Goal: Task Accomplishment & Management: Manage account settings

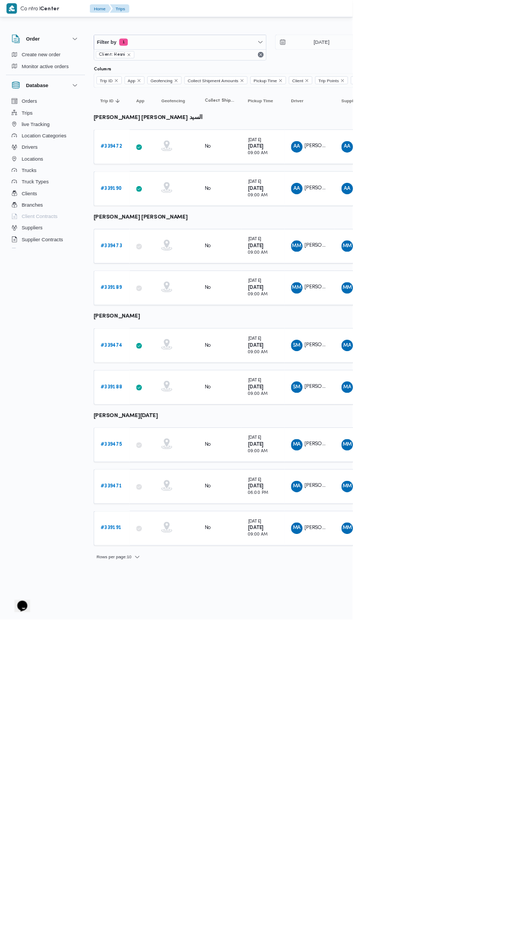
click at [174, 280] on b "# 339190" at bounding box center [167, 283] width 32 height 7
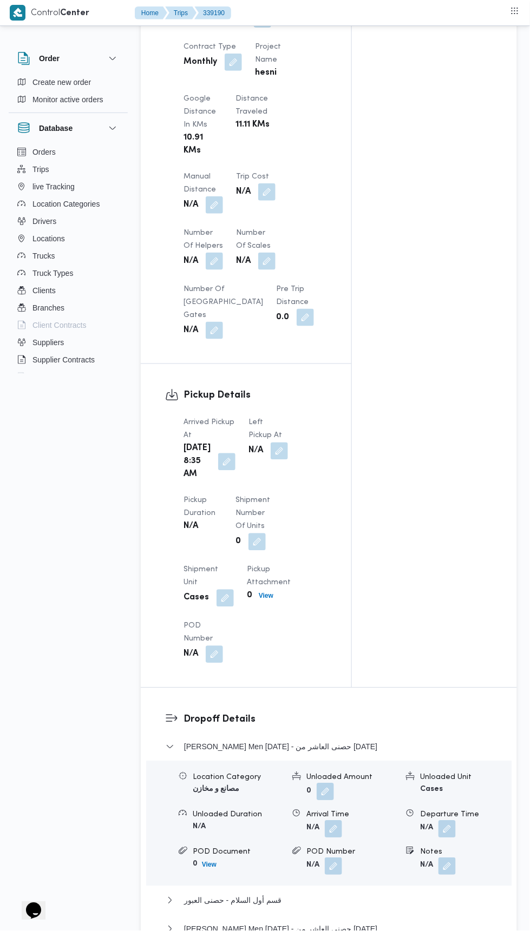
scroll to position [866, 0]
click at [273, 452] on button "button" at bounding box center [279, 452] width 17 height 17
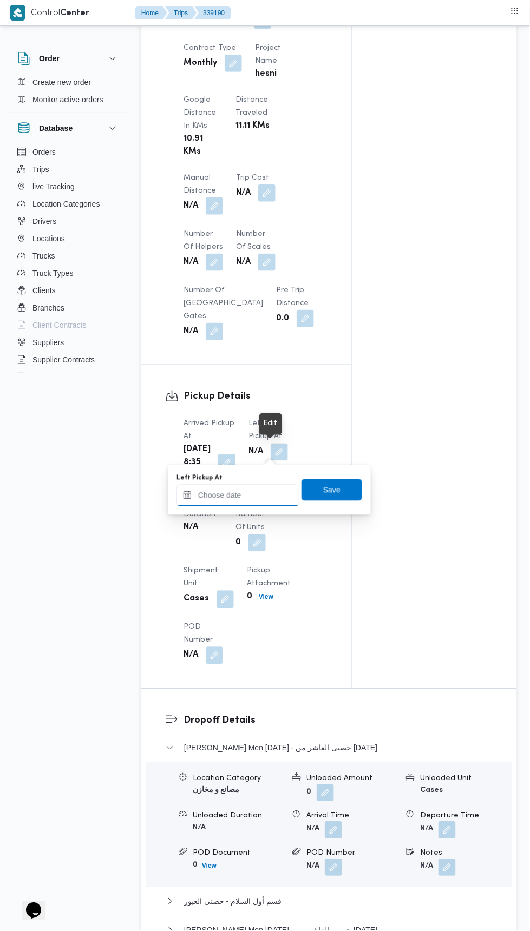
click at [246, 497] on input "Left Pickup At" at bounding box center [237, 496] width 123 height 22
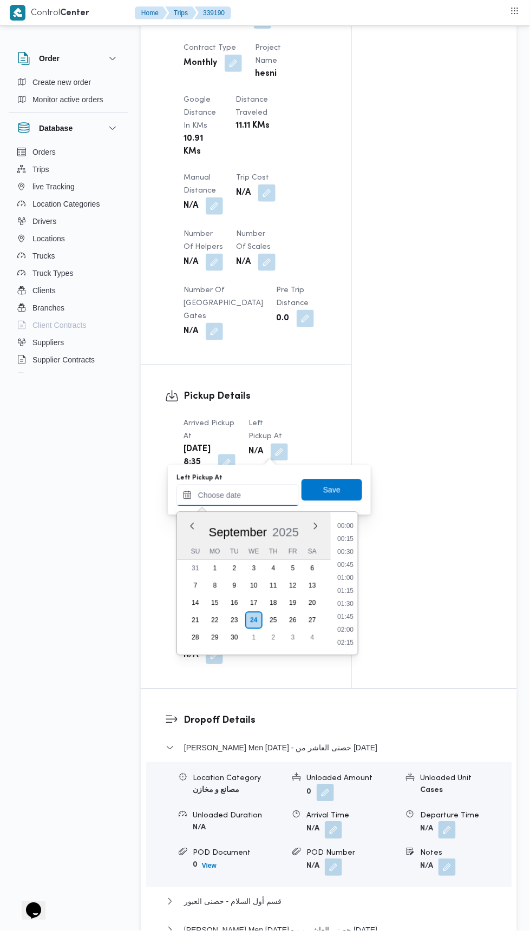
scroll to position [466, 0]
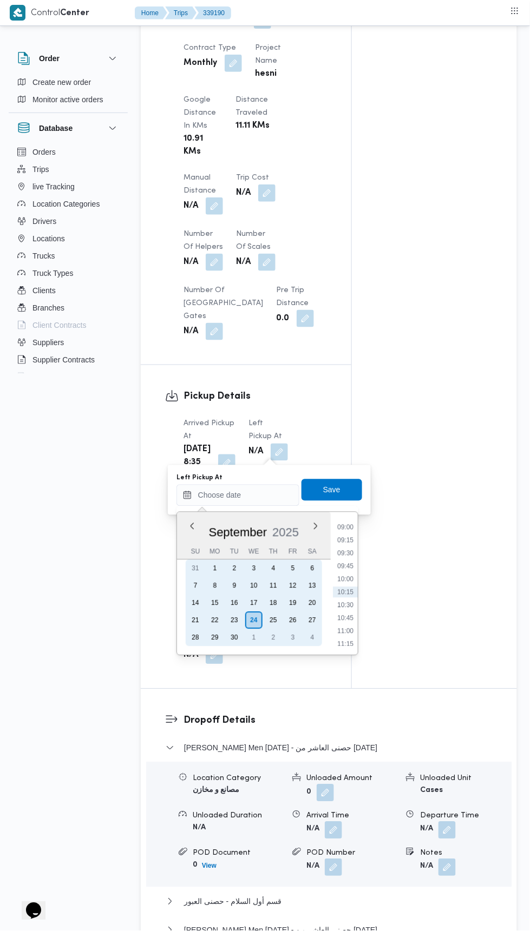
click at [234, 619] on div "23" at bounding box center [234, 620] width 17 height 17
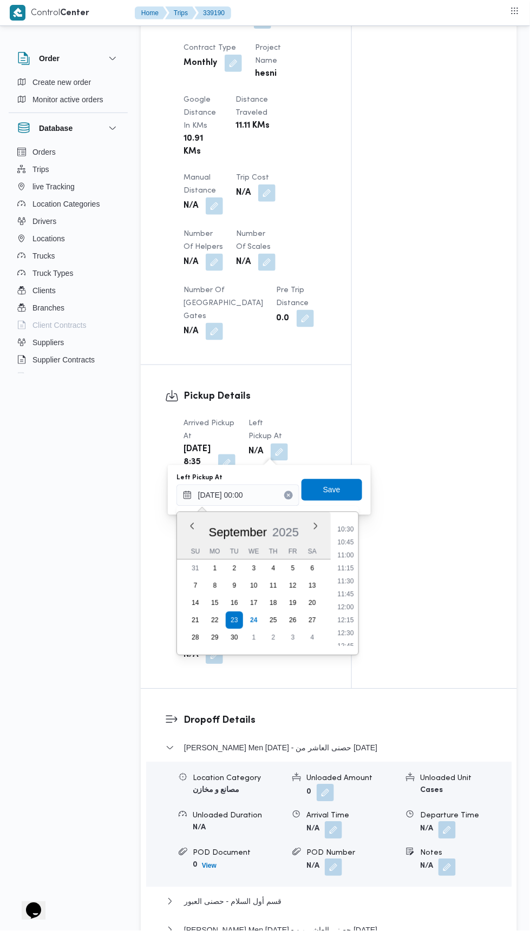
click at [348, 554] on li "11:00" at bounding box center [345, 555] width 25 height 11
type input "23/09/2025 11:00"
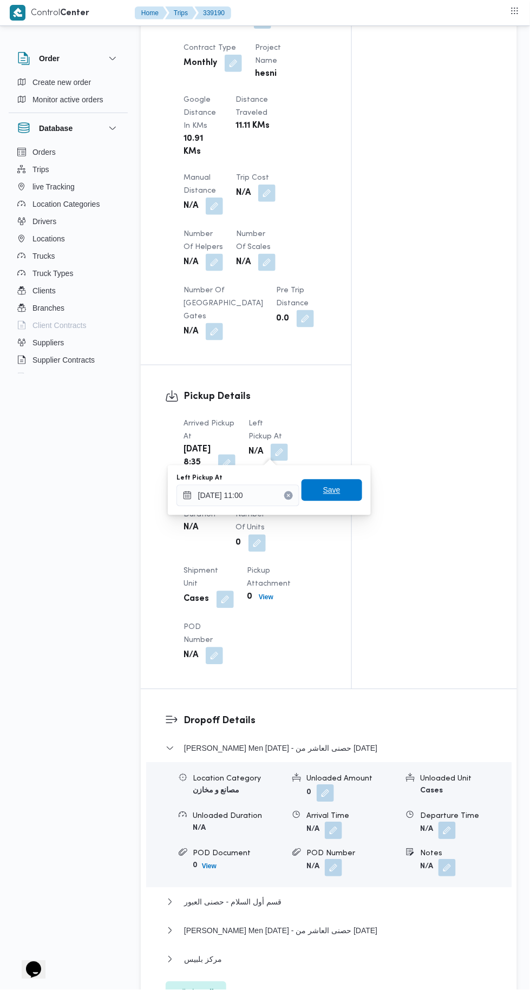
click at [346, 484] on span "Save" at bounding box center [331, 490] width 61 height 22
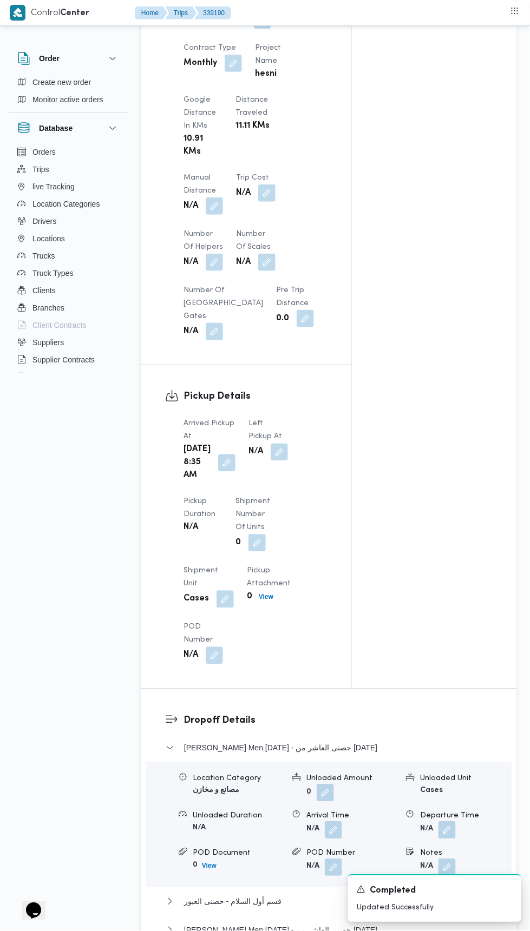
click at [223, 455] on div "Tue, Sep 23, 2025 8:35 AM" at bounding box center [209, 463] width 54 height 41
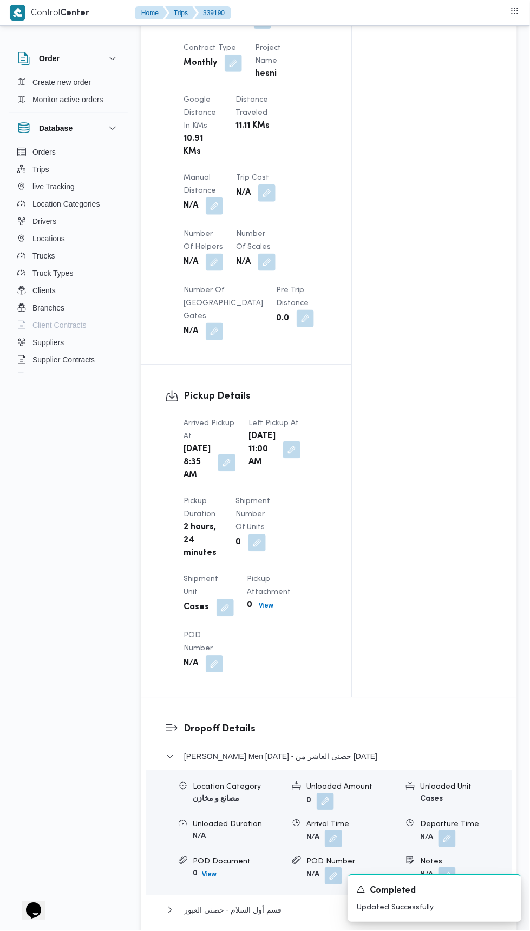
click at [222, 472] on button "button" at bounding box center [226, 463] width 17 height 17
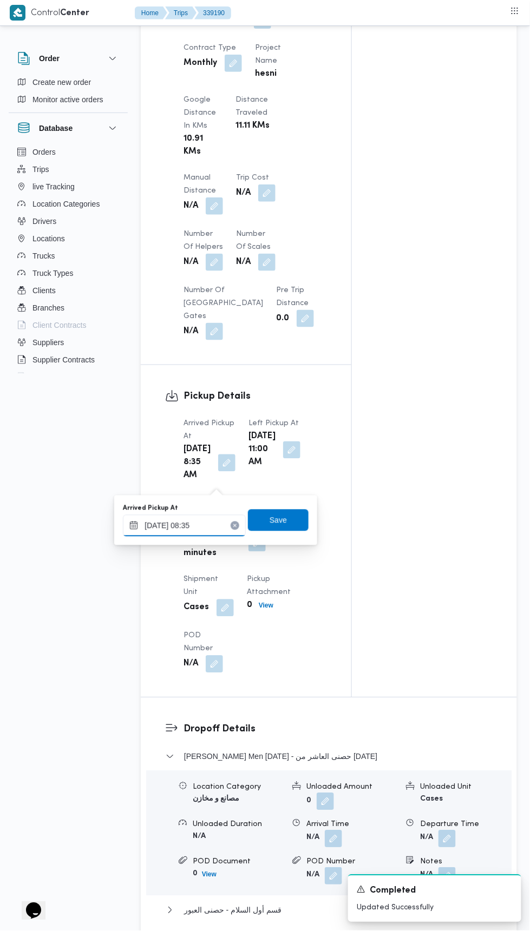
click at [213, 515] on input "23/09/2025 08:35" at bounding box center [184, 526] width 123 height 22
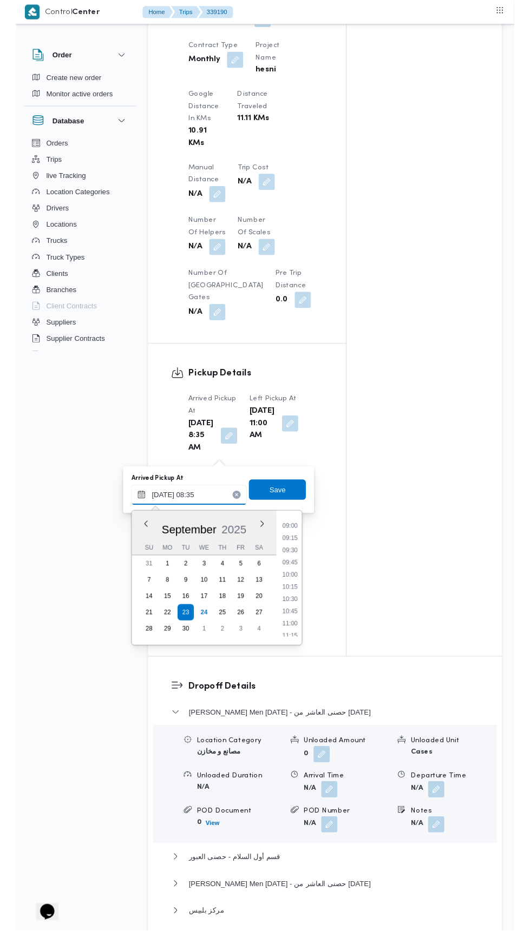
scroll to position [479, 0]
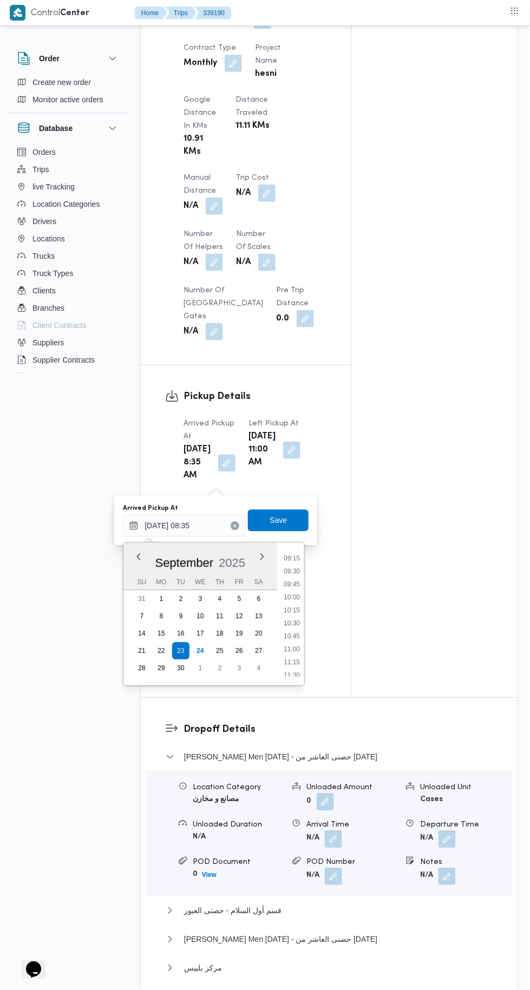
click at [292, 570] on li "09:30" at bounding box center [291, 571] width 25 height 11
type input "23/09/2025 09:30"
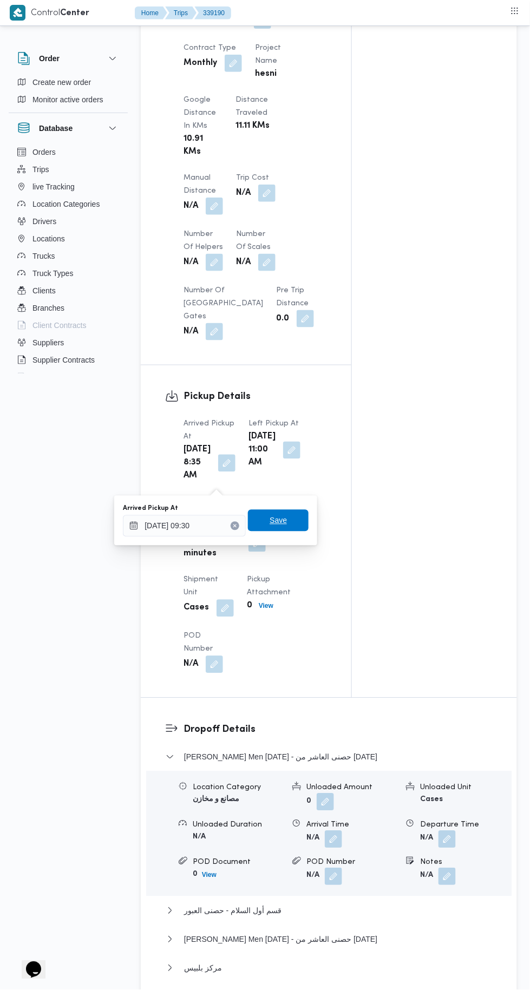
click at [287, 512] on span "Save" at bounding box center [278, 521] width 61 height 22
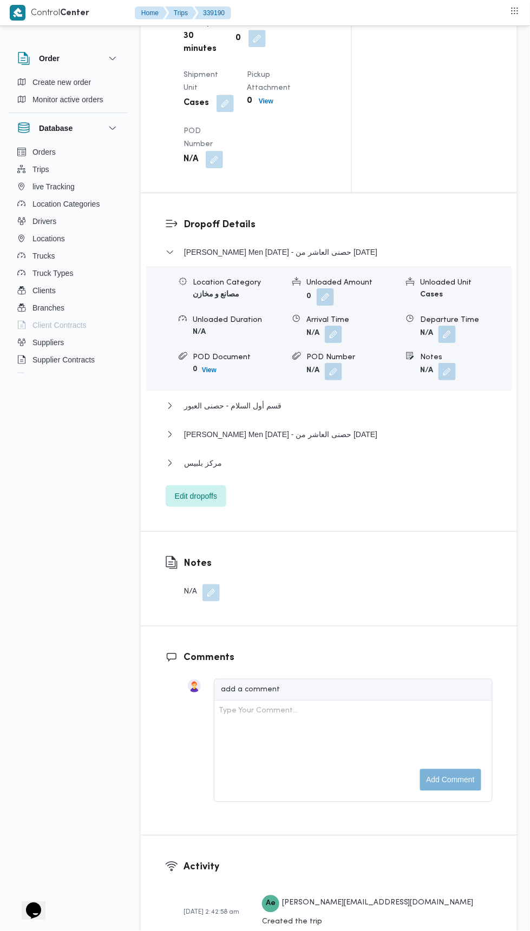
scroll to position [1372, 0]
click at [199, 502] on span "Edit dropoffs" at bounding box center [196, 495] width 42 height 13
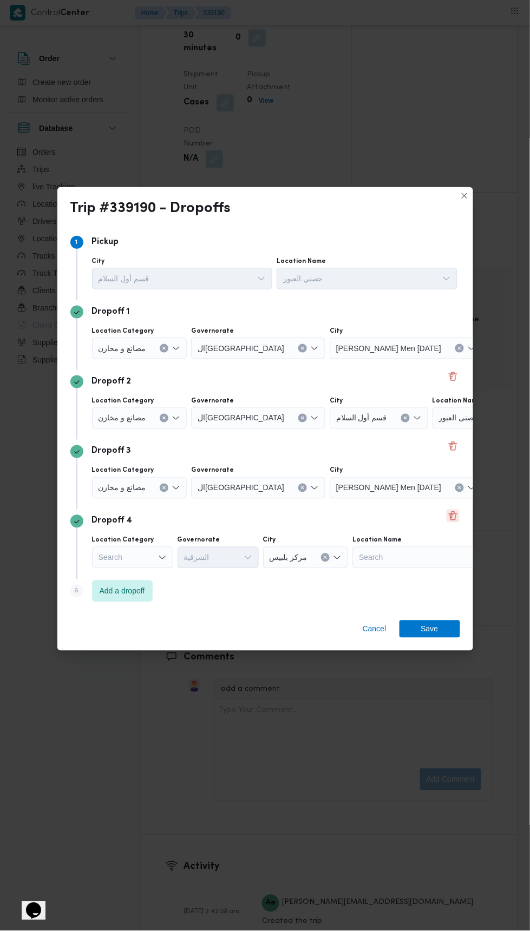
click at [451, 514] on button "Delete" at bounding box center [452, 516] width 13 height 13
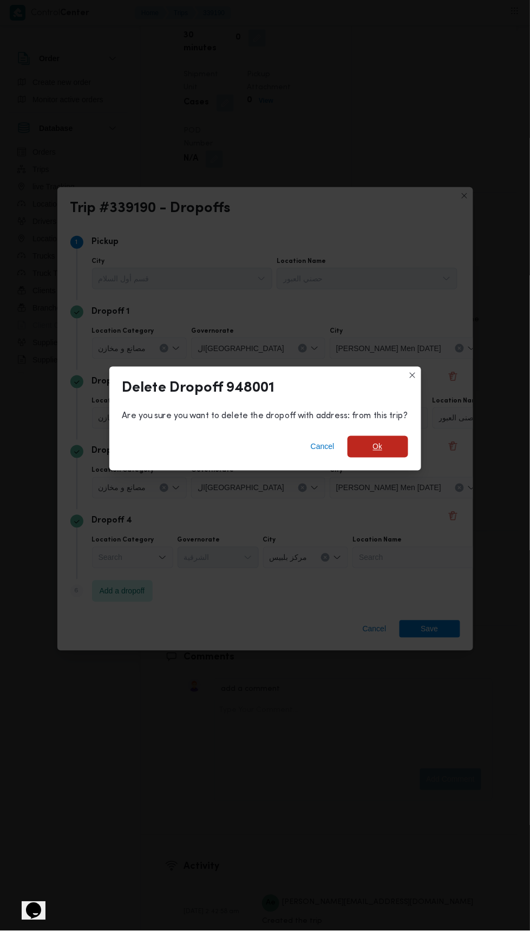
click at [392, 446] on span "Ok" at bounding box center [377, 447] width 61 height 22
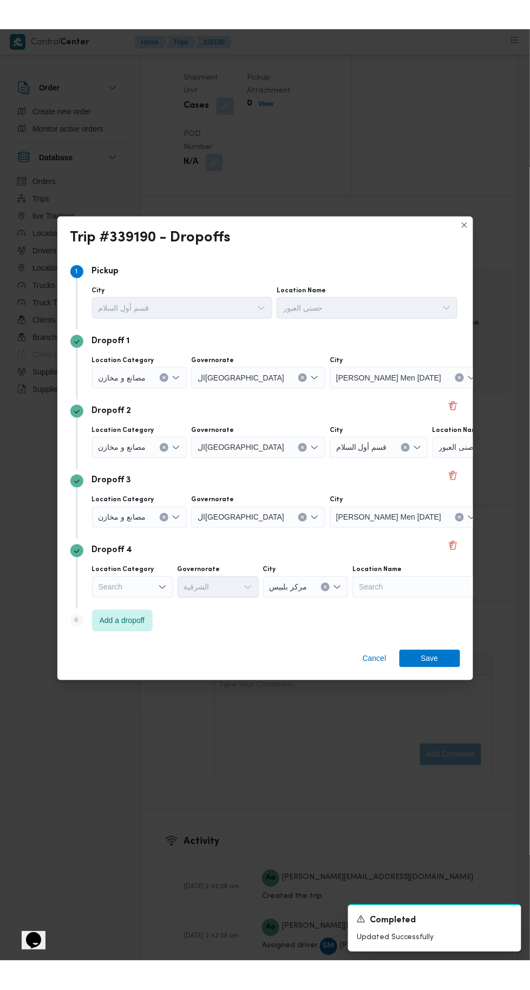
scroll to position [1346, 0]
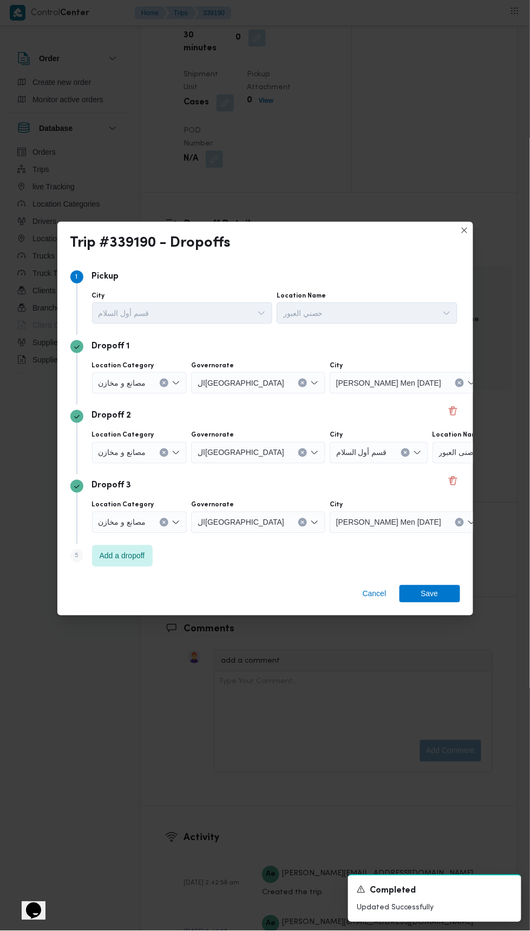
click at [163, 452] on icon "Clear input" at bounding box center [164, 453] width 3 height 3
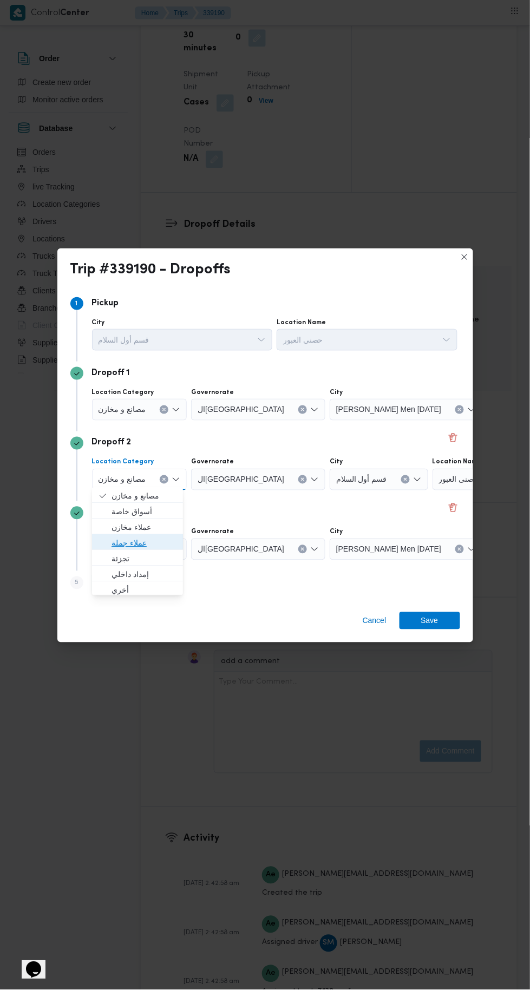
click at [153, 540] on span "عملاء جملة" at bounding box center [143, 542] width 65 height 13
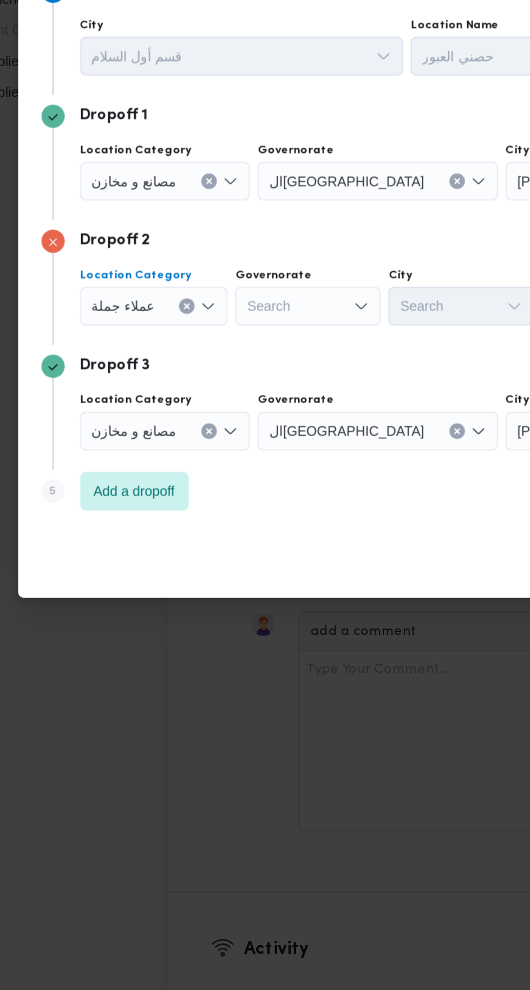
click at [235, 477] on div "Search" at bounding box center [219, 480] width 81 height 22
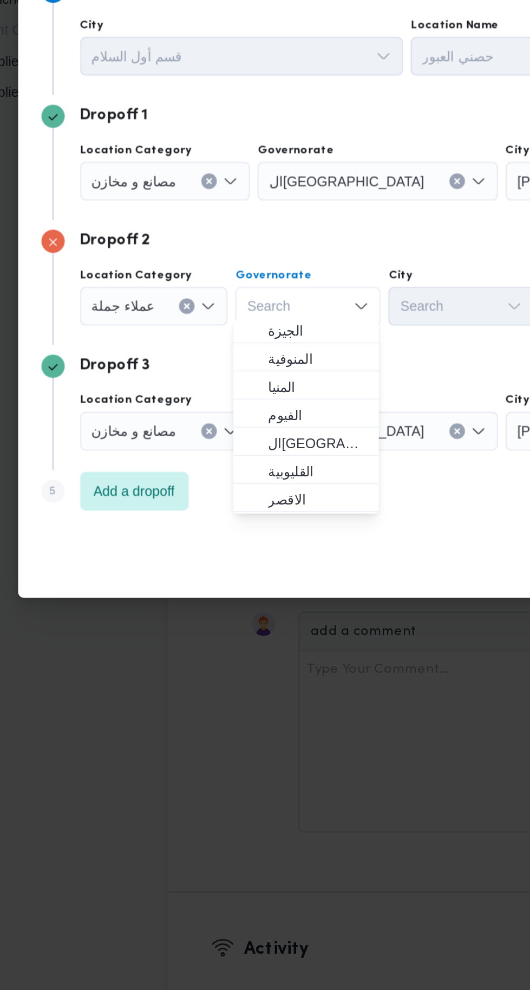
scroll to position [97, 0]
click at [241, 552] on span "القاهرة" at bounding box center [224, 555] width 55 height 13
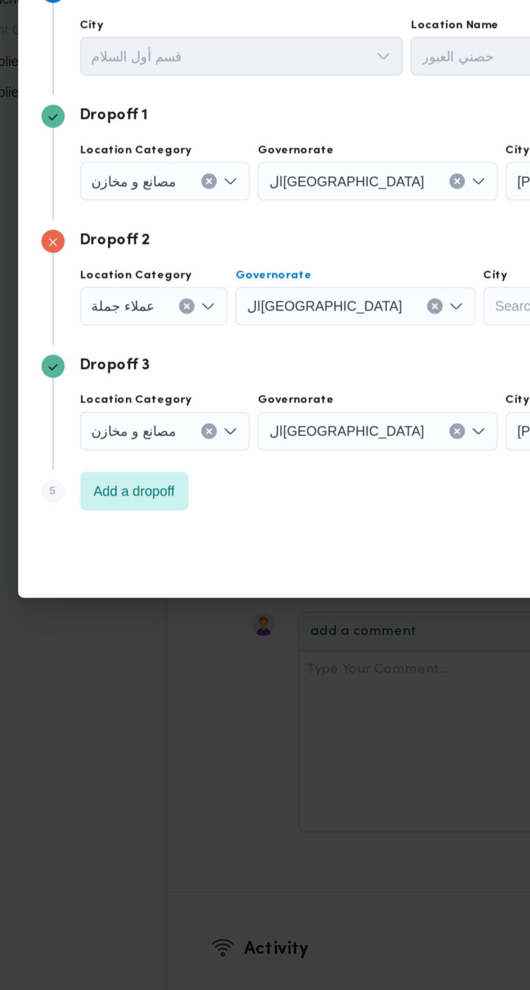
click at [317, 470] on div "Search" at bounding box center [357, 480] width 81 height 22
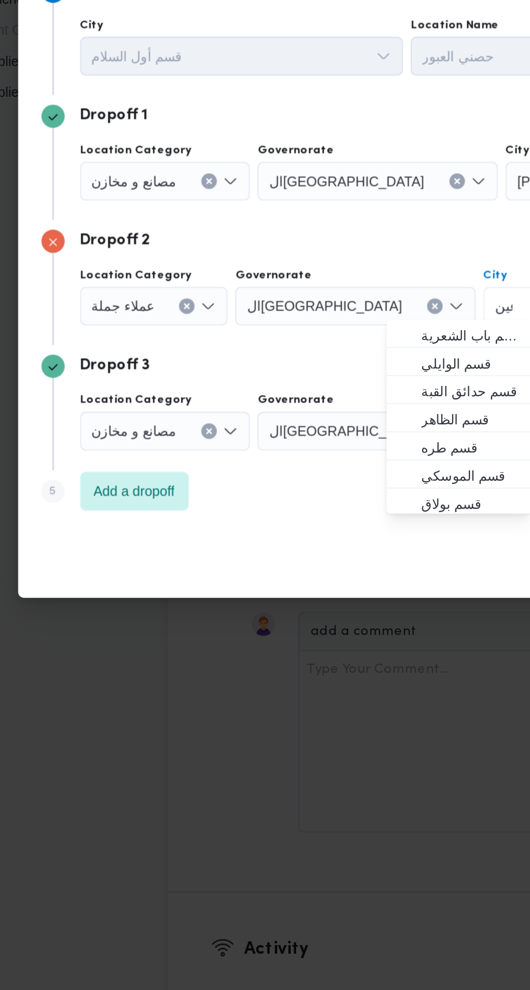
scroll to position [0, 0]
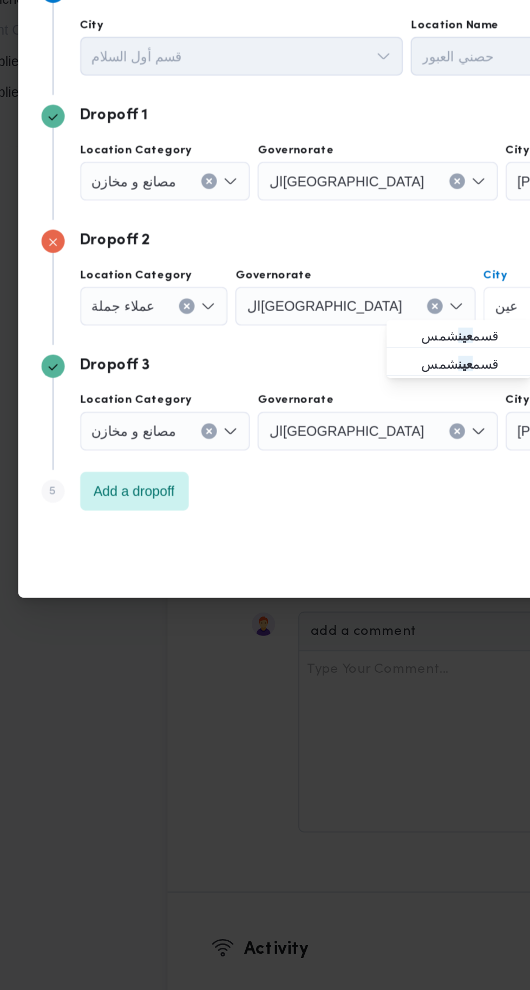
type input "عين"
click at [318, 494] on span "قسم عين شمس" at bounding box center [309, 495] width 55 height 13
click at [154, 544] on div "مصانع و مخازن" at bounding box center [139, 549] width 95 height 22
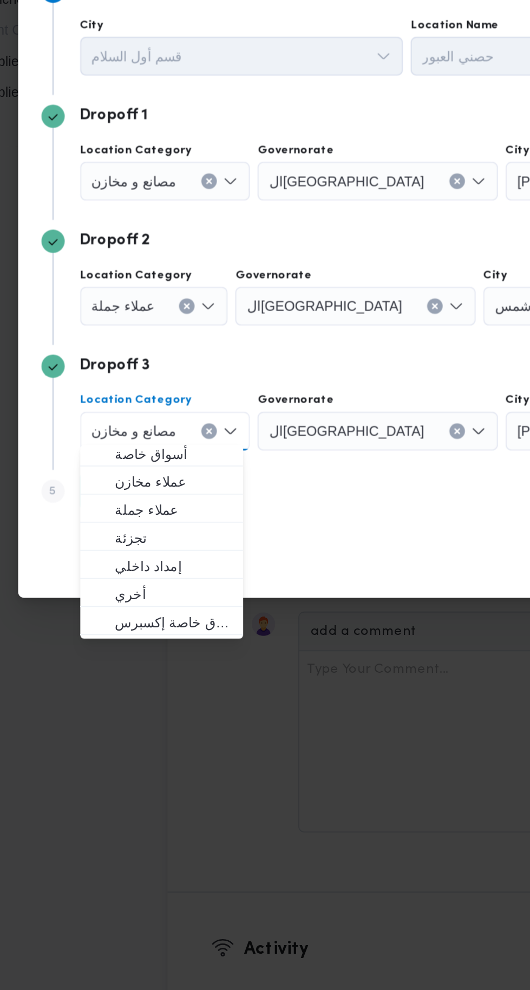
scroll to position [22, 0]
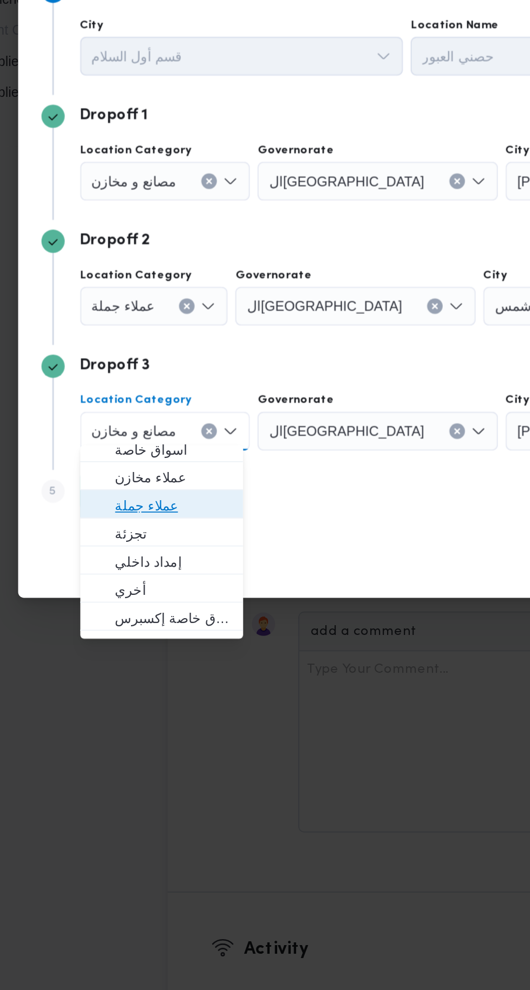
click at [169, 587] on span "عملاء جملة" at bounding box center [143, 590] width 65 height 13
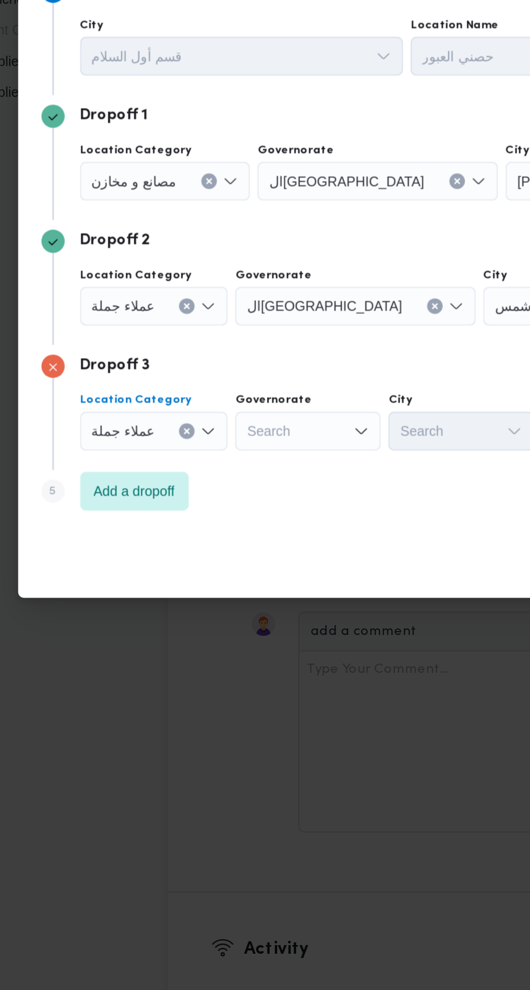
click at [225, 548] on div "Search" at bounding box center [219, 549] width 81 height 22
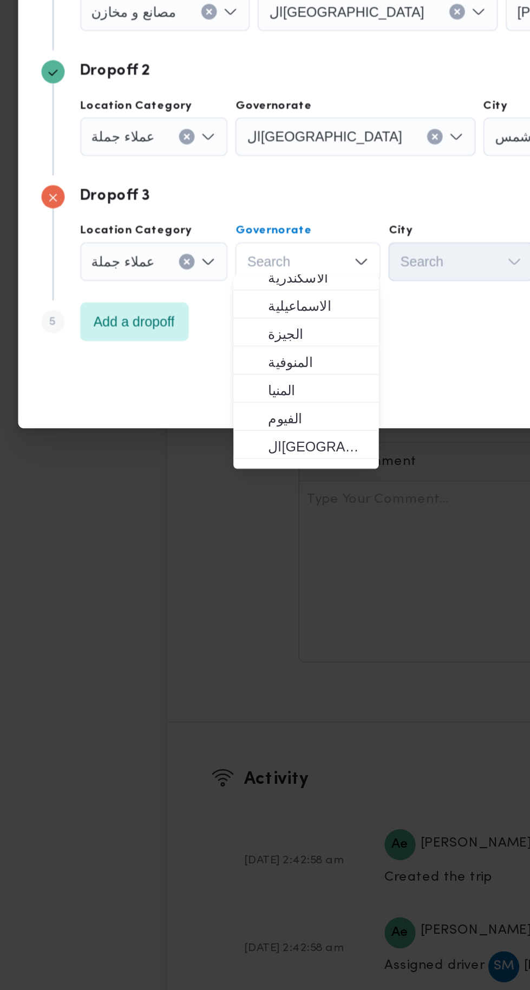
scroll to position [94, 0]
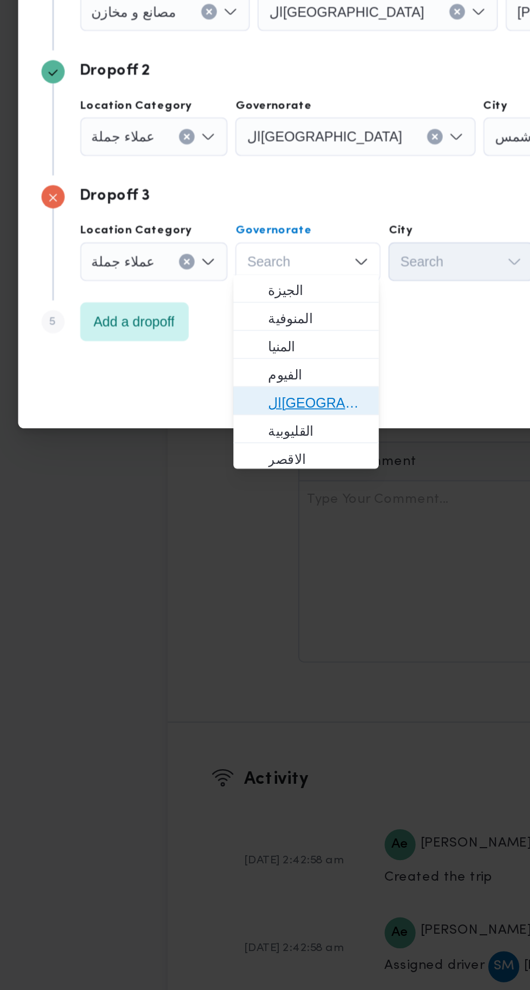
click at [242, 624] on span "القاهرة" at bounding box center [224, 628] width 55 height 13
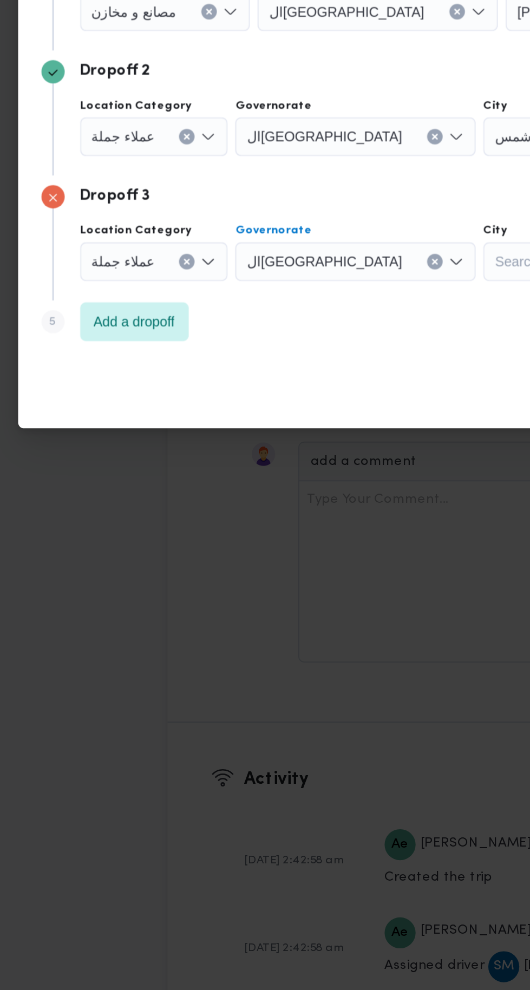
click at [317, 544] on div "Search" at bounding box center [357, 549] width 81 height 22
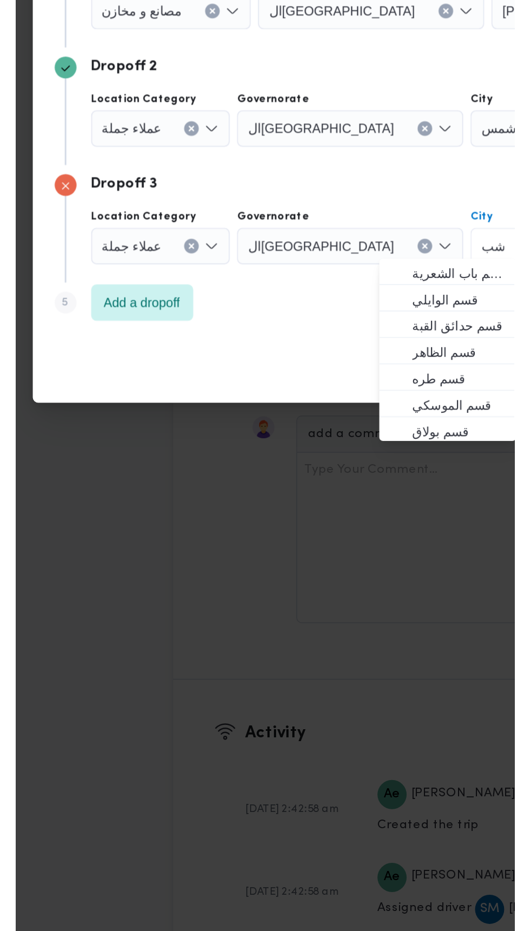
scroll to position [0, 0]
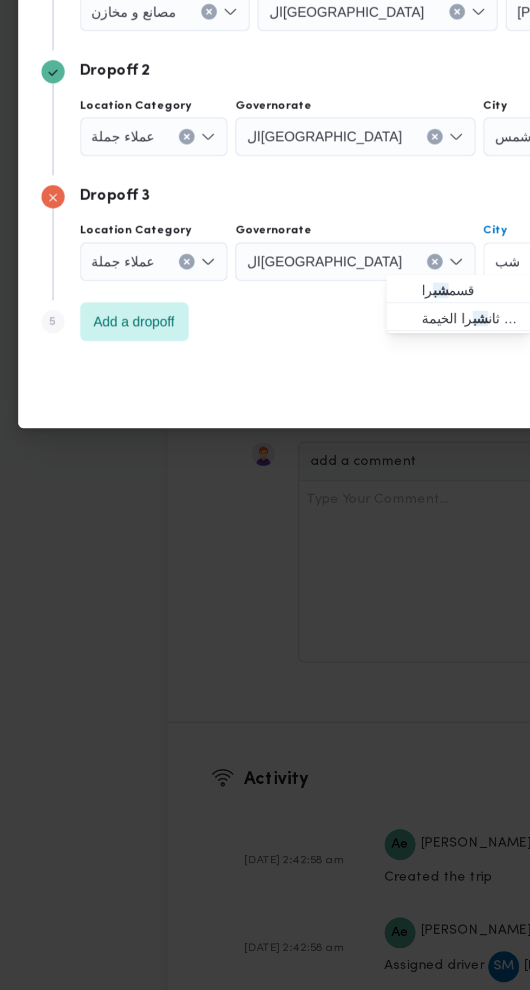
type input "شب"
click at [317, 568] on span "قسم شب را" at bounding box center [309, 565] width 55 height 13
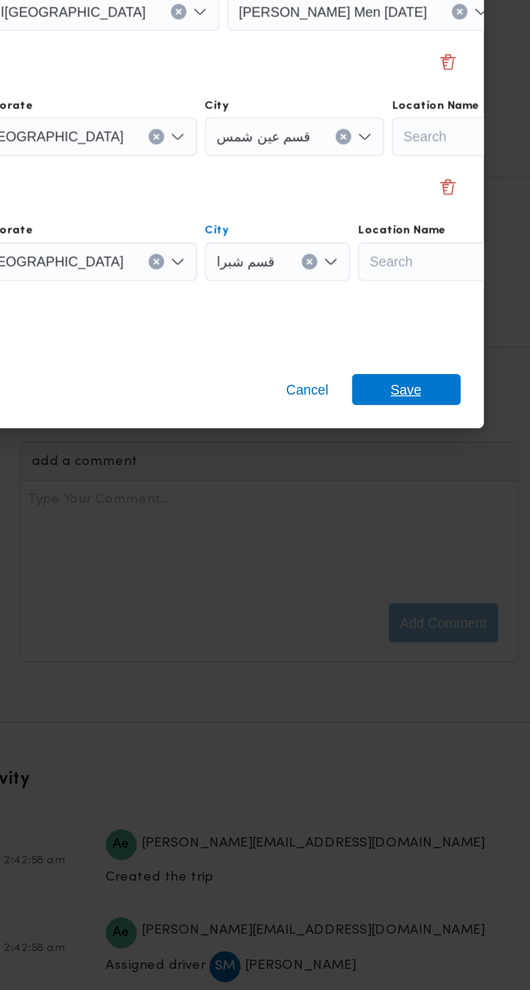
click at [456, 612] on span "Save" at bounding box center [429, 620] width 61 height 17
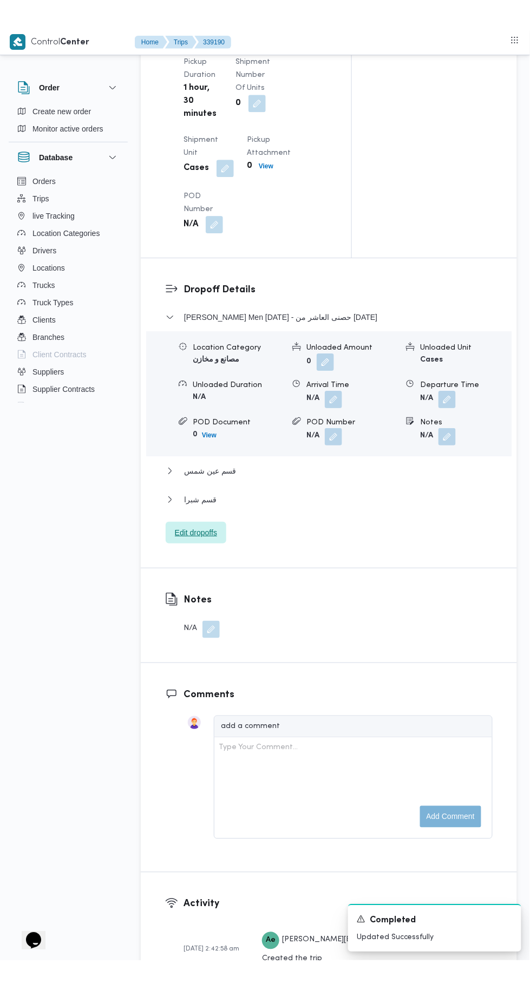
scroll to position [1362, 0]
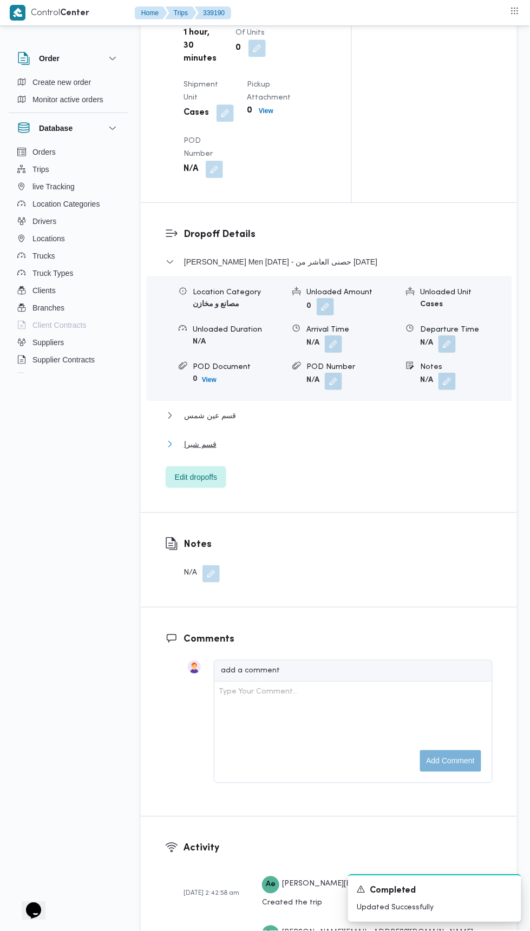
click at [367, 451] on button "قسم شبرا" at bounding box center [329, 444] width 327 height 13
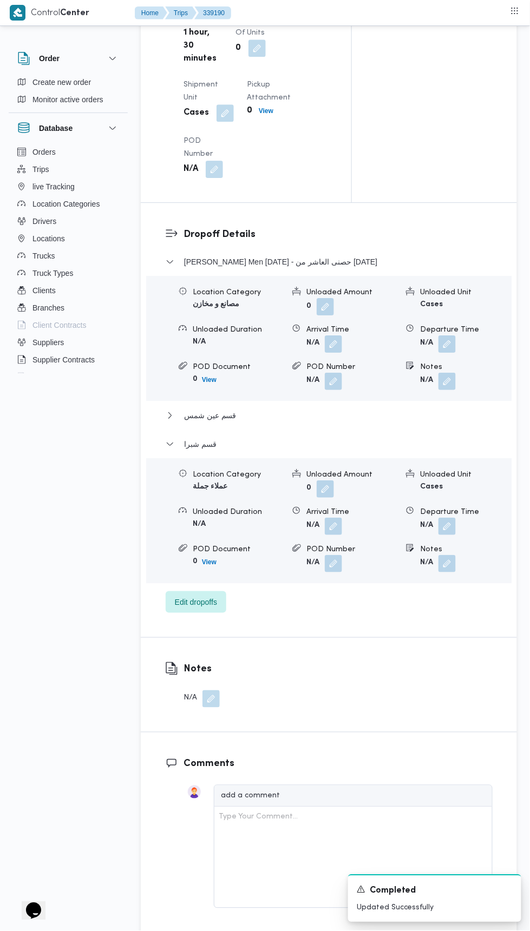
click at [451, 535] on button "button" at bounding box center [446, 526] width 17 height 17
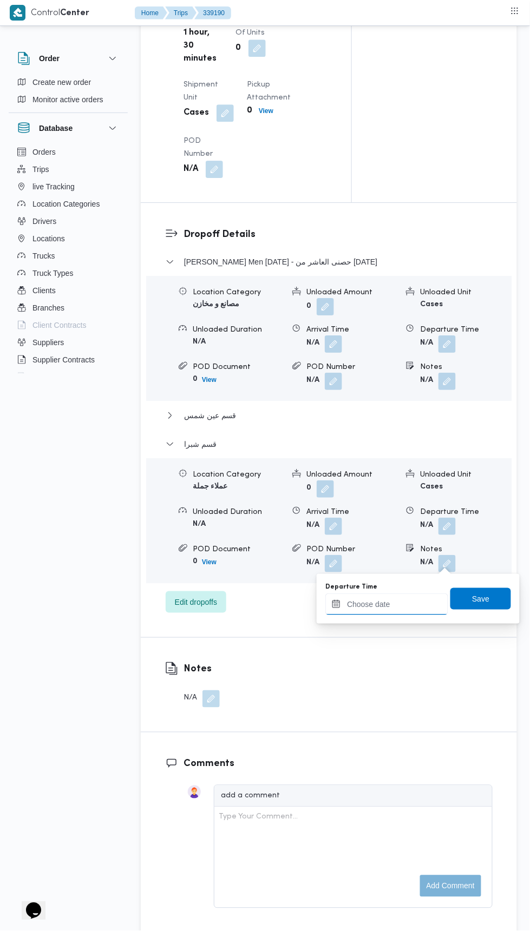
click at [415, 603] on input "Departure Time" at bounding box center [386, 605] width 123 height 22
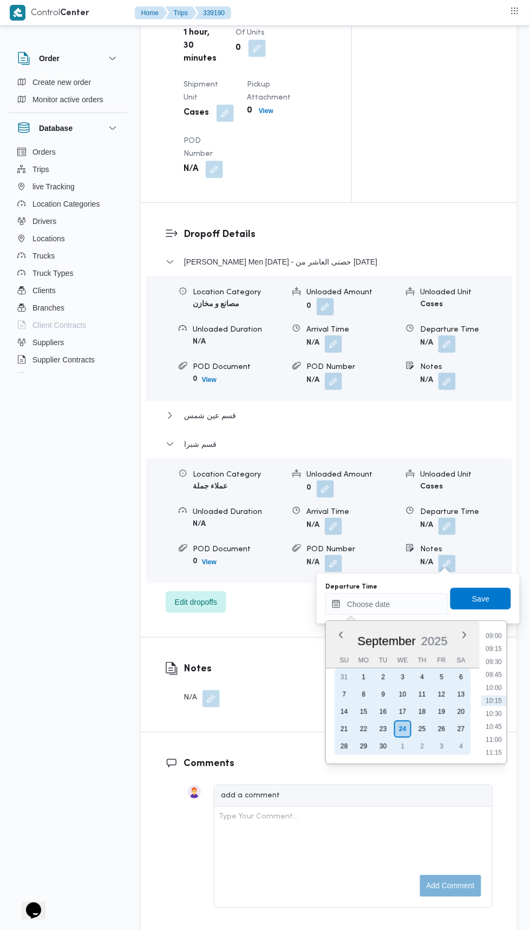
click at [383, 728] on div "23" at bounding box center [382, 729] width 17 height 17
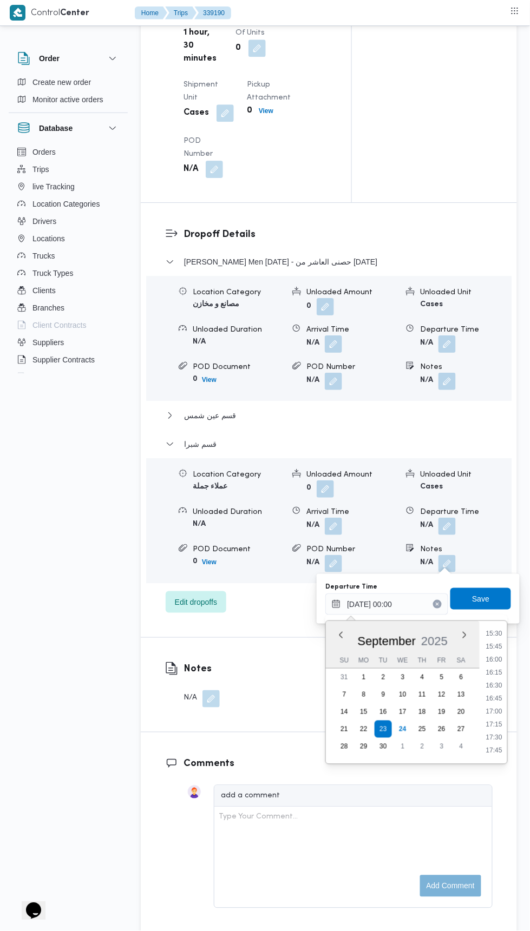
click at [488, 661] on li "16:00" at bounding box center [494, 659] width 25 height 11
type input "23/09/2025 16:00"
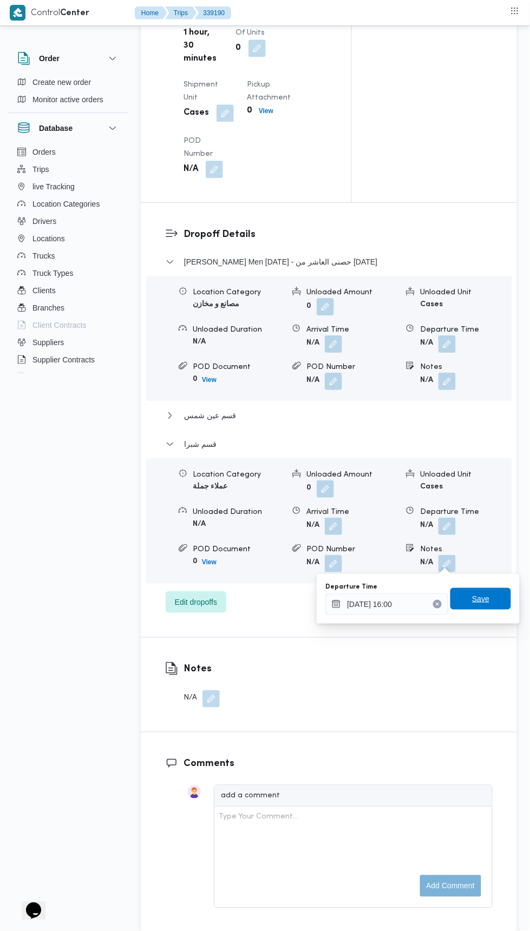
click at [494, 603] on span "Save" at bounding box center [480, 599] width 61 height 22
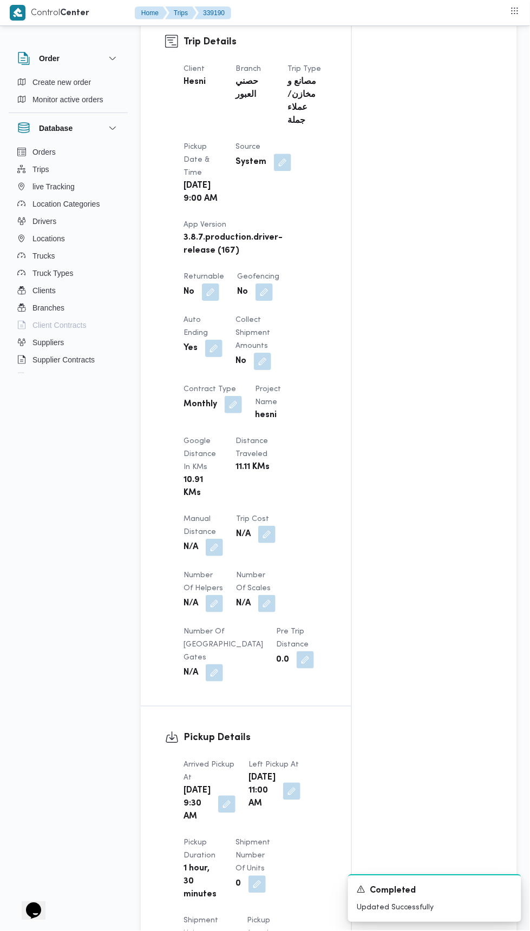
scroll to position [524, 0]
click at [218, 545] on button "button" at bounding box center [214, 548] width 17 height 17
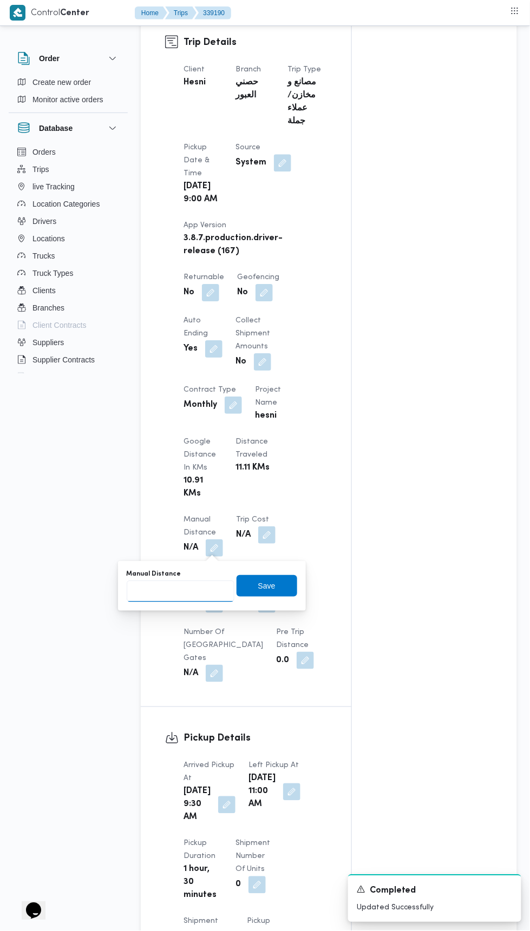
click at [201, 590] on input "Manual Distance" at bounding box center [181, 592] width 108 height 22
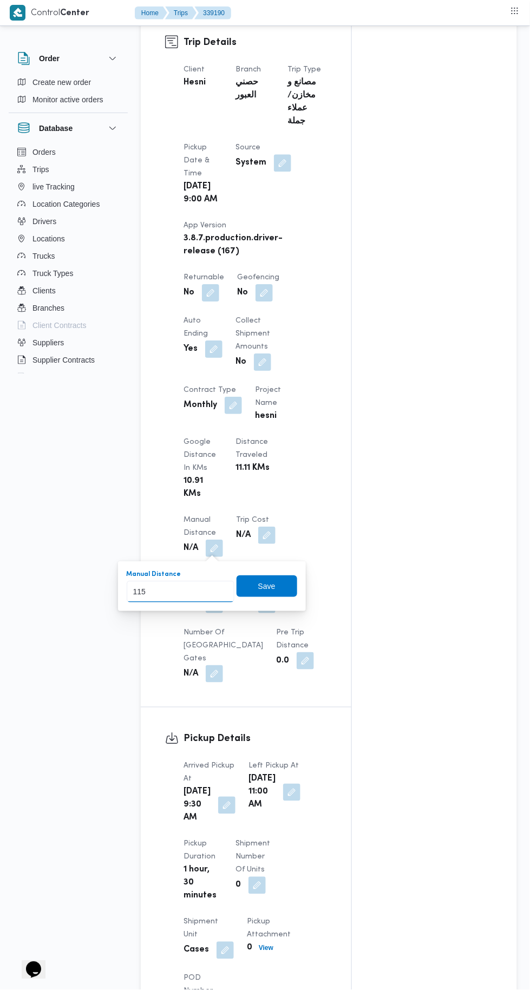
type input "115"
click at [261, 610] on div "You are in a dialog. To close this dialog, hit escape. Manual Distance 115 Save" at bounding box center [212, 586] width 188 height 50
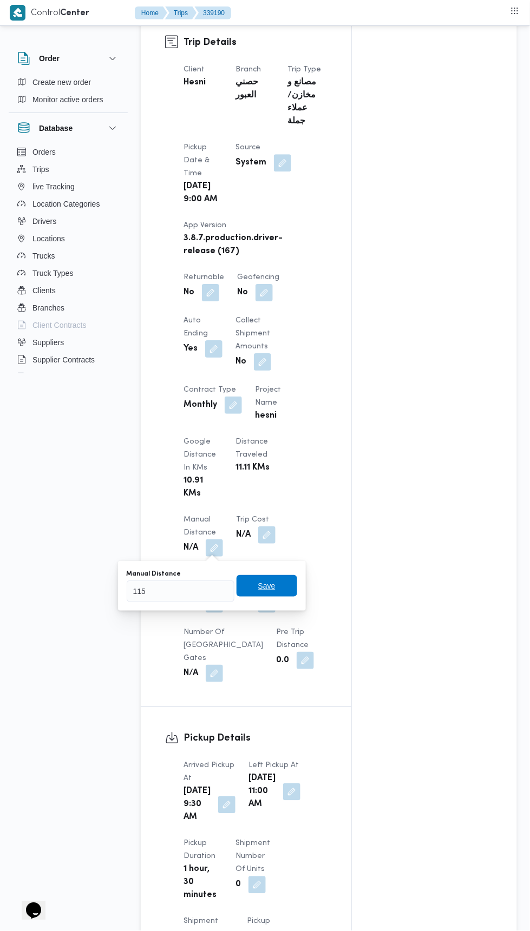
click at [295, 587] on span "Save" at bounding box center [266, 586] width 61 height 22
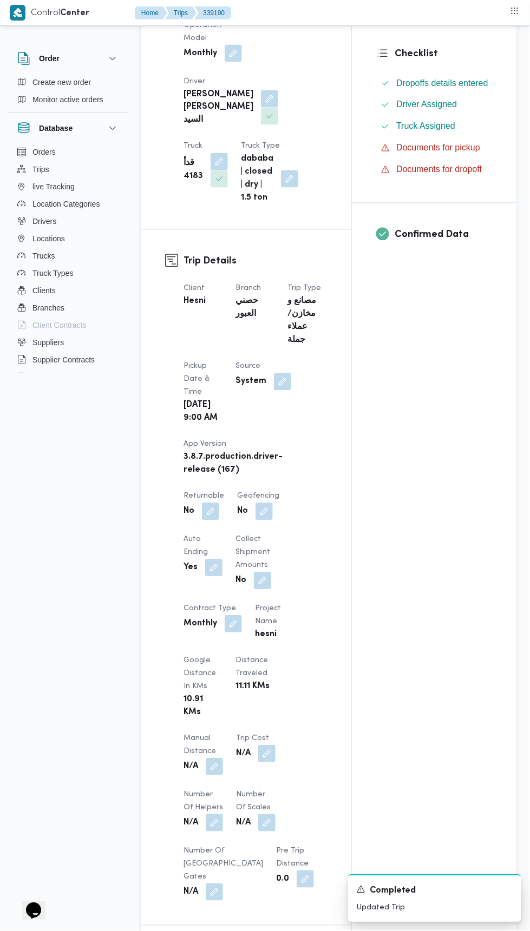
scroll to position [0, 0]
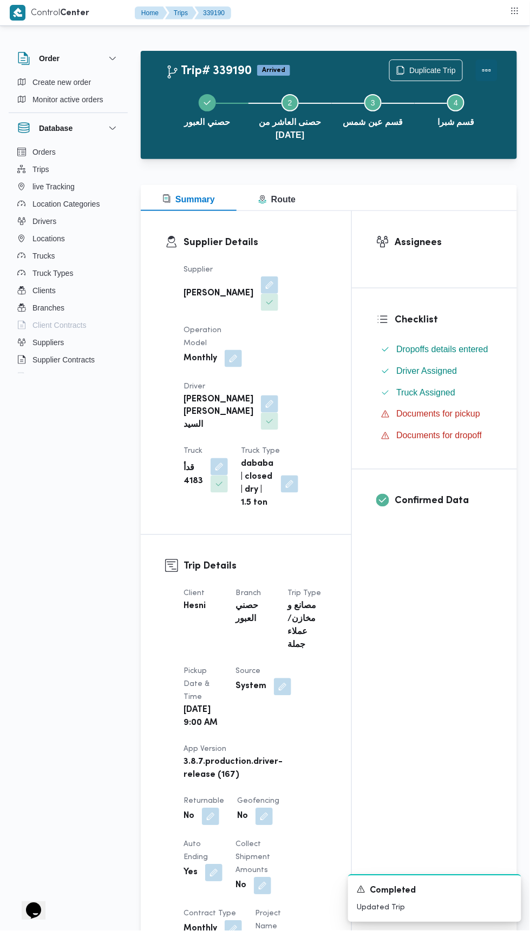
click at [494, 70] on button "Actions" at bounding box center [487, 71] width 22 height 22
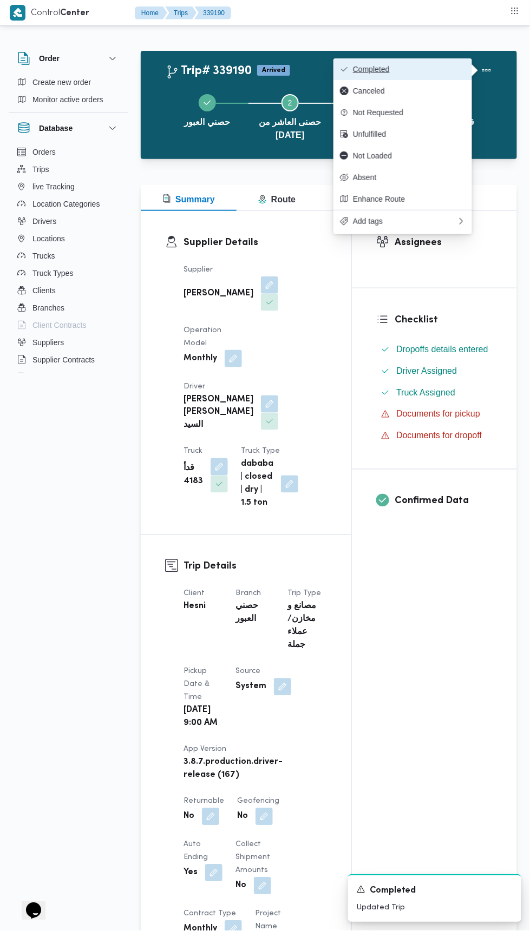
click at [439, 63] on button "Completed" at bounding box center [402, 69] width 139 height 22
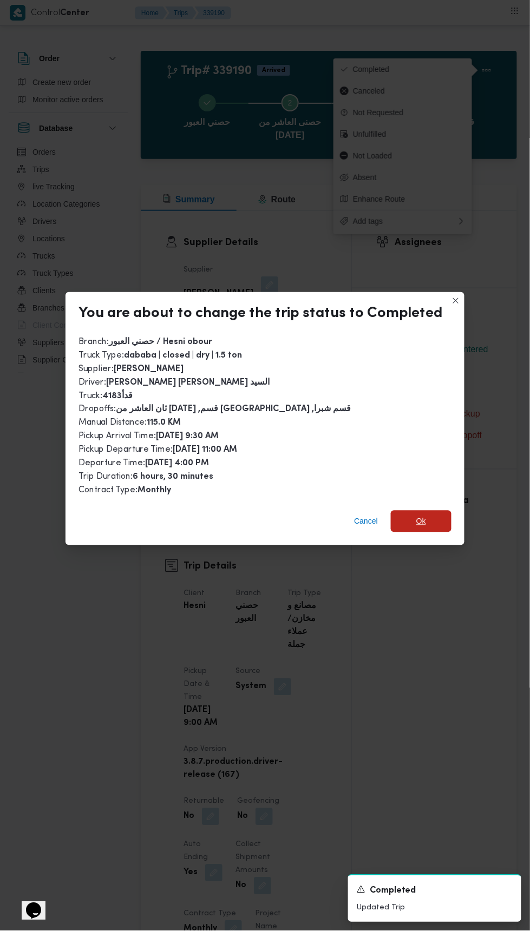
click at [422, 515] on span "Ok" at bounding box center [421, 521] width 10 height 13
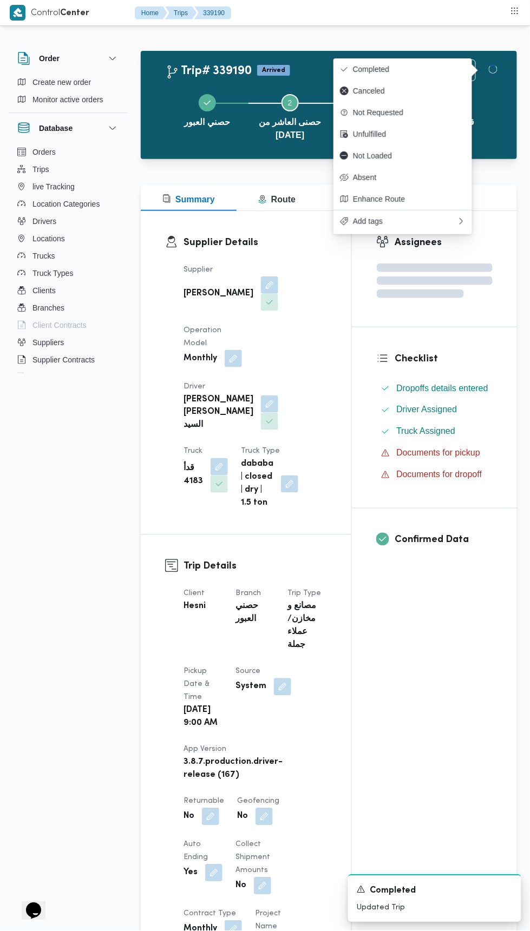
click at [451, 598] on div "Assignees Checklist Dropoffs details entered Driver Assigned Truck Assigned Doc…" at bounding box center [434, 887] width 165 height 1353
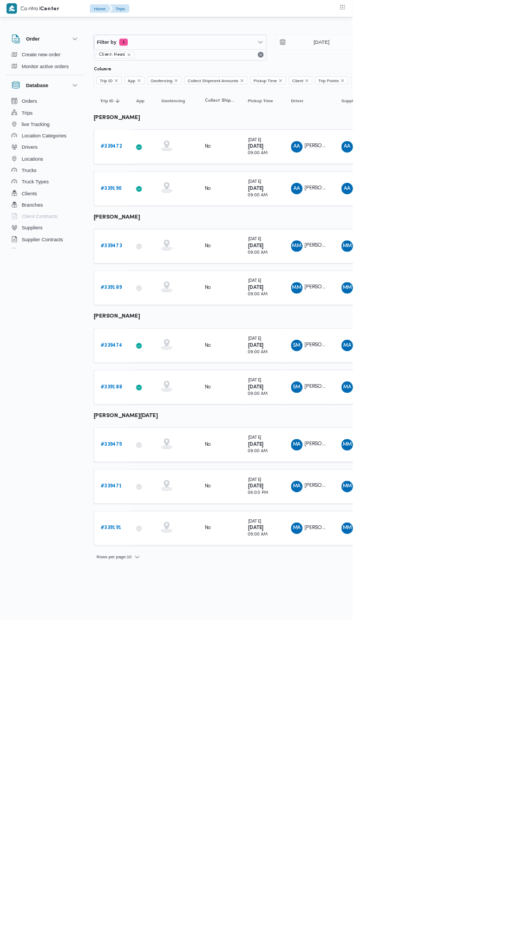
click at [174, 214] on link "# 339472" at bounding box center [167, 220] width 32 height 13
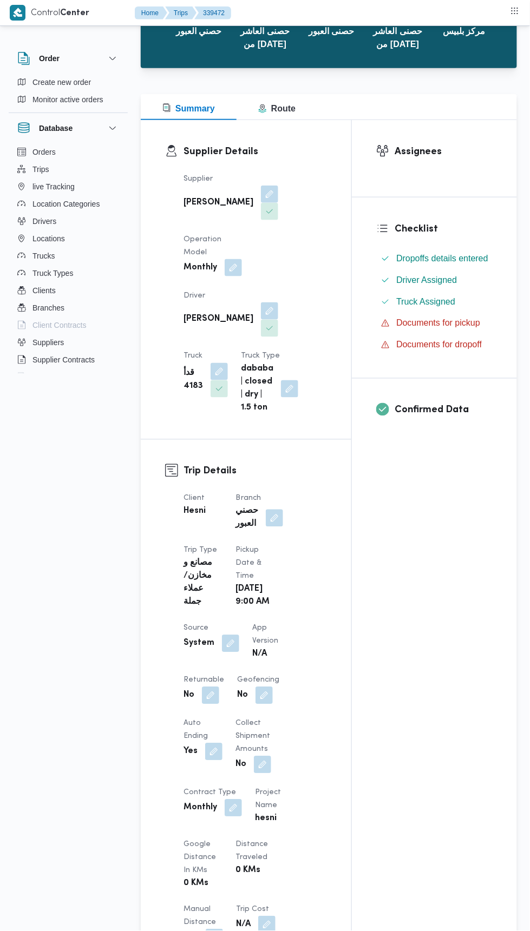
scroll to position [84, 0]
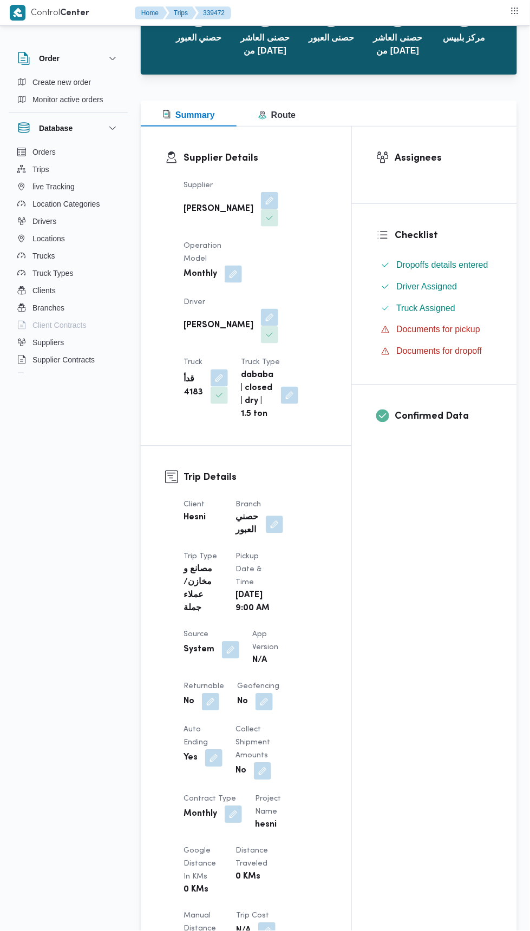
click at [228, 659] on button "button" at bounding box center [230, 650] width 17 height 17
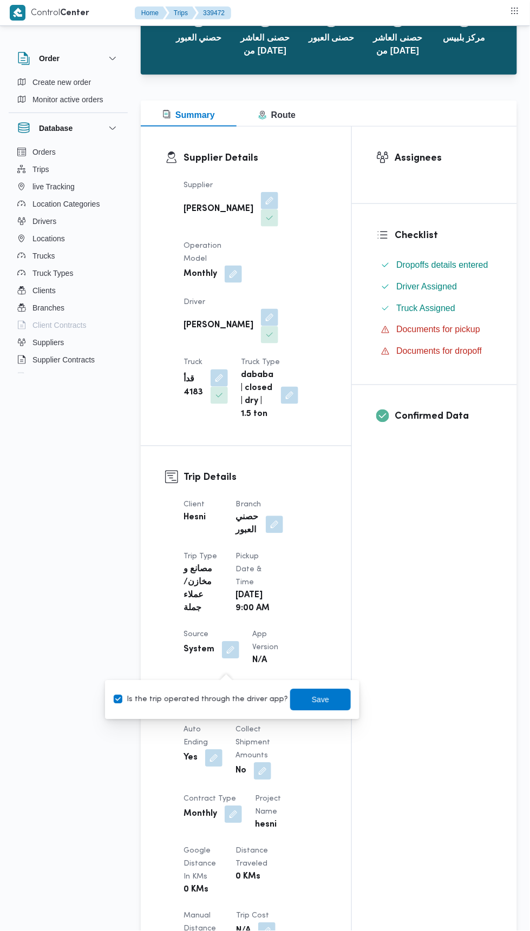
click at [210, 701] on label "Is the trip operated through the driver app?" at bounding box center [201, 700] width 174 height 13
checkbox input "false"
click at [312, 699] on span "Save" at bounding box center [320, 700] width 17 height 13
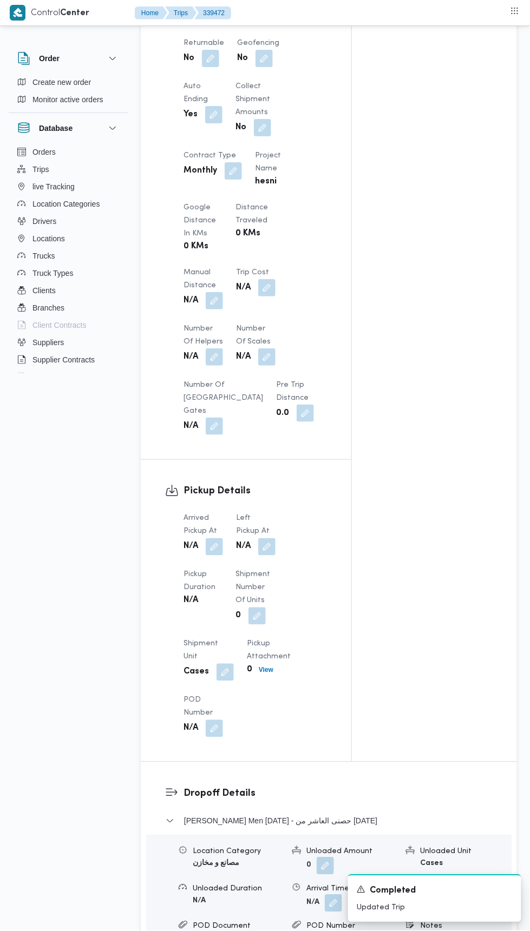
scroll to position [749, 0]
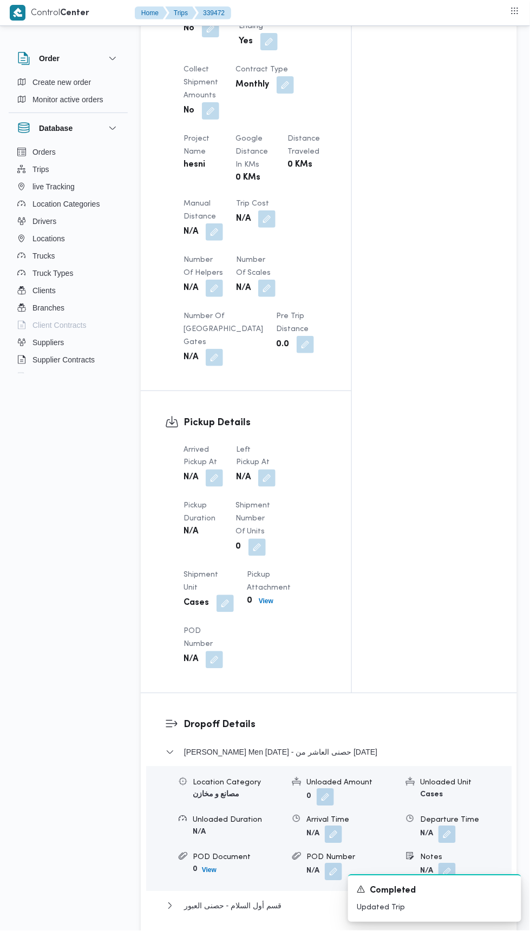
click at [222, 540] on div "Arrived Pickup At N/A Left Pickup At N/A Pickup Duration N/A Shipment Number of…" at bounding box center [255, 556] width 156 height 238
click at [219, 487] on button "button" at bounding box center [214, 478] width 17 height 17
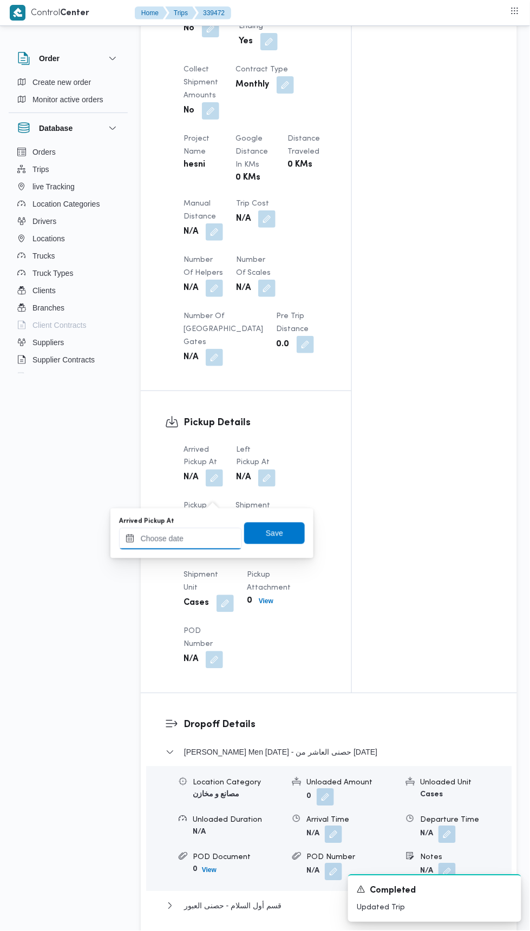
click at [206, 542] on input "Arrived Pickup At" at bounding box center [180, 539] width 123 height 22
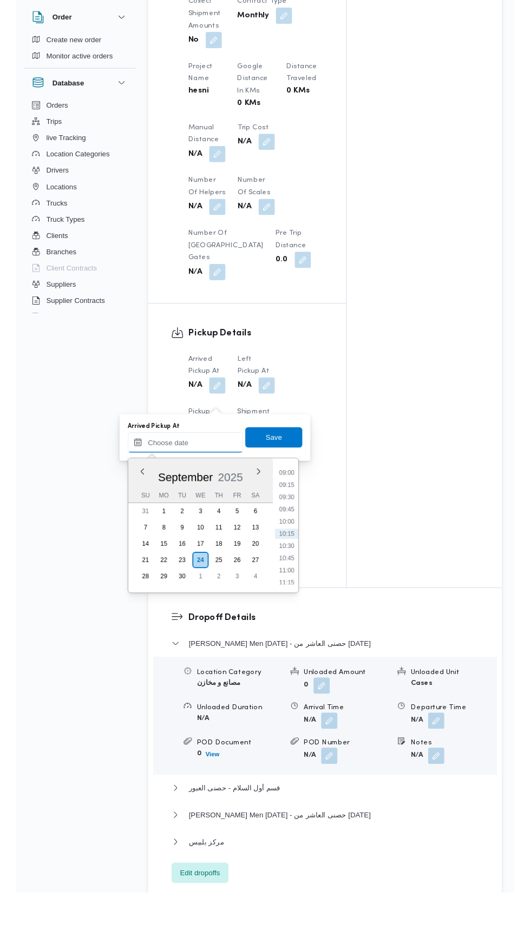
scroll to position [778, 0]
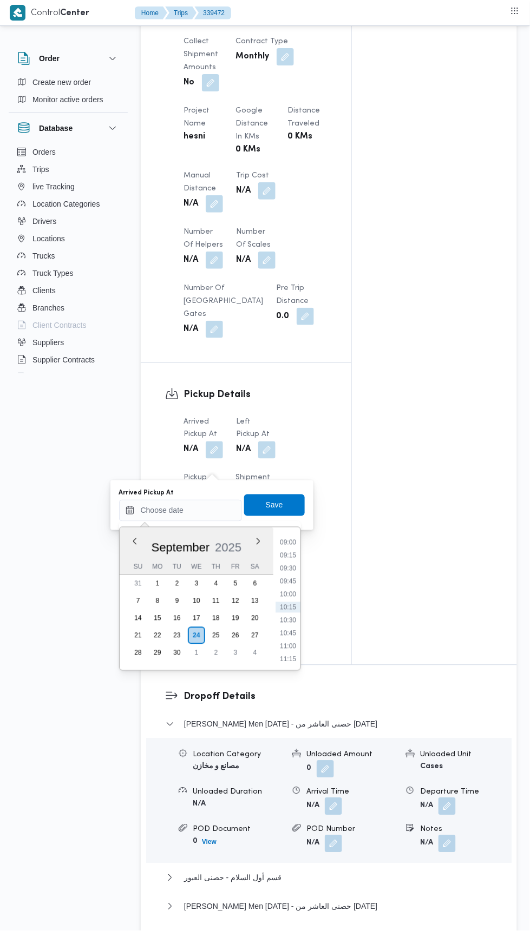
click at [286, 528] on div "Time 00:00 00:15 00:30 00:45 01:00 01:15 01:30 01:45 02:00 02:15 02:30 02:45 03…" at bounding box center [286, 599] width 27 height 143
click at [285, 530] on div "Time 00:00 00:15 00:30 00:45 01:00 01:15 01:30 01:45 02:00 02:15 02:30 02:45 03…" at bounding box center [286, 599] width 27 height 143
click at [288, 541] on li "09:00" at bounding box center [287, 542] width 25 height 11
type input "[DATE] 09:00"
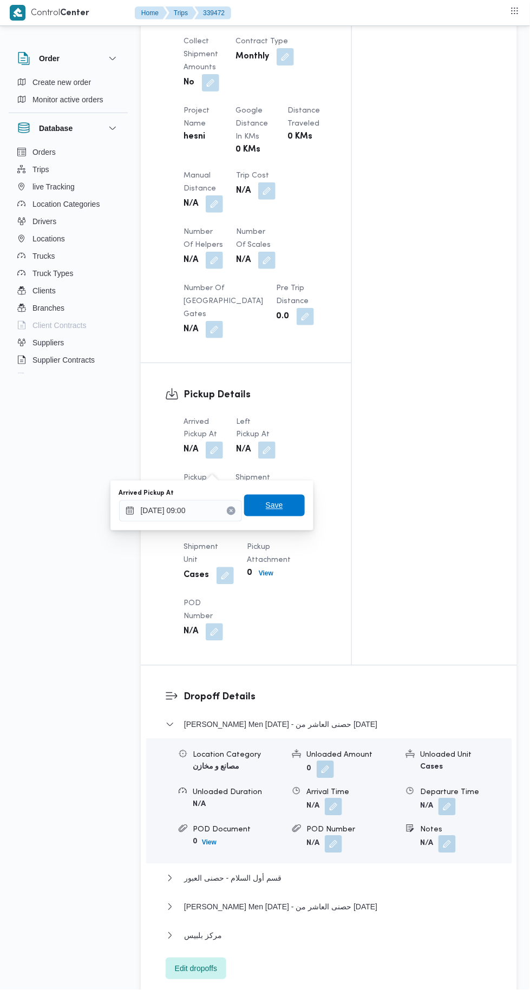
click at [276, 504] on span "Save" at bounding box center [274, 505] width 17 height 13
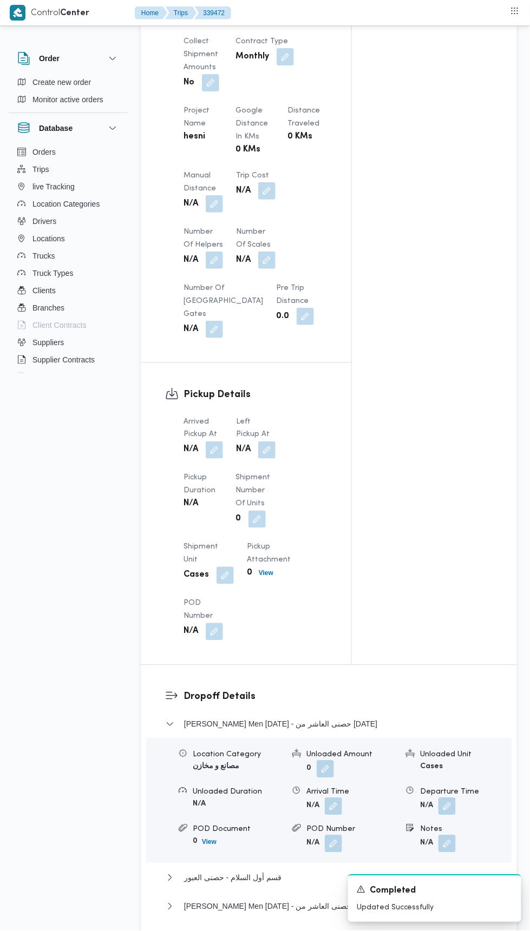
click at [268, 459] on button "button" at bounding box center [266, 450] width 17 height 17
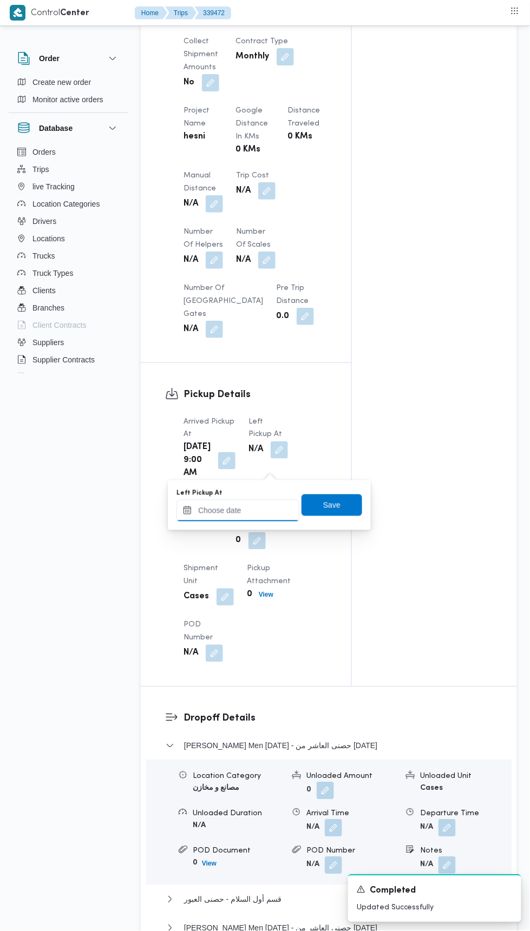
click at [266, 506] on input "Left Pickup At" at bounding box center [237, 511] width 123 height 22
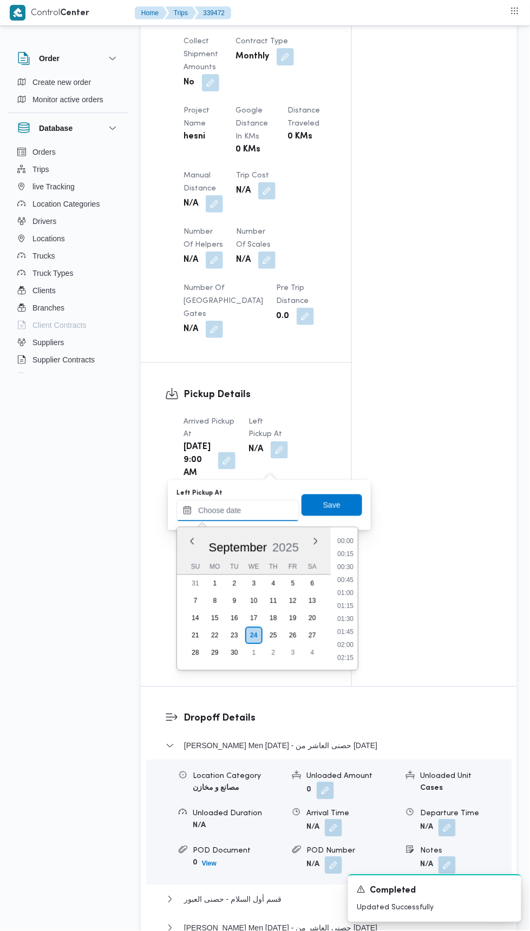
scroll to position [466, 0]
click at [343, 597] on li "10:00" at bounding box center [345, 594] width 25 height 11
type input "[DATE] 10:00"
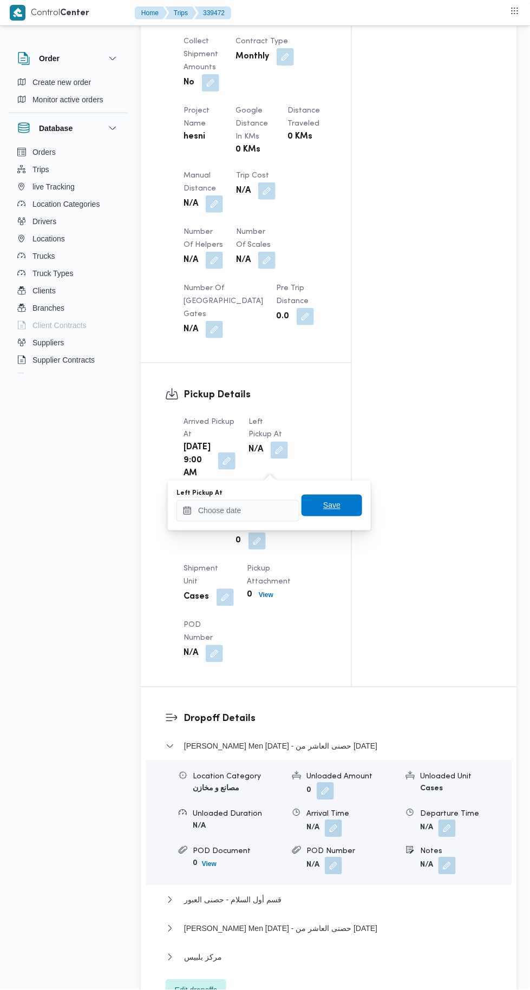
click at [345, 511] on span "Save" at bounding box center [331, 506] width 61 height 22
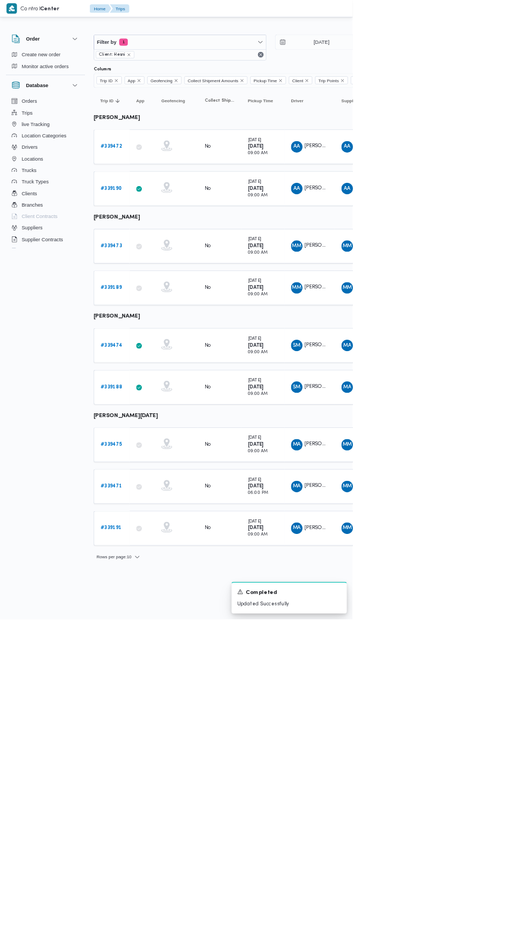
click at [172, 367] on b "# 339473" at bounding box center [167, 369] width 32 height 7
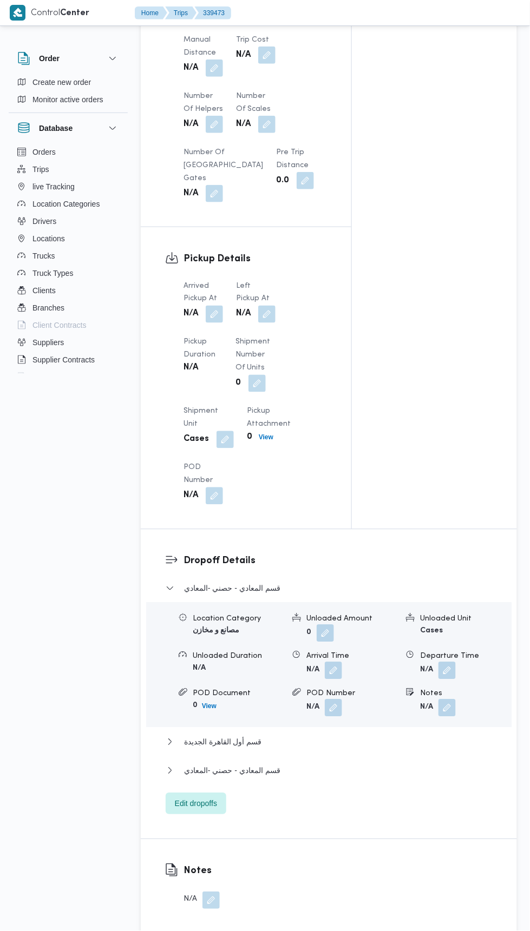
scroll to position [1094, 0]
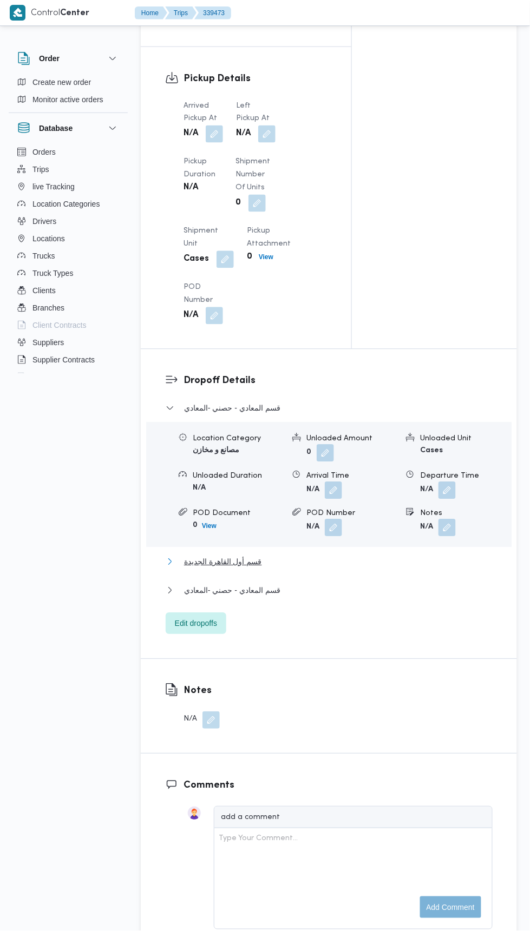
click at [312, 569] on button "قسم أول القاهرة الجديدة" at bounding box center [329, 562] width 327 height 13
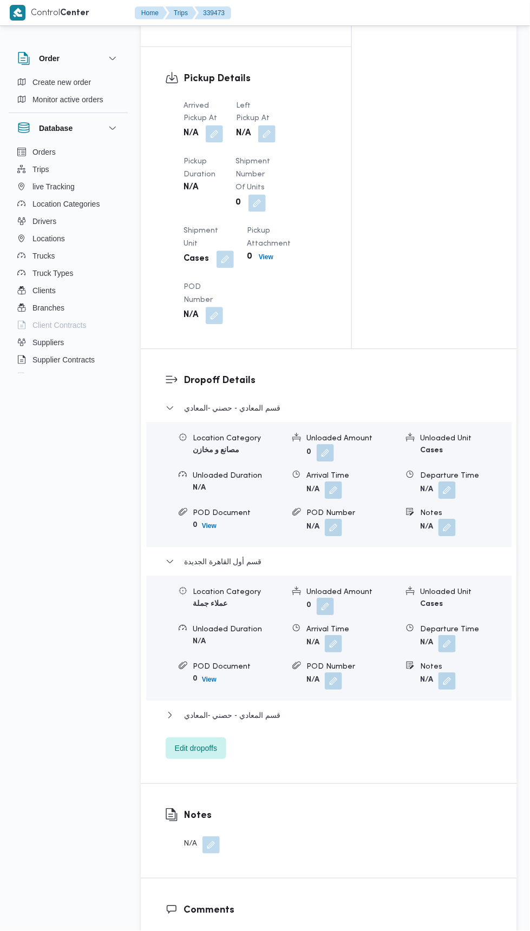
click at [219, 143] on button "button" at bounding box center [214, 134] width 17 height 17
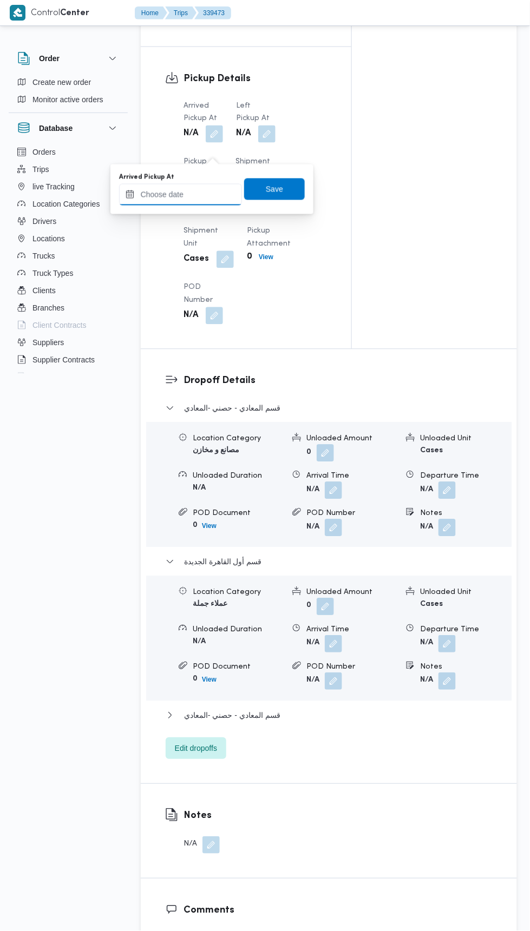
click at [211, 194] on input "Arrived Pickup At" at bounding box center [180, 195] width 123 height 22
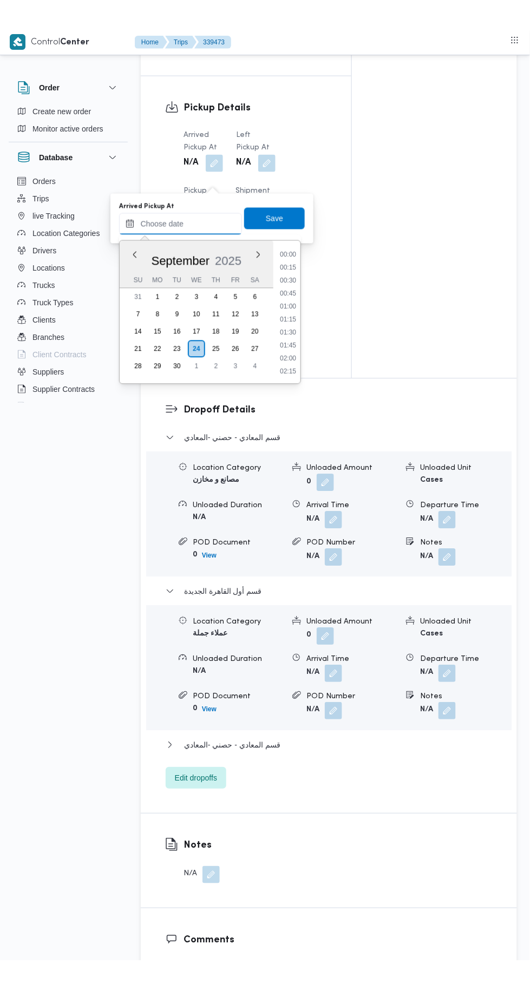
scroll to position [466, 0]
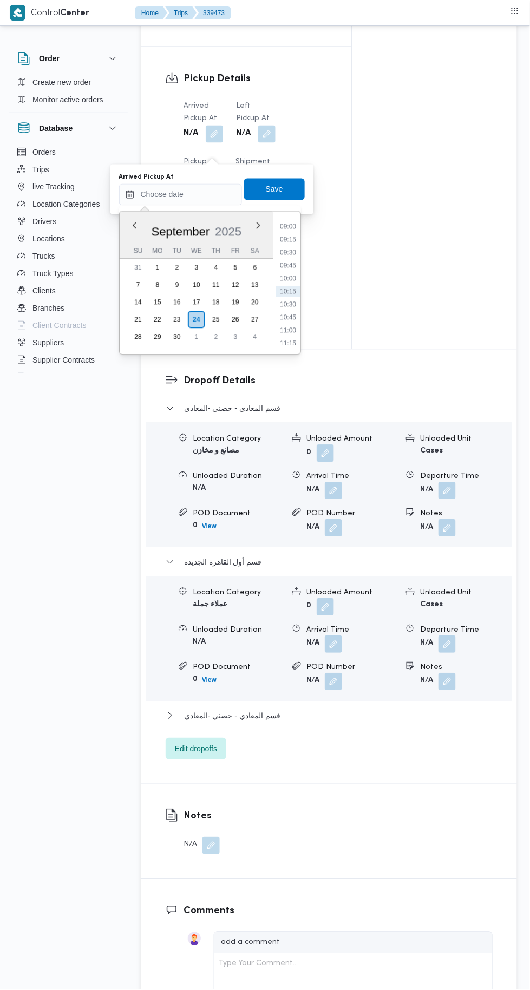
click at [285, 235] on li "09:15" at bounding box center [287, 239] width 25 height 11
type input "[DATE] 09:15"
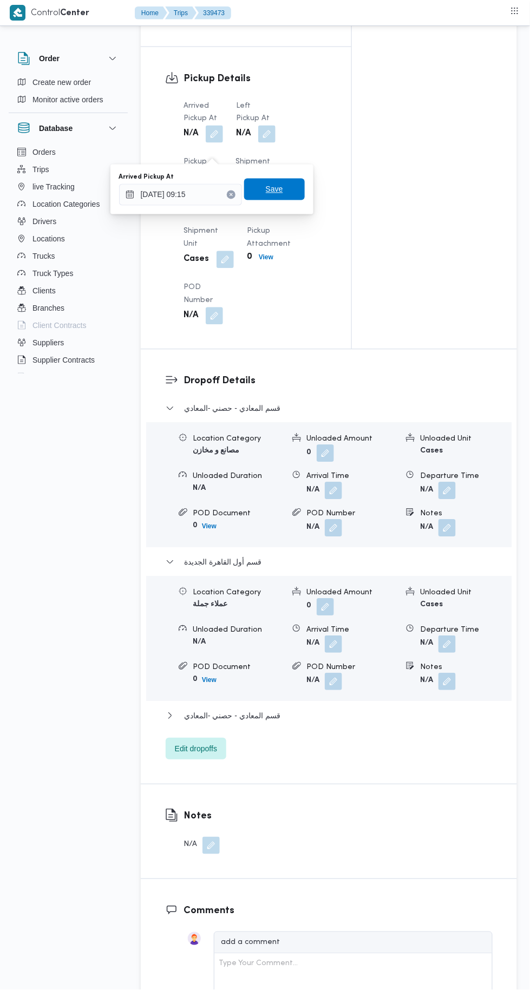
click at [285, 180] on span "Save" at bounding box center [274, 190] width 61 height 22
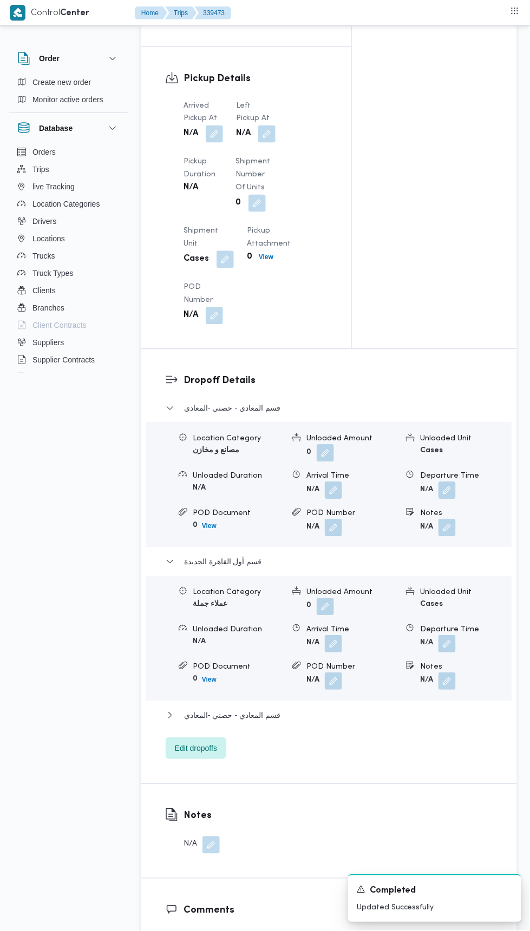
click at [263, 143] on button "button" at bounding box center [266, 134] width 17 height 17
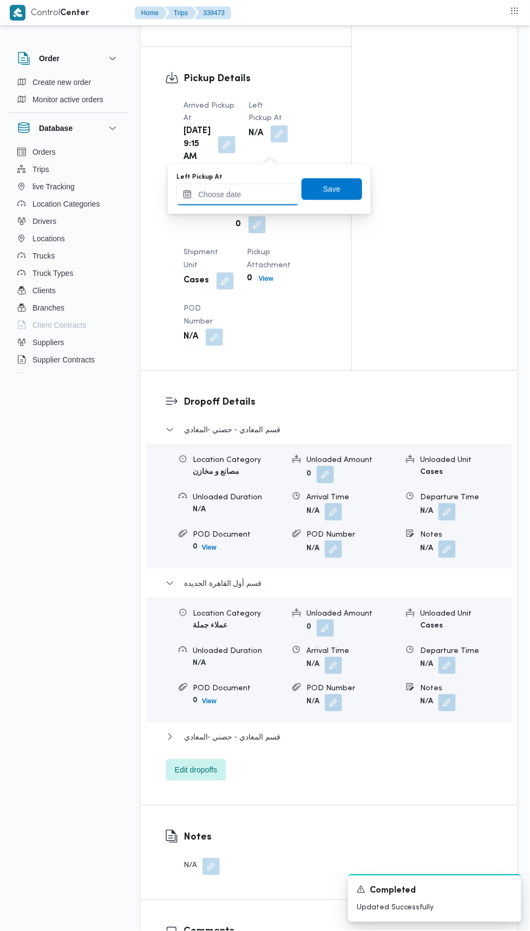
click at [250, 198] on input "Left Pickup At" at bounding box center [237, 195] width 123 height 22
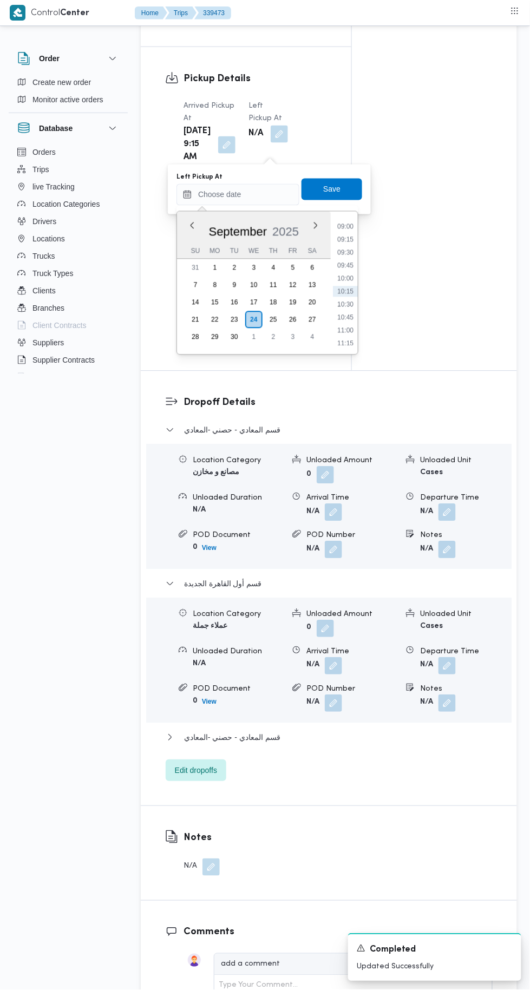
click at [345, 301] on li "10:30" at bounding box center [345, 304] width 25 height 11
type input "[DATE] 10:30"
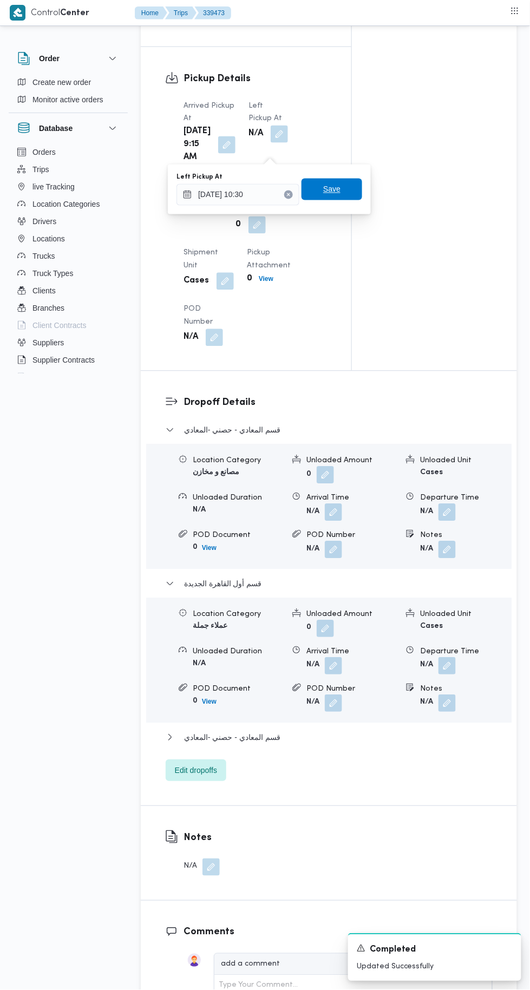
click at [349, 179] on span "Save" at bounding box center [331, 190] width 61 height 22
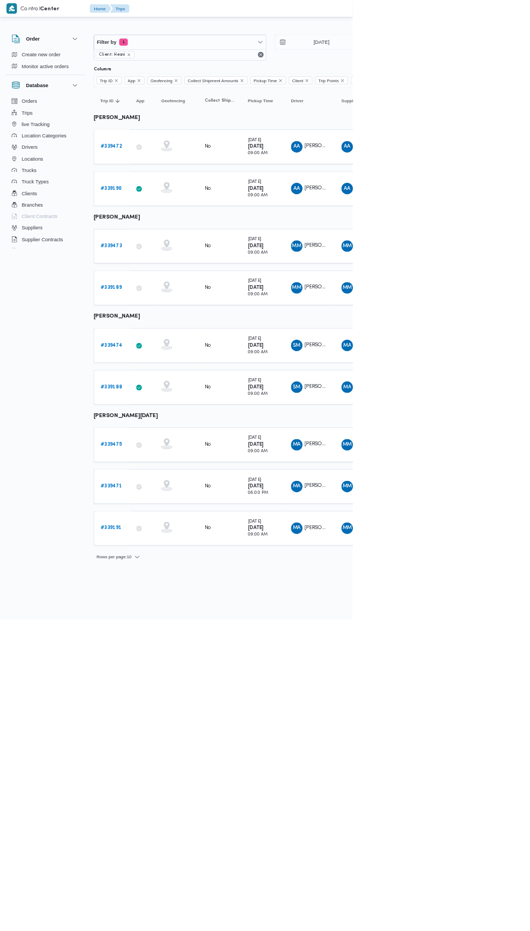
click at [176, 665] on b "# 339475" at bounding box center [167, 668] width 32 height 7
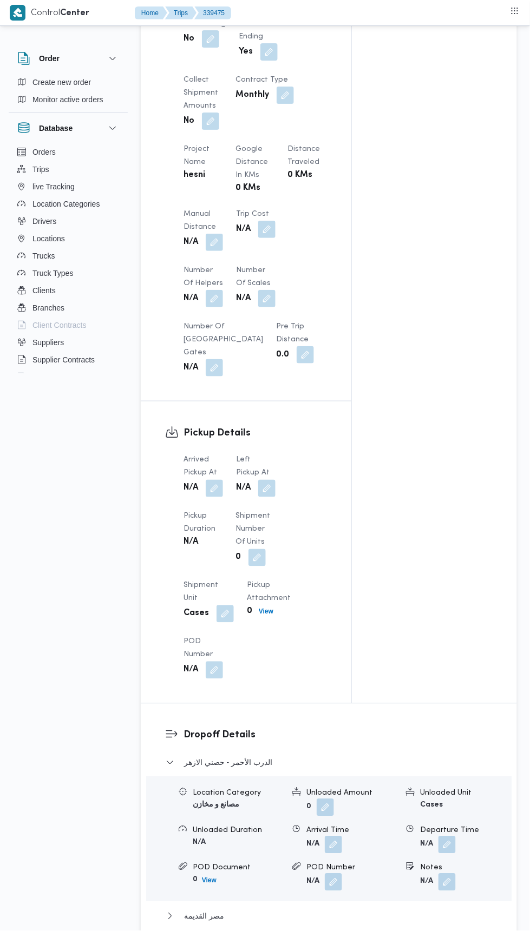
scroll to position [773, 0]
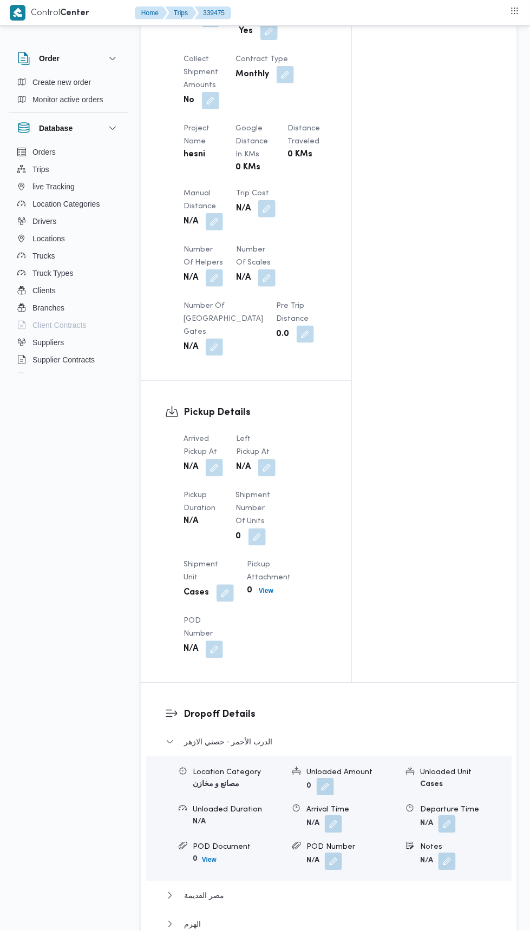
click at [221, 465] on button "button" at bounding box center [214, 467] width 17 height 17
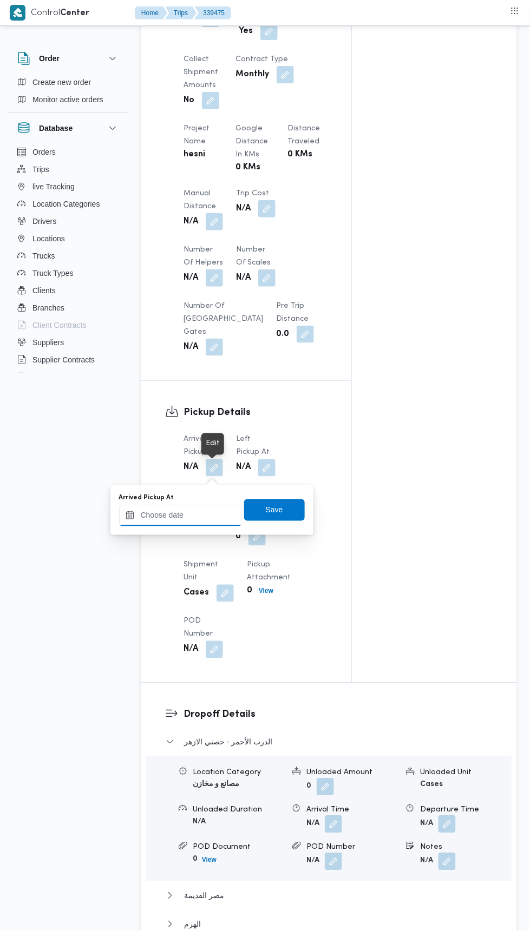
click at [215, 515] on input "Arrived Pickup At" at bounding box center [180, 516] width 123 height 22
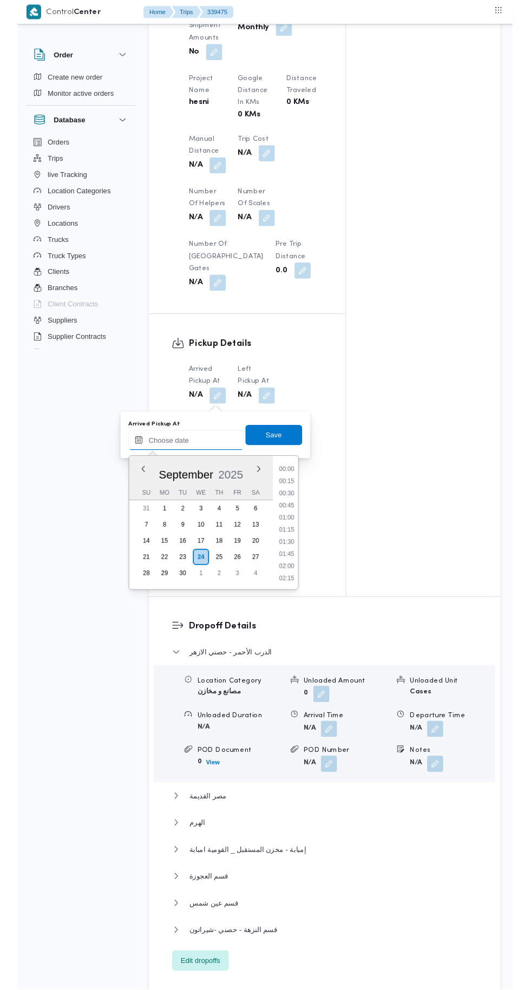
scroll to position [818, 0]
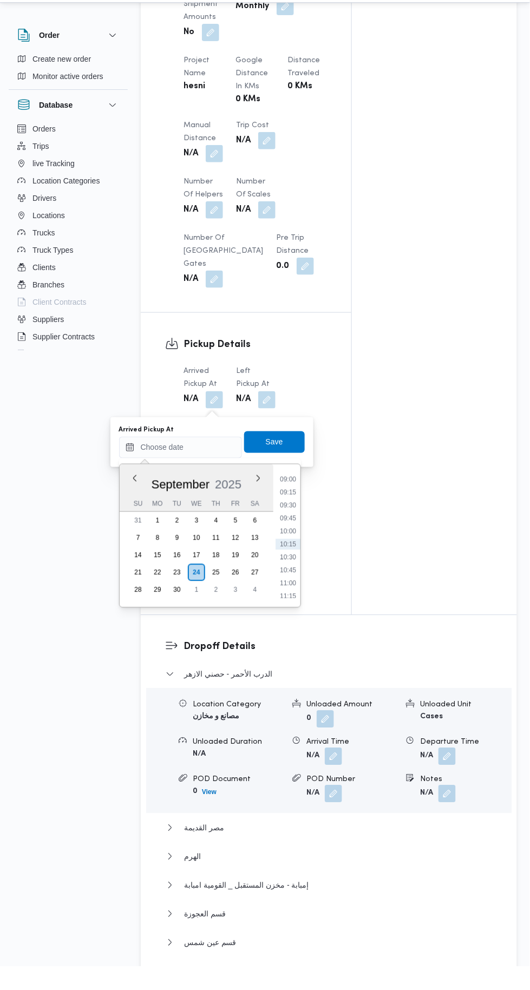
click at [284, 491] on div "Time 00:00 00:15 00:30 00:45 01:00 01:15 01:30 01:45 02:00 02:15 02:30 02:45 03…" at bounding box center [286, 559] width 27 height 143
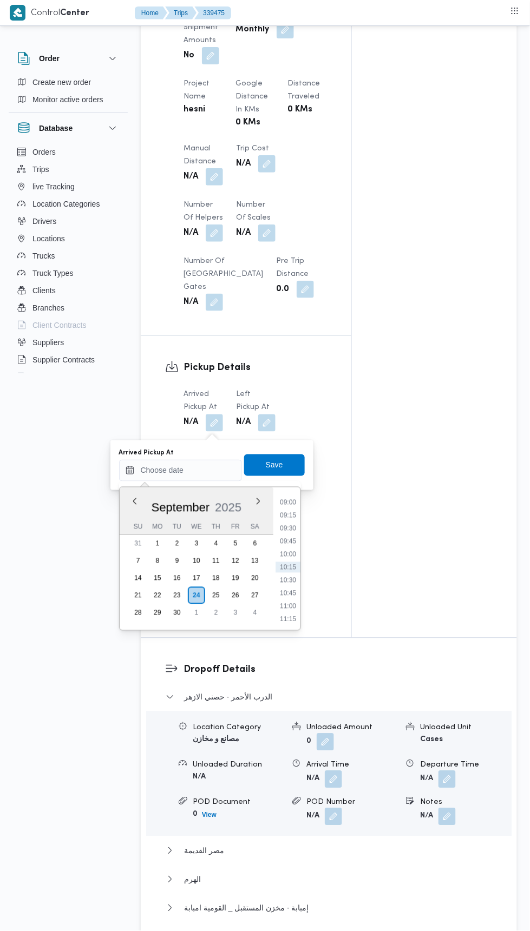
click at [287, 501] on li "09:00" at bounding box center [287, 502] width 25 height 11
type input "[DATE] 09:00"
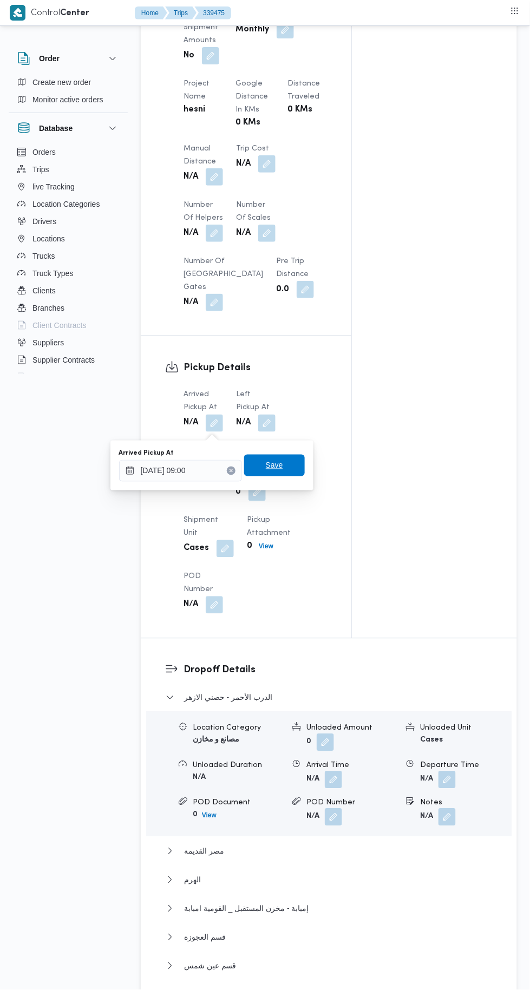
click at [283, 459] on span "Save" at bounding box center [274, 465] width 17 height 13
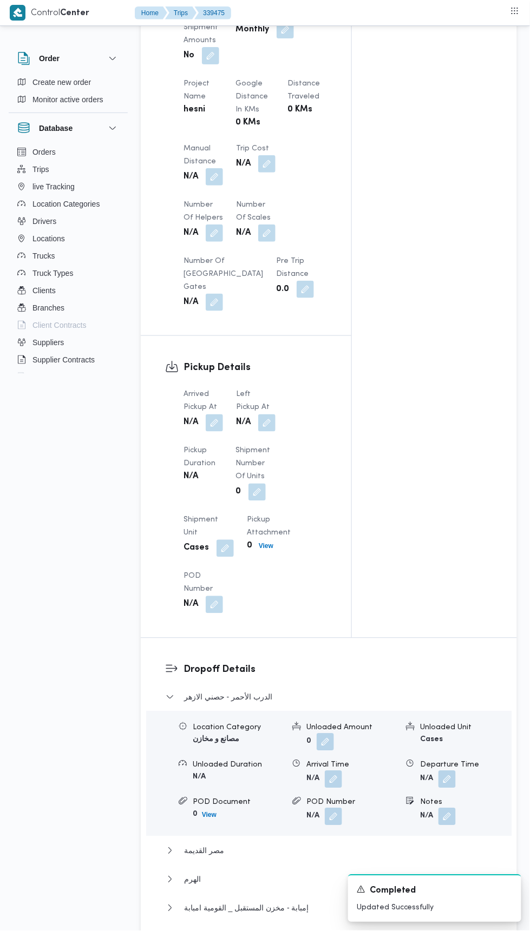
click at [259, 426] on button "button" at bounding box center [266, 423] width 17 height 17
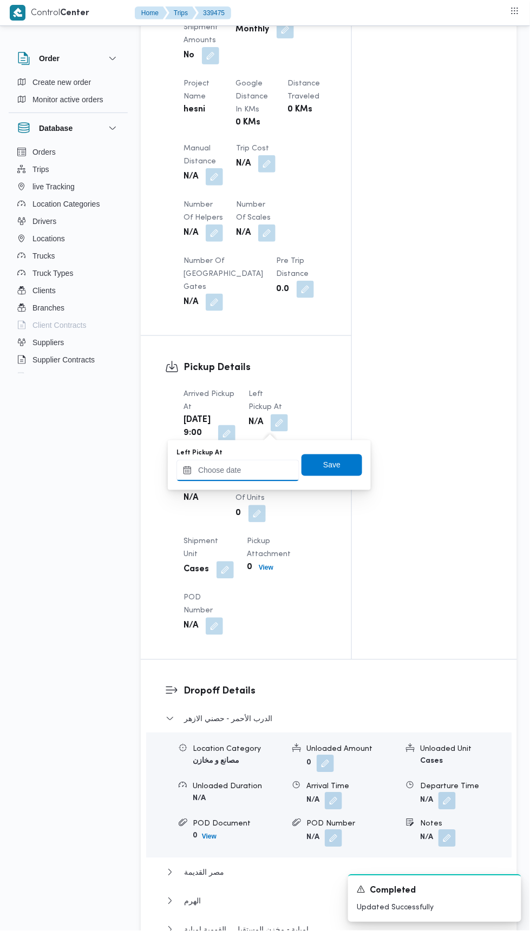
click at [258, 468] on input "Left Pickup At" at bounding box center [237, 471] width 123 height 22
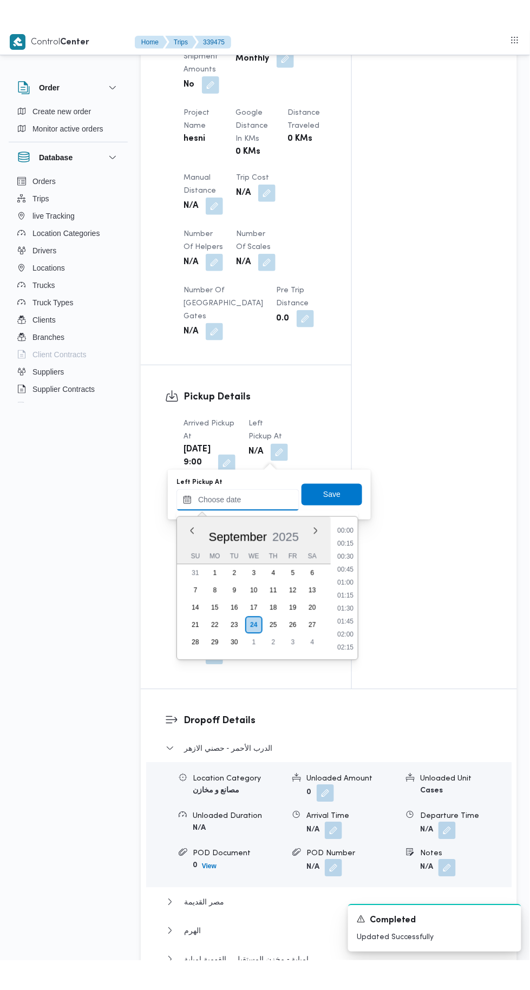
scroll to position [466, 0]
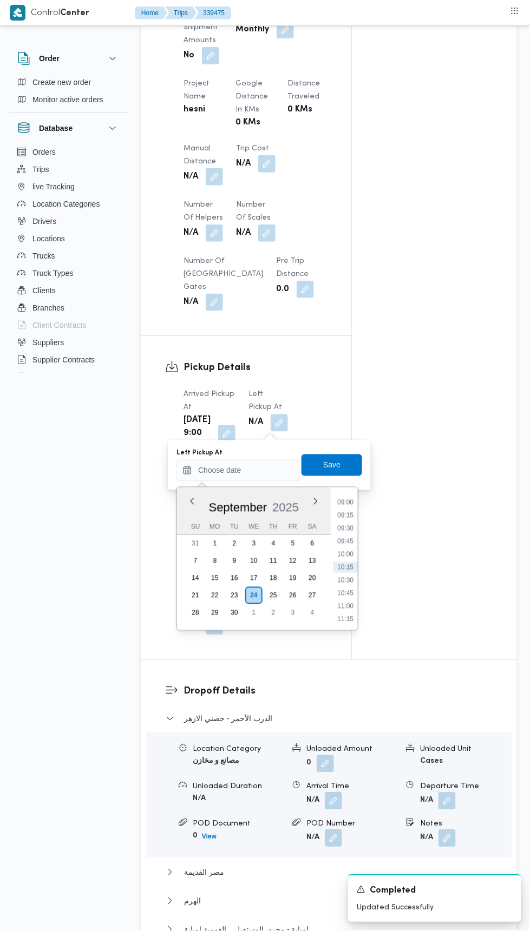
click at [345, 540] on li "09:45" at bounding box center [345, 541] width 25 height 11
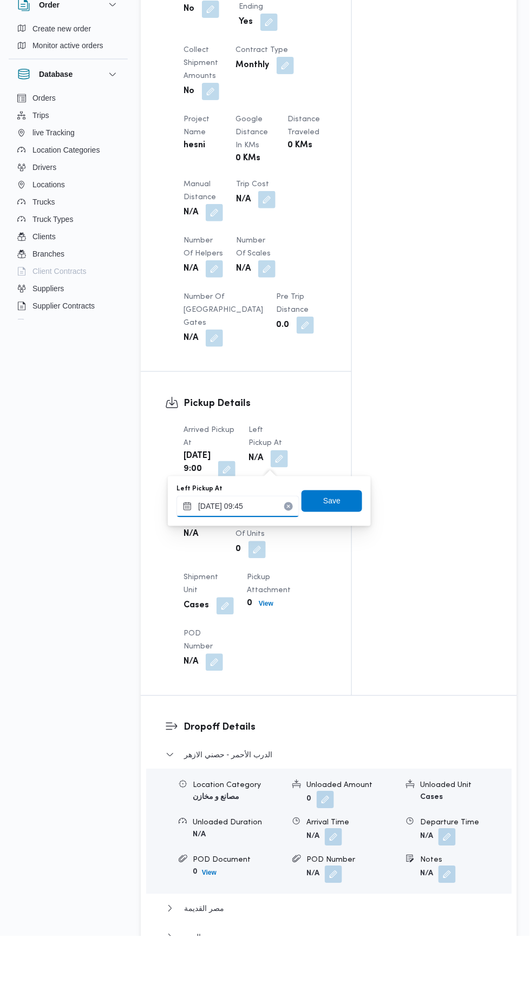
scroll to position [728, 0]
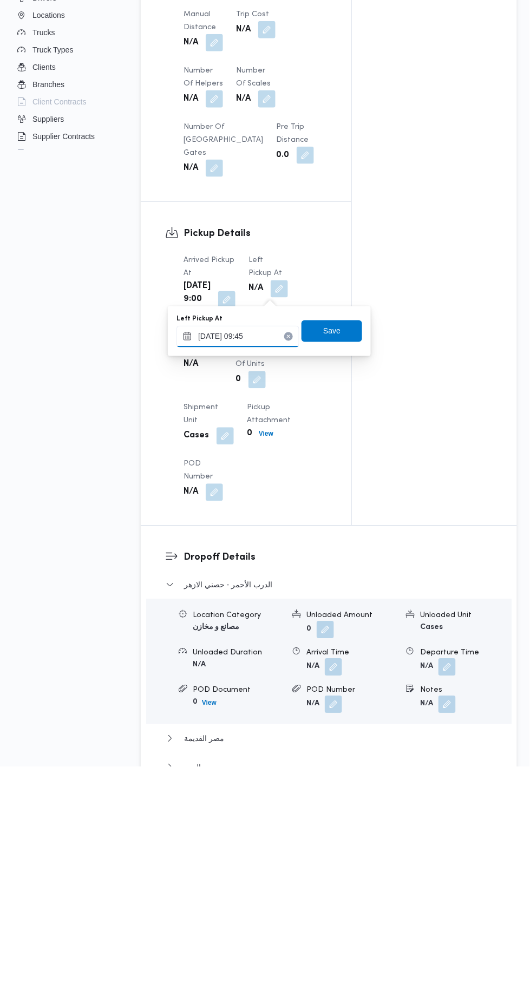
click at [262, 560] on input "[DATE] 09:45" at bounding box center [237, 560] width 123 height 22
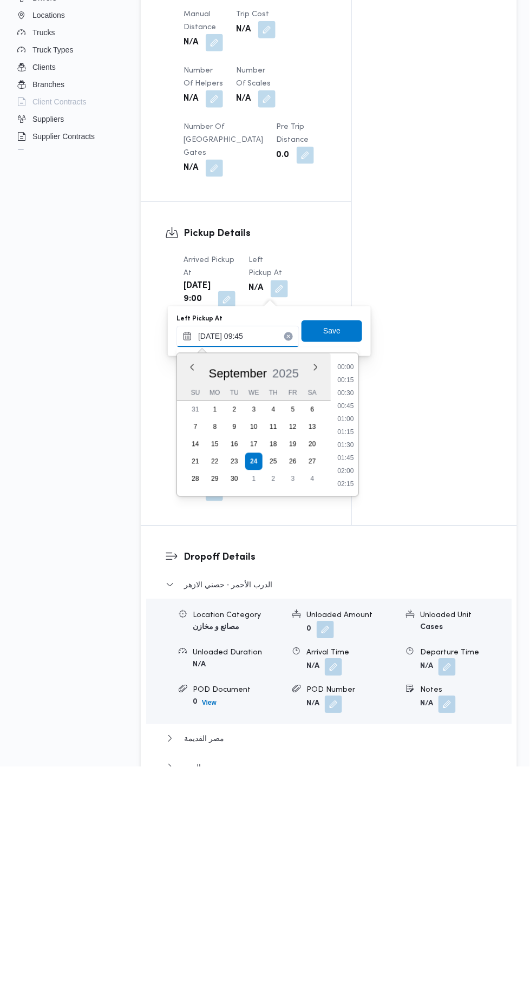
scroll to position [440, 0]
click at [350, 695] on li "10:30" at bounding box center [345, 696] width 25 height 11
type input "[DATE] 10:30"
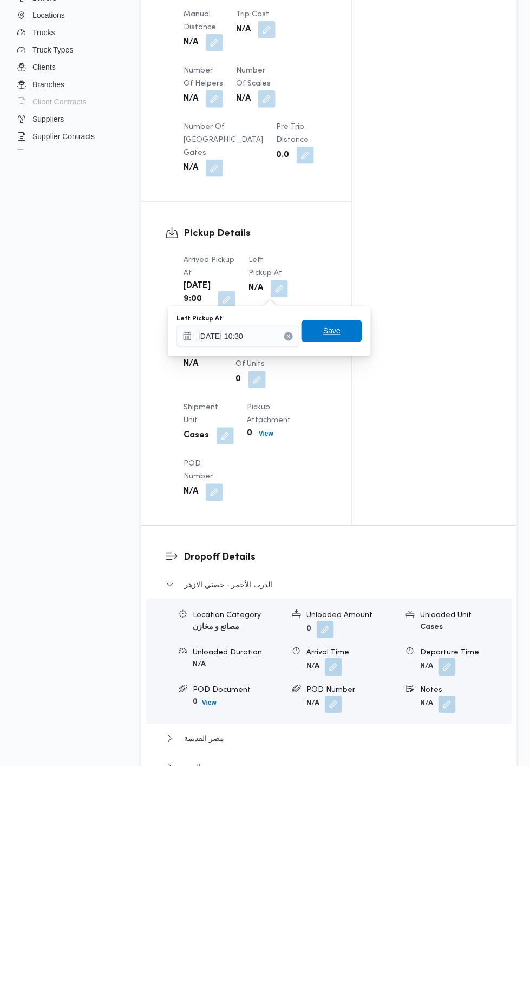
click at [344, 553] on span "Save" at bounding box center [331, 555] width 61 height 22
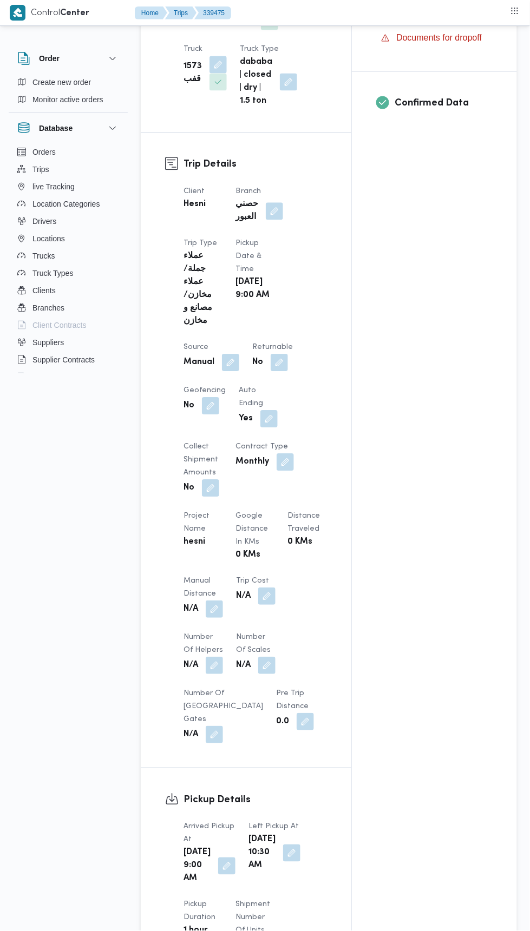
scroll to position [0, 0]
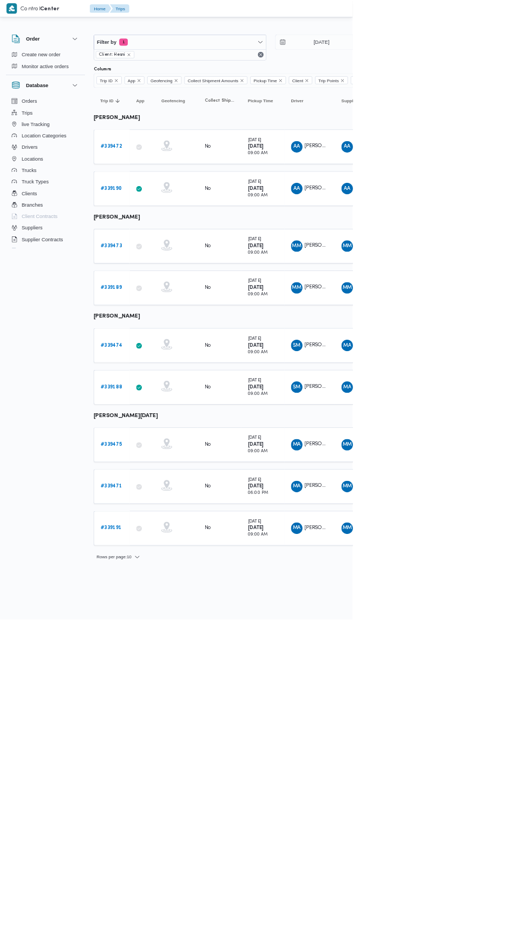
click at [182, 217] on b "# 339472" at bounding box center [167, 220] width 32 height 7
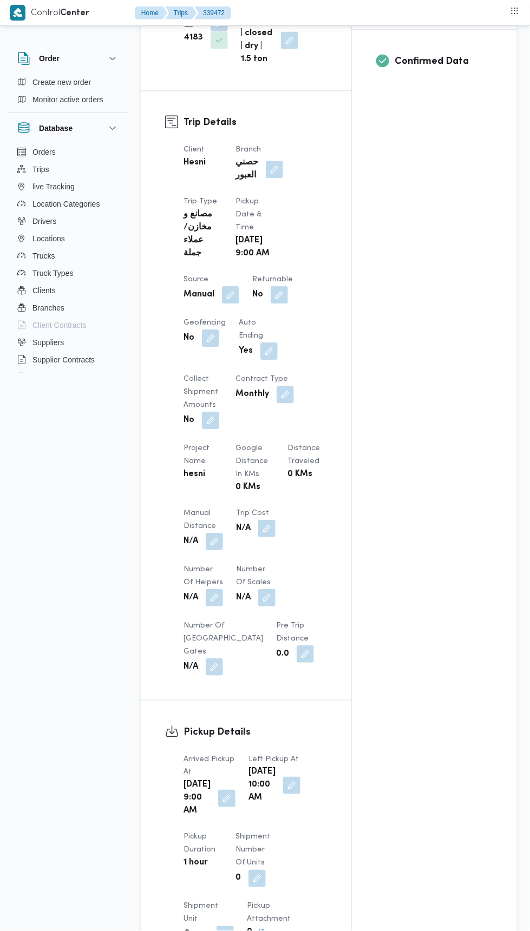
scroll to position [390, 0]
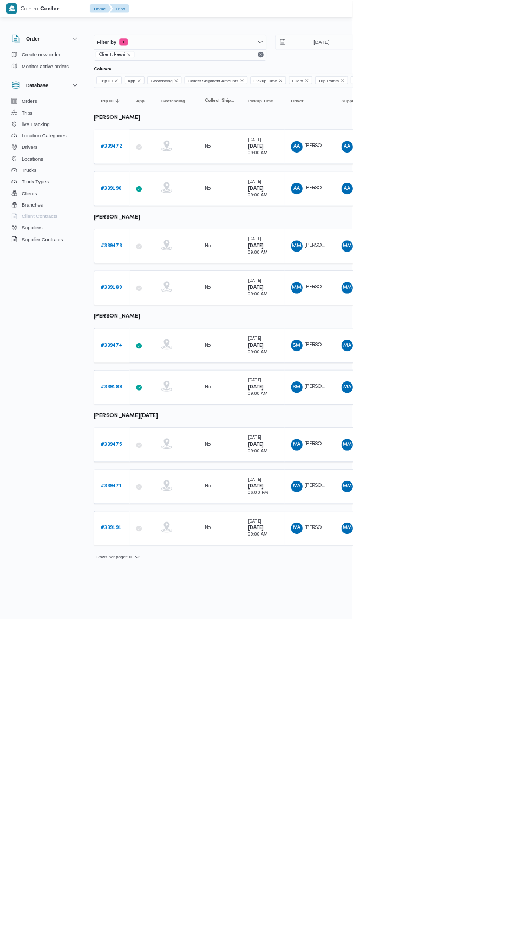
click at [153, 281] on b "# 339190" at bounding box center [167, 283] width 32 height 7
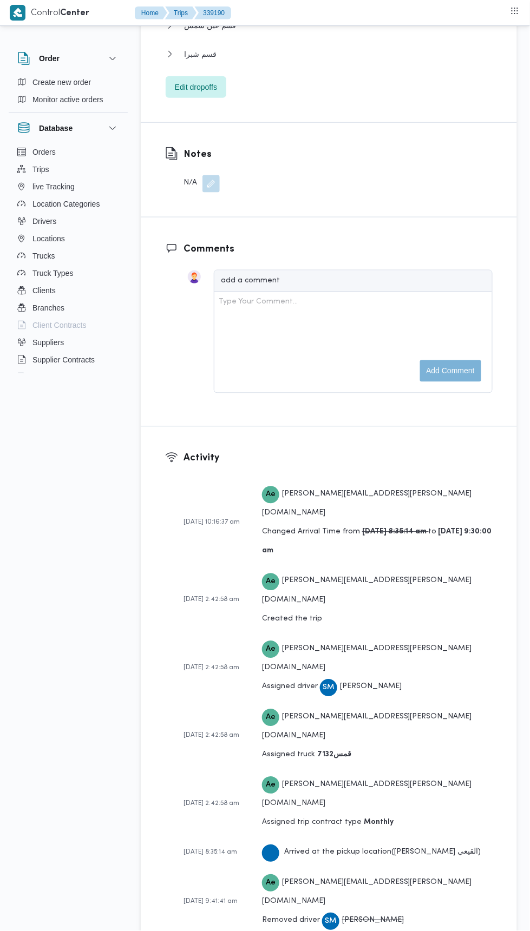
scroll to position [1891, 0]
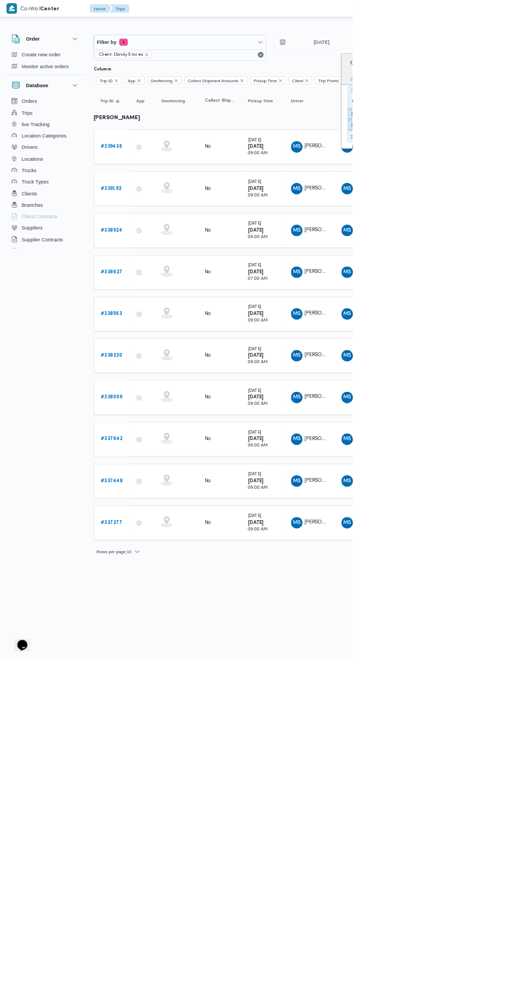
type input "[DATE]"
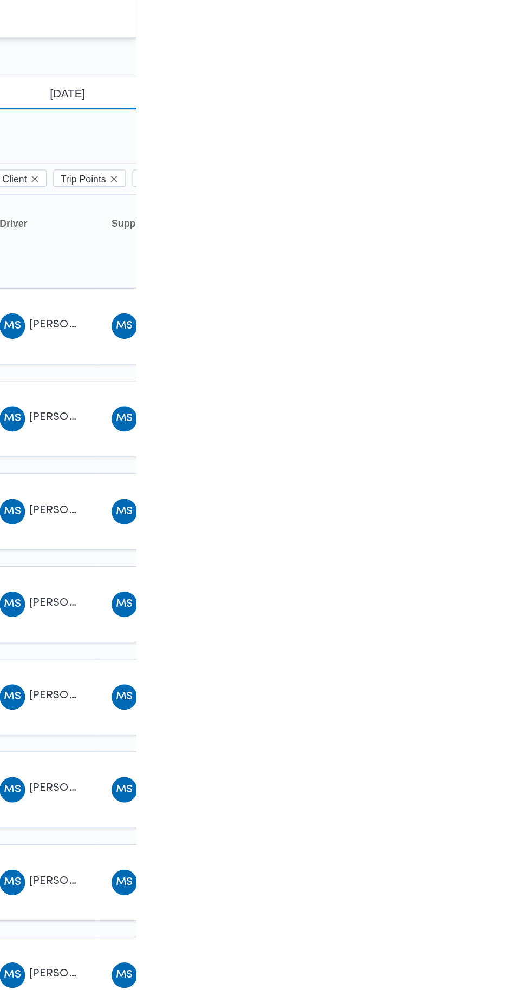
click at [486, 62] on input "12/9/2025" at bounding box center [475, 63] width 123 height 22
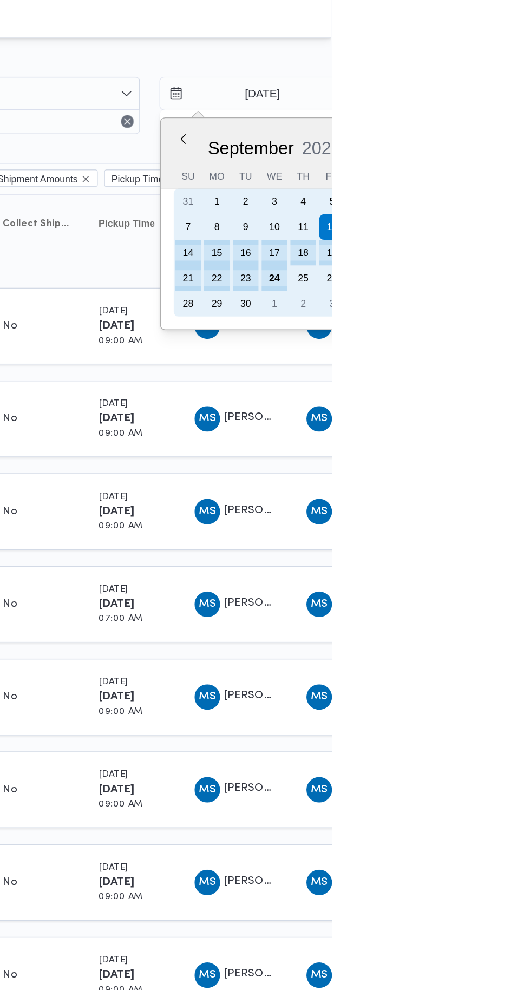
click at [471, 186] on div "23" at bounding box center [471, 188] width 17 height 17
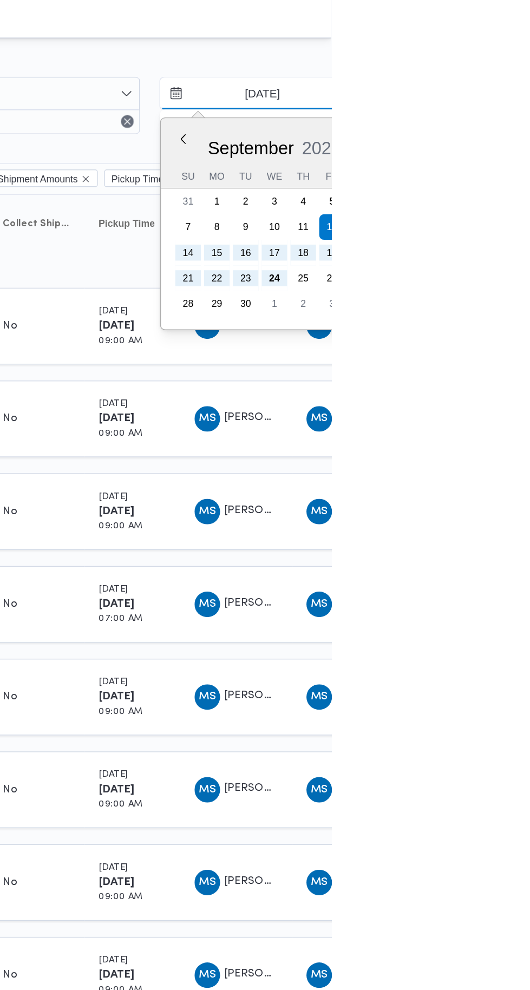
type input "[DATE]"
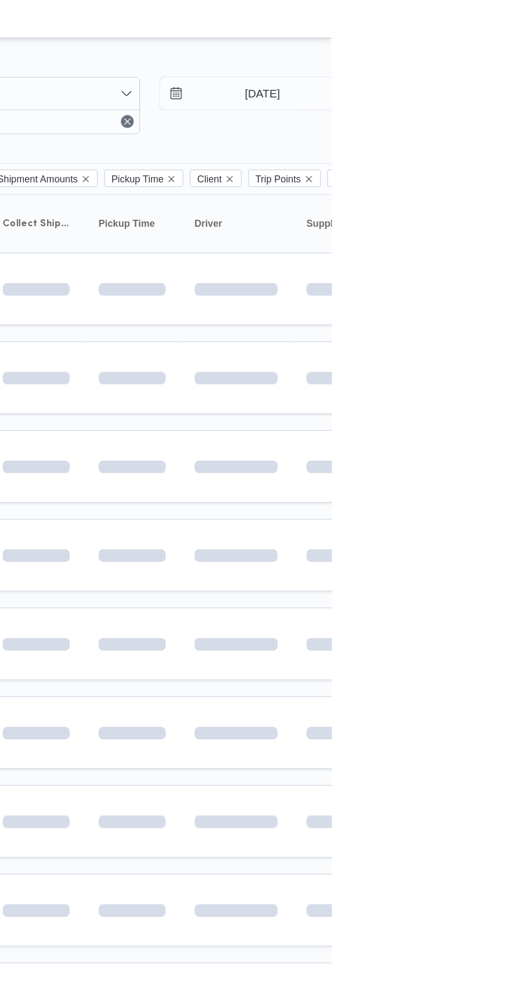
click at [492, 280] on td at bounding box center [466, 255] width 76 height 49
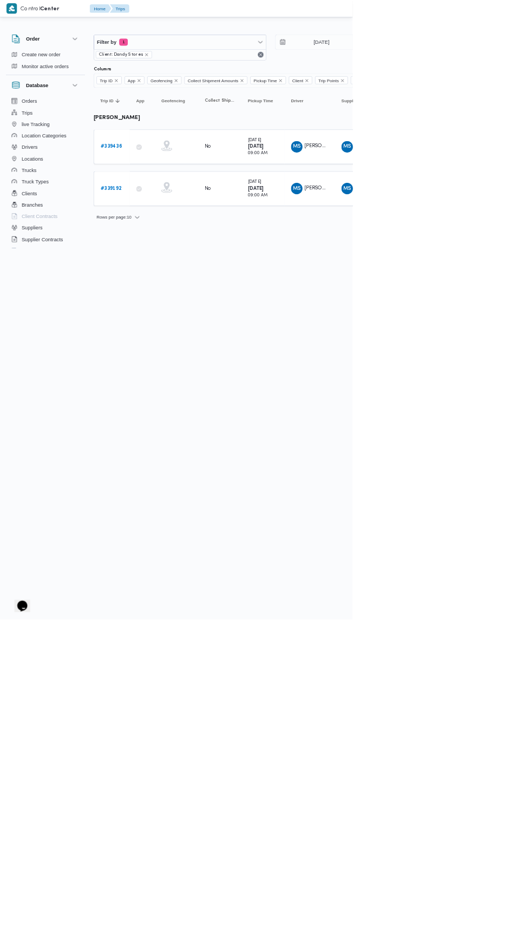
click at [169, 281] on b "# 339192" at bounding box center [166, 283] width 31 height 7
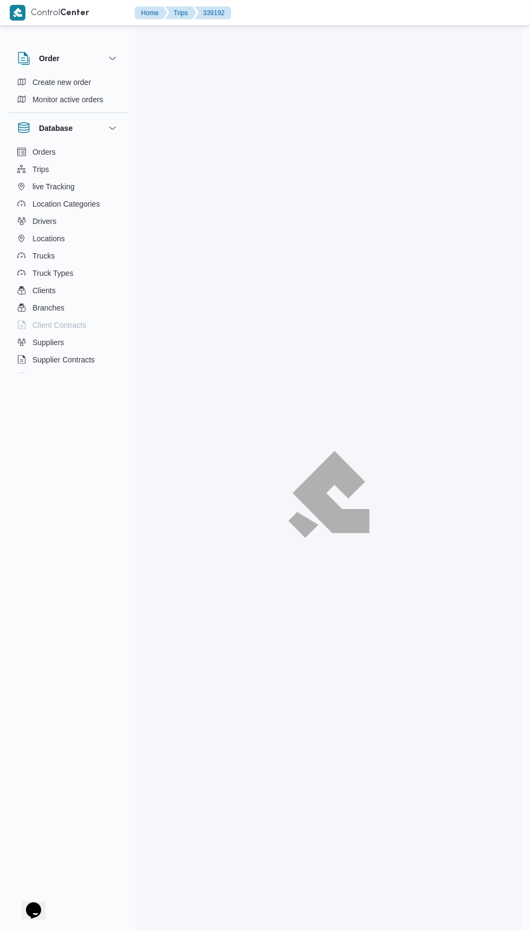
click at [444, 69] on span "Duplicate Trip" at bounding box center [432, 70] width 47 height 13
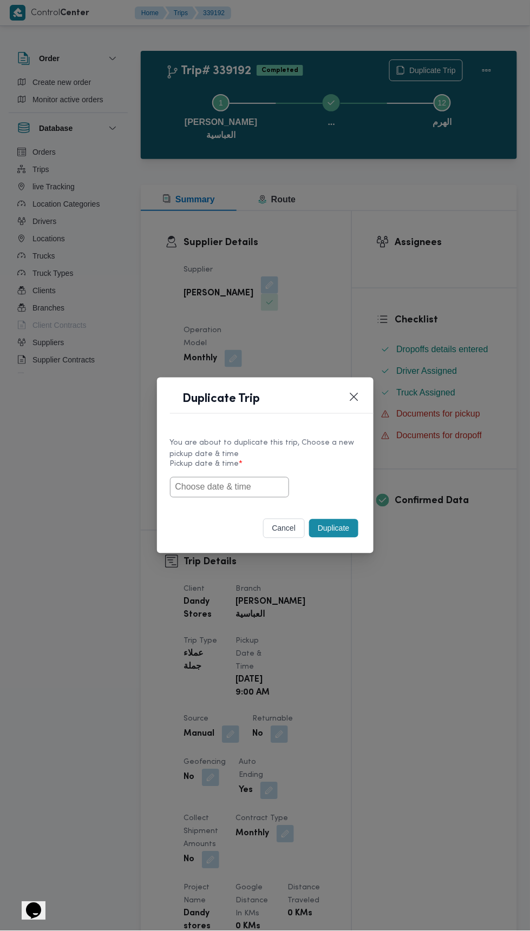
click at [257, 483] on input "text" at bounding box center [229, 487] width 119 height 21
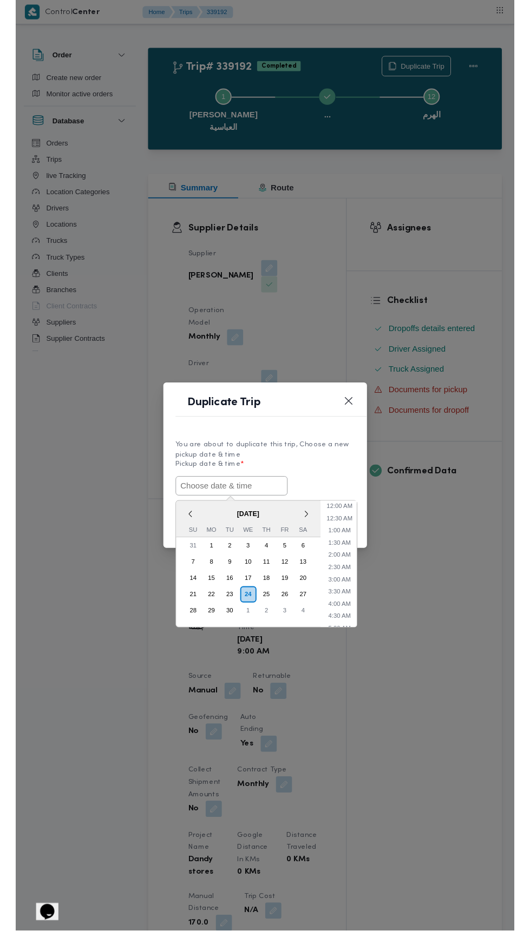
scroll to position [198, 0]
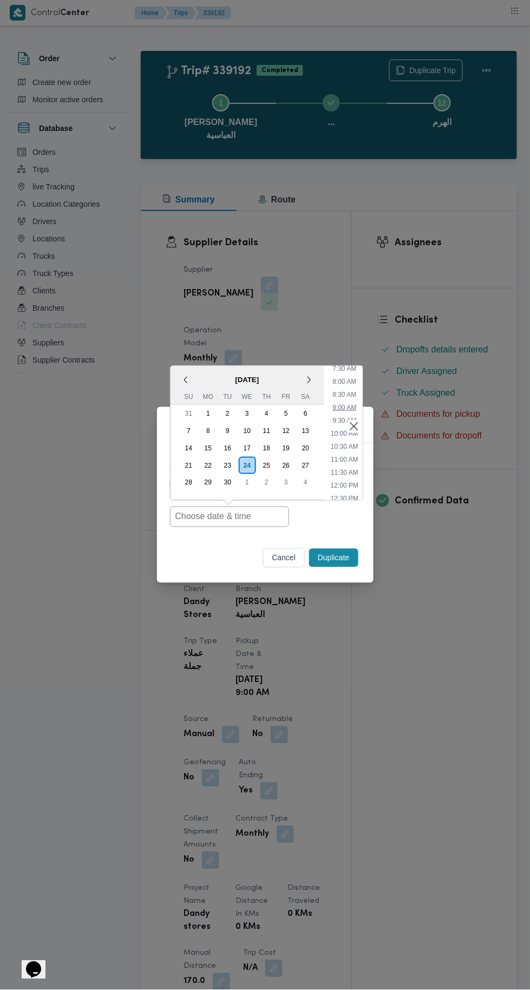
click at [342, 404] on li "9:00 AM" at bounding box center [344, 407] width 32 height 11
type input "24/09/2025 9:00AM"
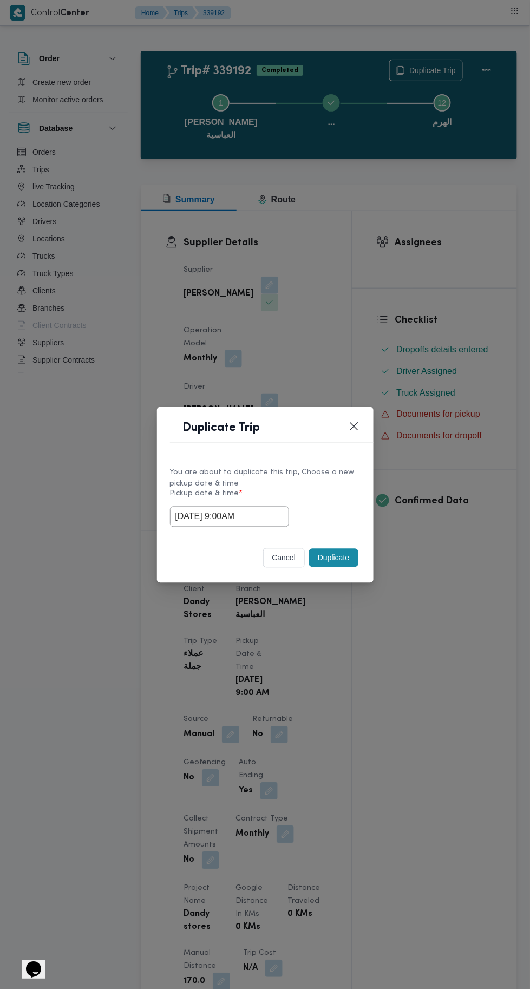
click at [344, 535] on div "You are about to duplicate this trip, Choose a new pickup date & time Pickup da…" at bounding box center [265, 496] width 216 height 81
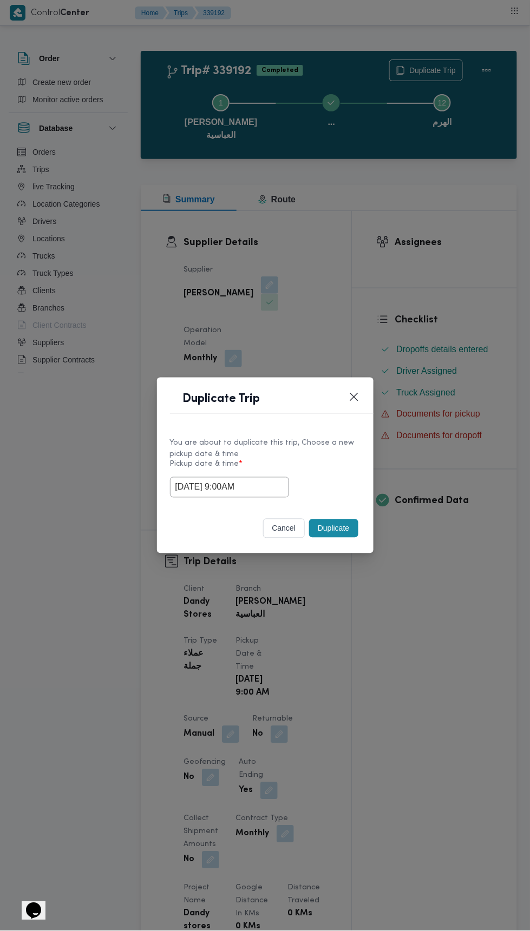
click at [344, 526] on button "Duplicate" at bounding box center [333, 528] width 49 height 18
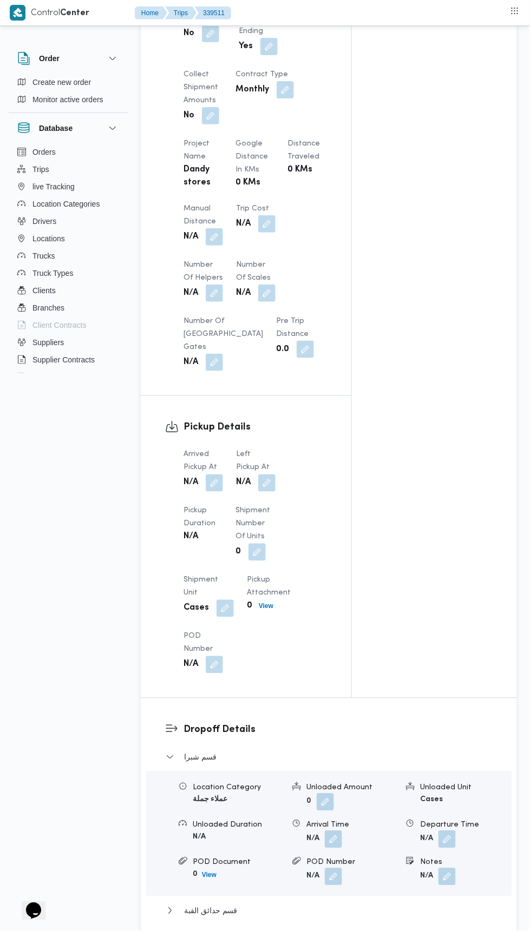
scroll to position [802, 0]
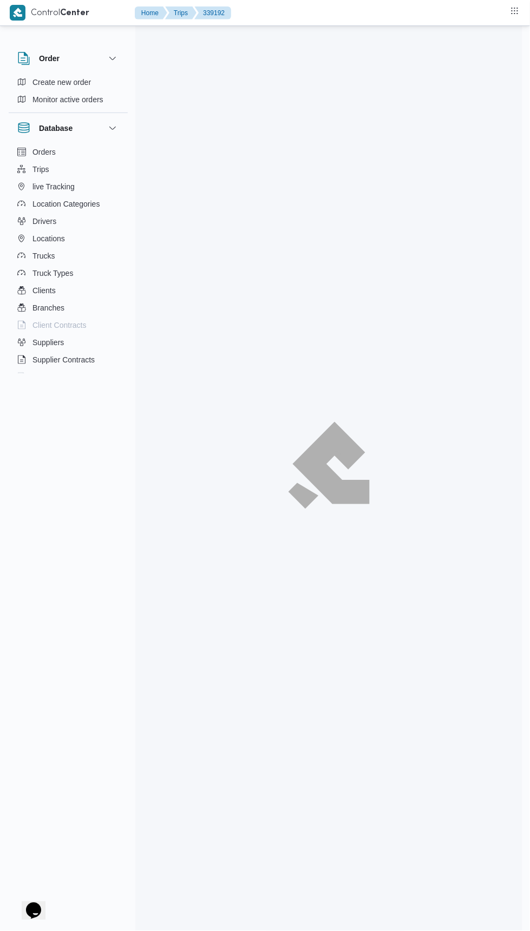
scroll to position [62, 0]
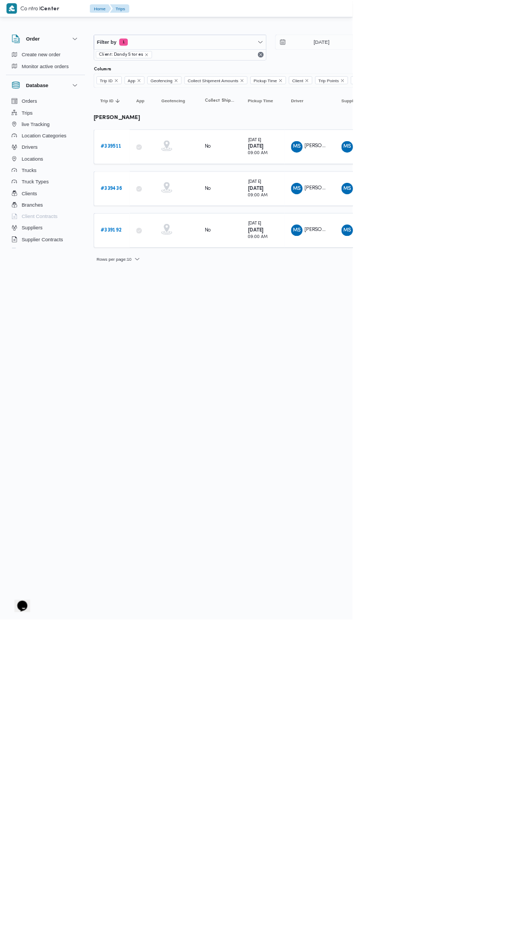
click at [179, 343] on b "# 339192" at bounding box center [166, 346] width 31 height 7
click at [177, 280] on b "# 339436" at bounding box center [167, 283] width 32 height 7
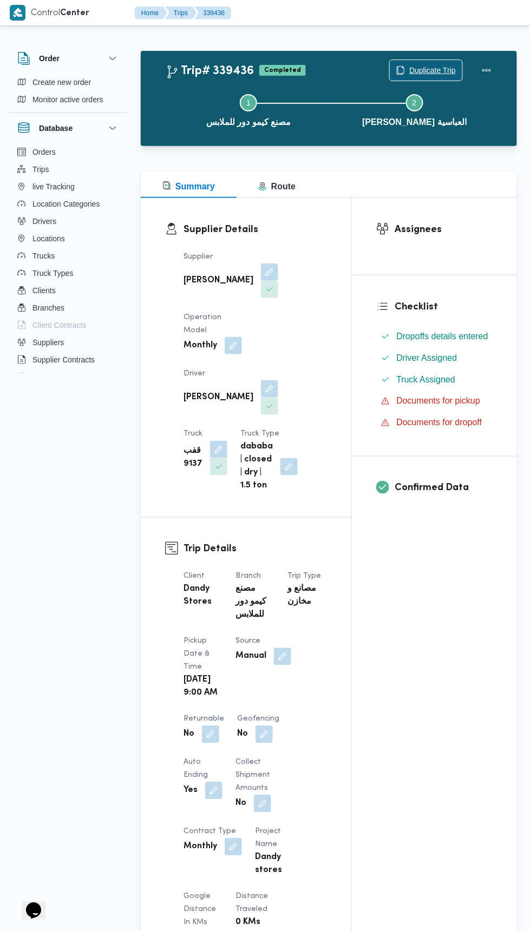
click at [443, 70] on span "Duplicate Trip" at bounding box center [432, 70] width 47 height 13
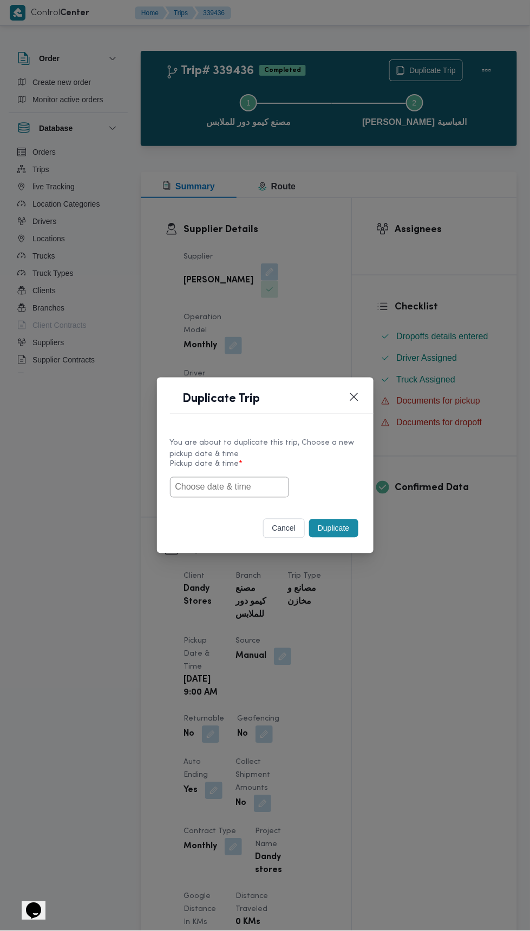
click at [282, 486] on input "text" at bounding box center [229, 487] width 119 height 21
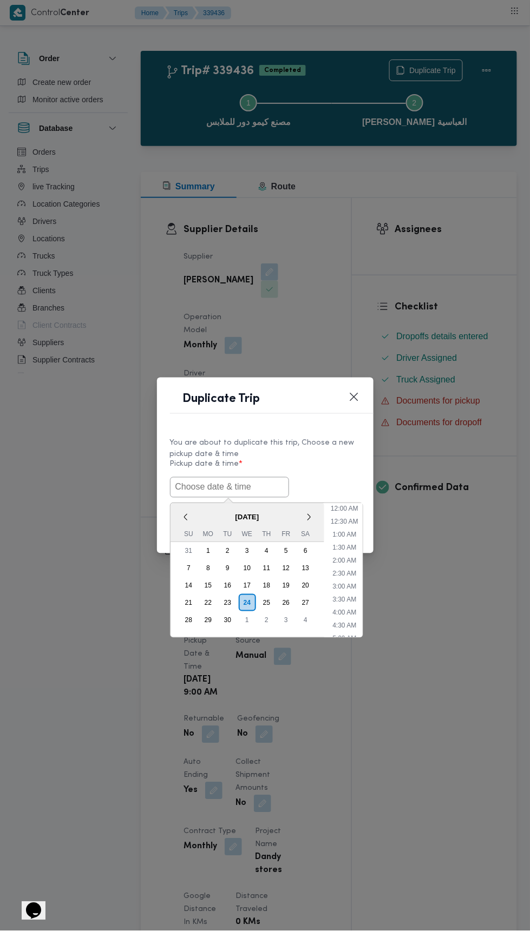
scroll to position [198, 0]
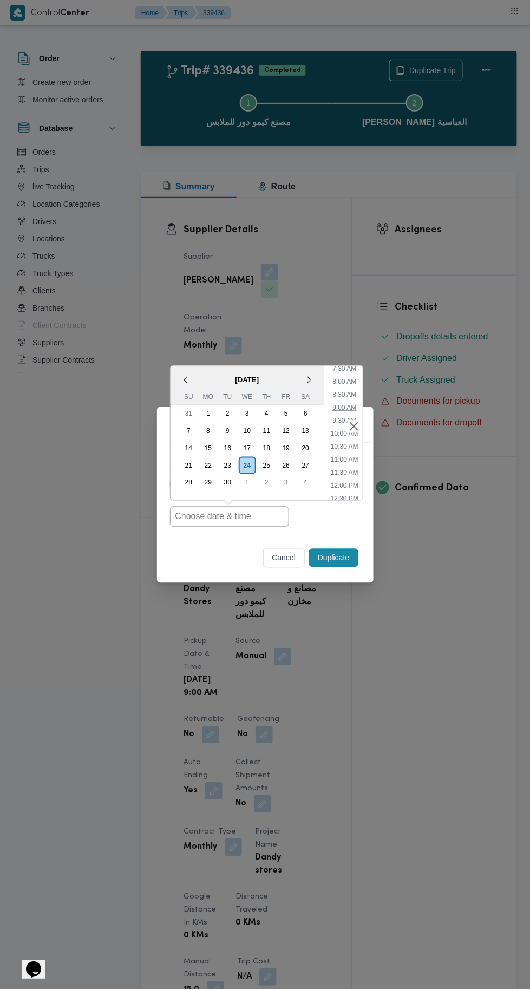
click at [344, 409] on li "9:00 AM" at bounding box center [344, 407] width 32 height 11
type input "24/09/2025 9:00AM"
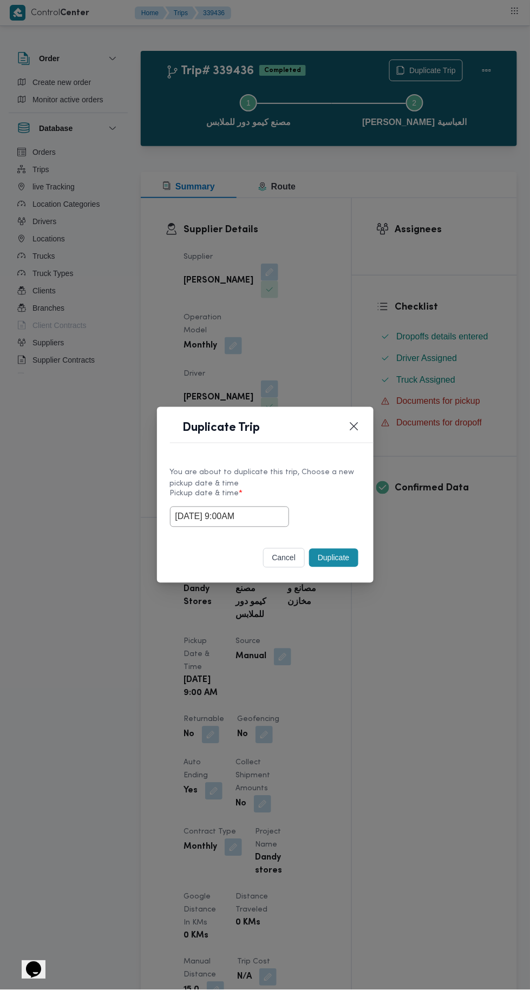
click at [338, 560] on button "Duplicate" at bounding box center [333, 558] width 49 height 18
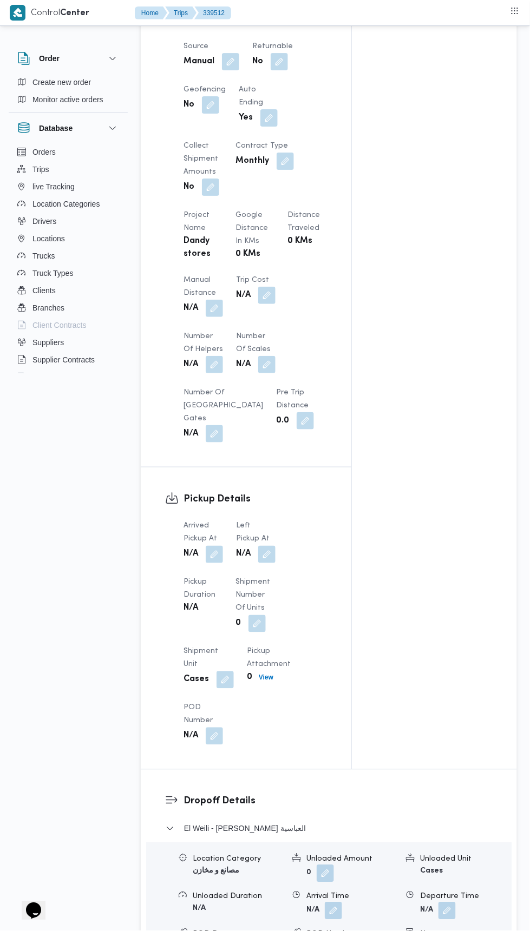
scroll to position [688, 0]
click at [220, 562] on button "button" at bounding box center [214, 552] width 17 height 17
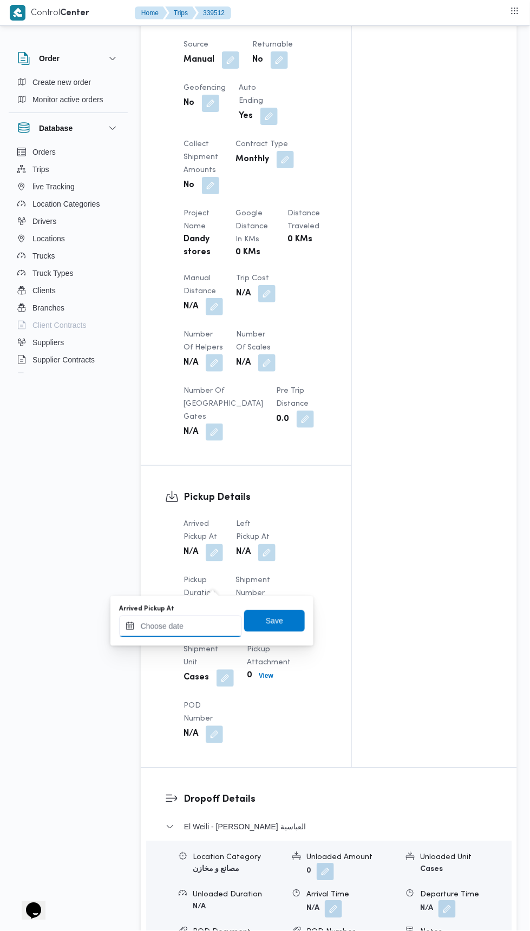
click at [215, 627] on input "Arrived Pickup At" at bounding box center [180, 627] width 123 height 22
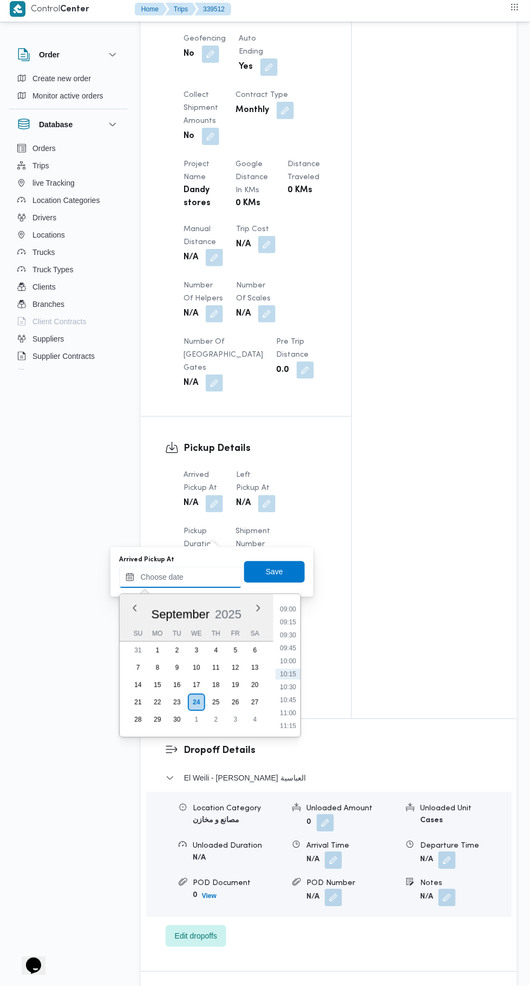
scroll to position [733, 0]
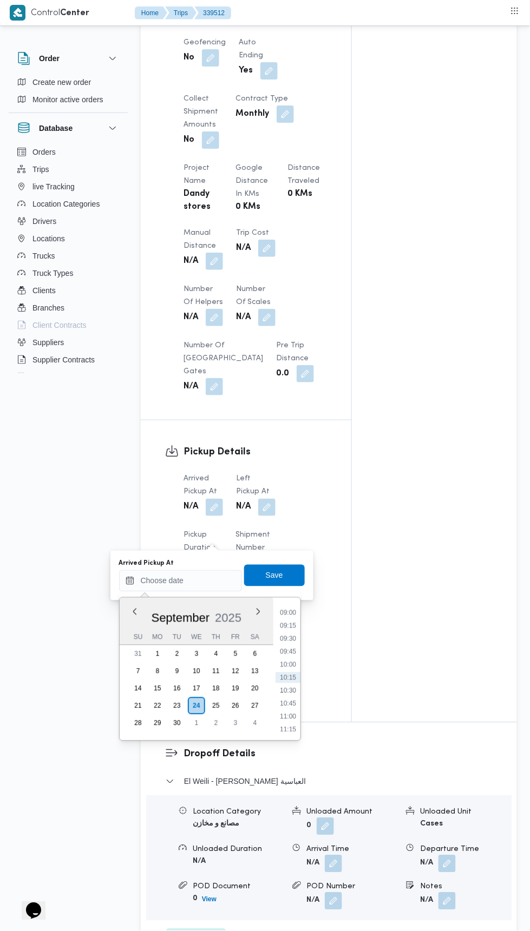
click at [290, 640] on li "09:30" at bounding box center [287, 639] width 25 height 11
type input "24/09/2025 09:30"
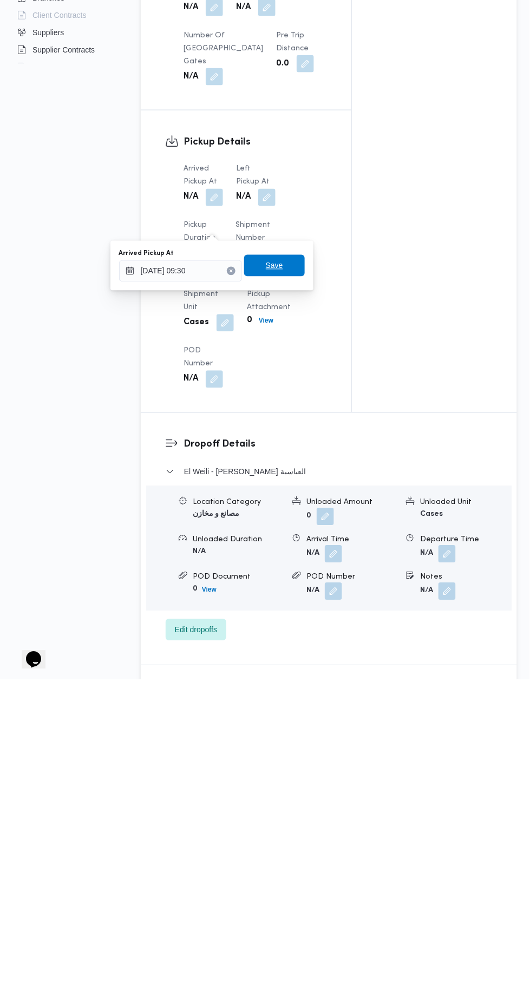
click at [277, 575] on span "Save" at bounding box center [274, 575] width 17 height 13
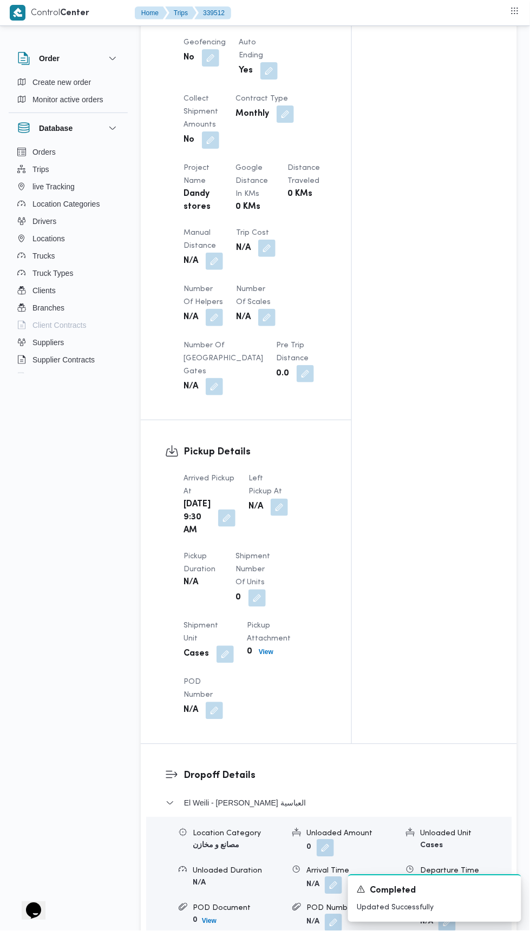
click at [273, 516] on button "button" at bounding box center [279, 507] width 17 height 17
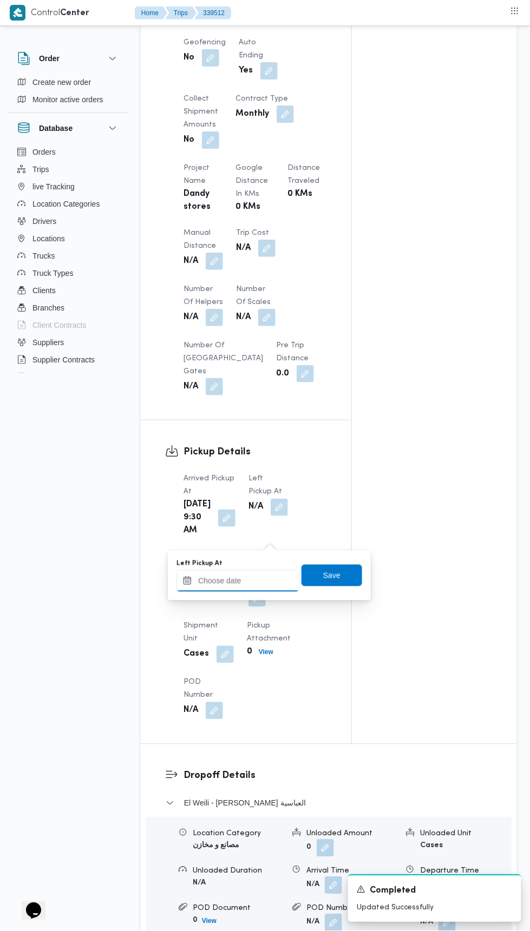
click at [258, 582] on input "Left Pickup At" at bounding box center [237, 581] width 123 height 22
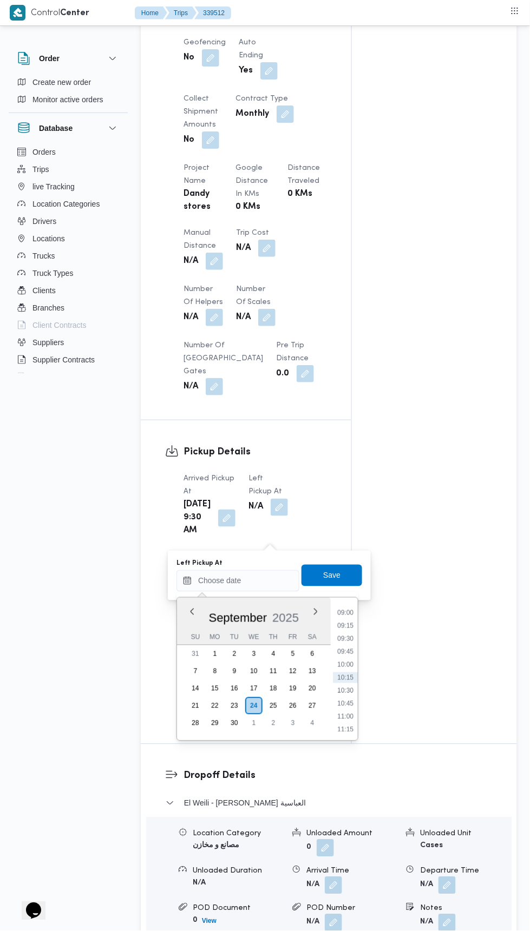
click at [346, 664] on li "10:00" at bounding box center [345, 665] width 25 height 11
type input "[DATE] 10:00"
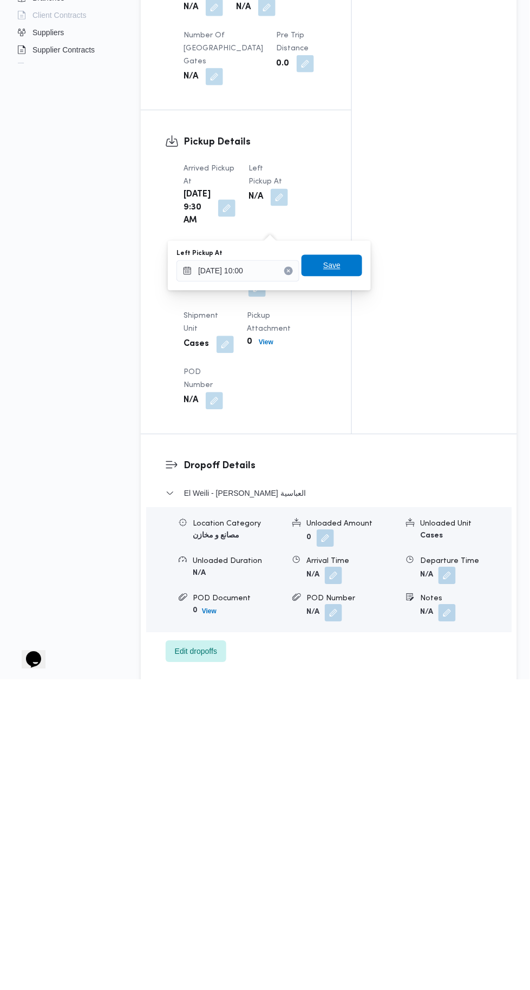
click at [339, 576] on span "Save" at bounding box center [331, 575] width 17 height 13
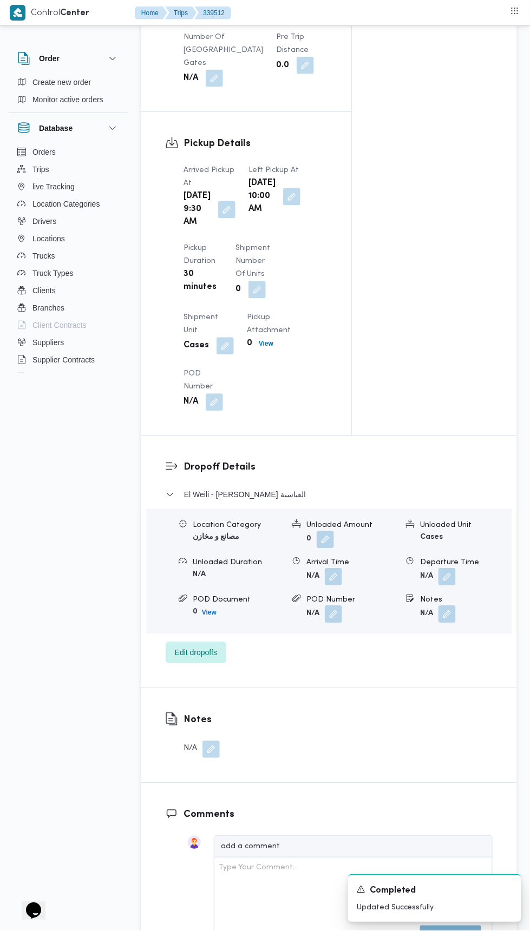
scroll to position [1046, 0]
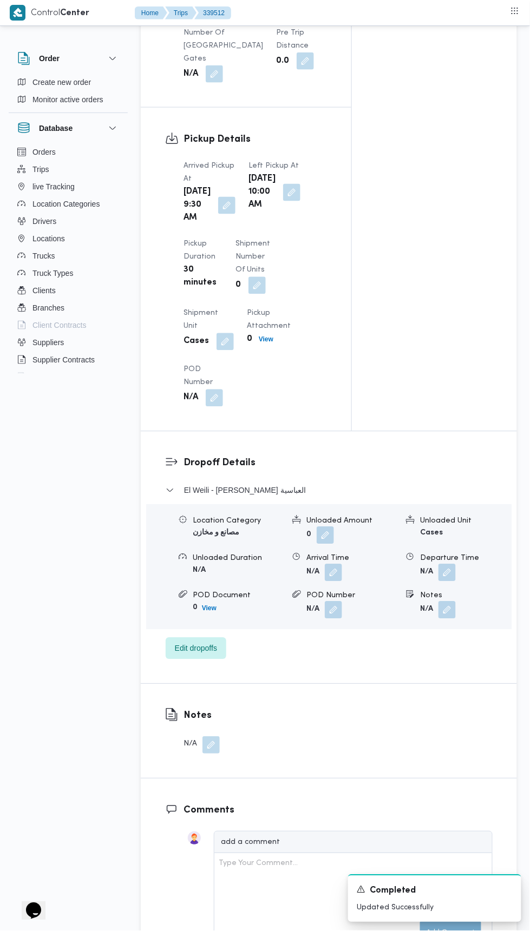
click at [449, 582] on button "button" at bounding box center [446, 572] width 17 height 17
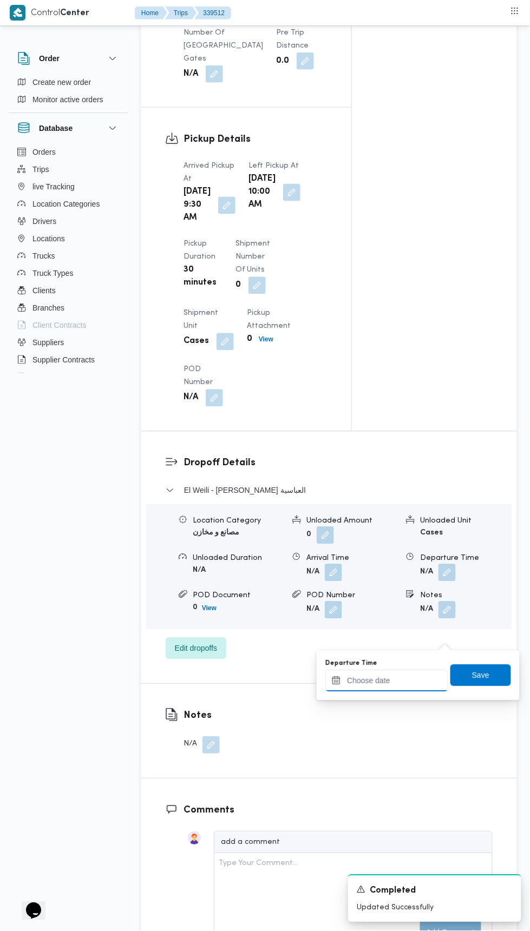
click at [415, 680] on input "Departure Time" at bounding box center [386, 681] width 123 height 22
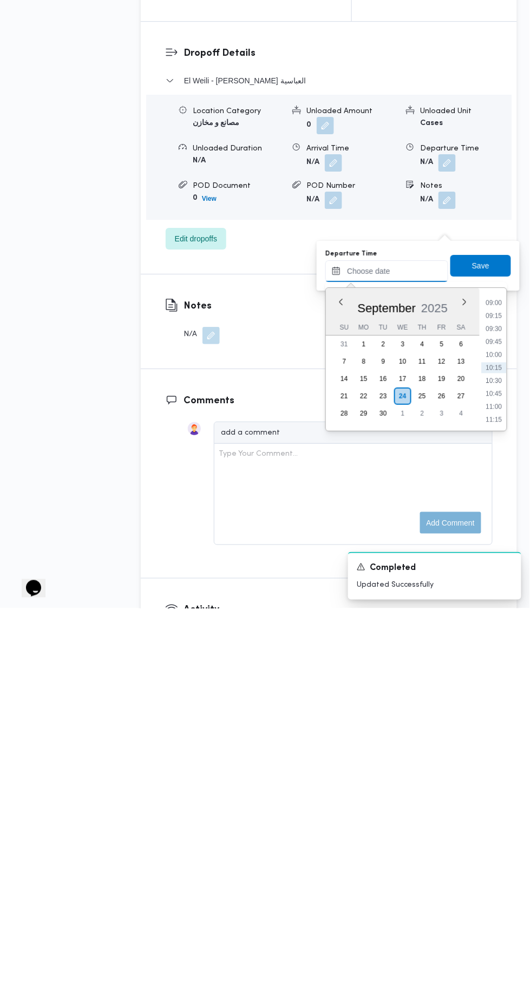
scroll to position [1075, 0]
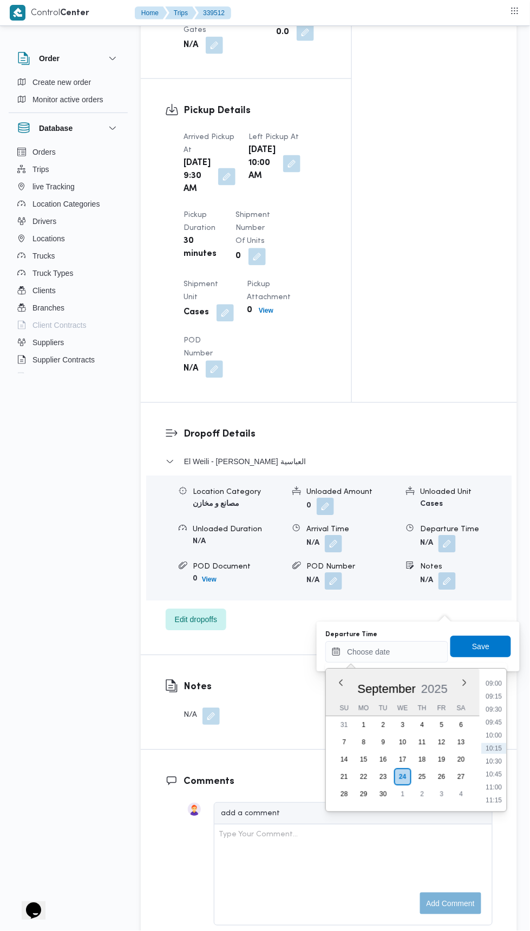
click at [492, 790] on li "11:00" at bounding box center [494, 788] width 25 height 11
type input "24/09/2025 11:00"
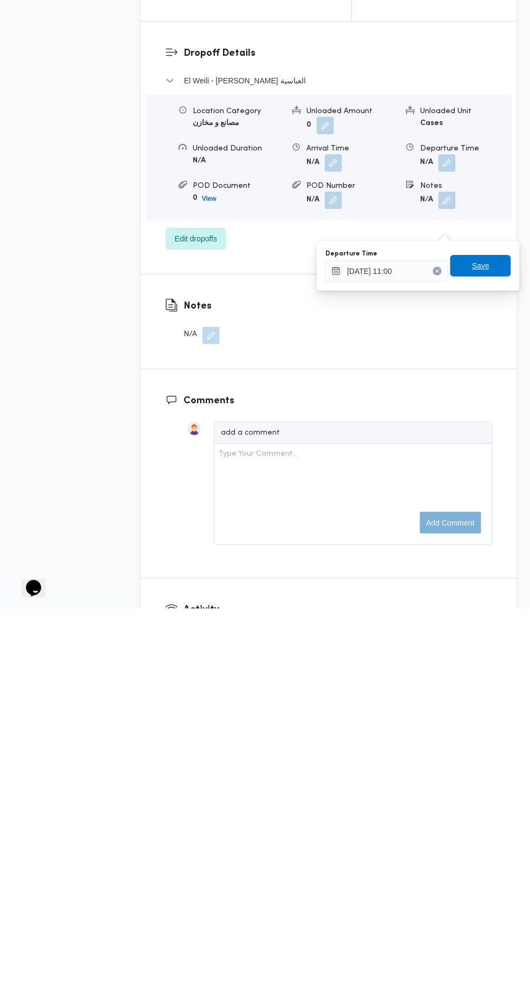
click at [463, 642] on span "Save" at bounding box center [480, 647] width 61 height 22
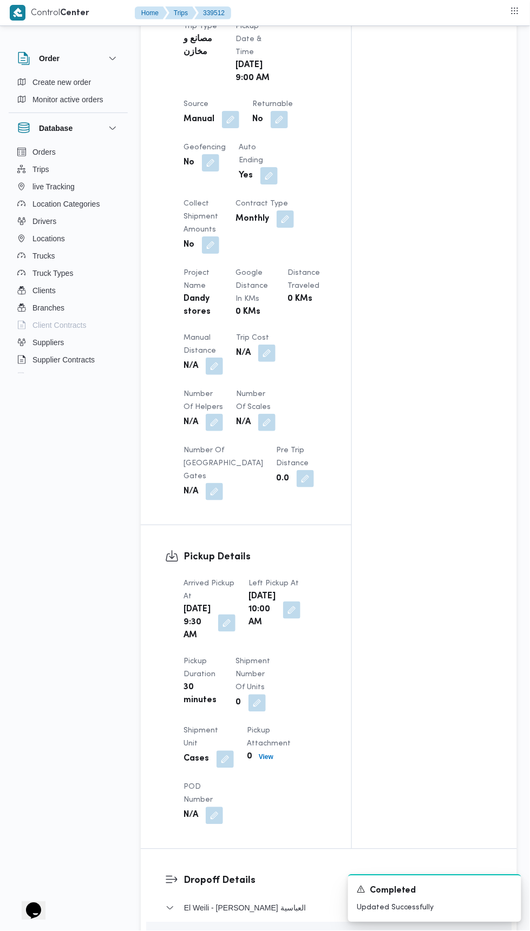
scroll to position [621, 0]
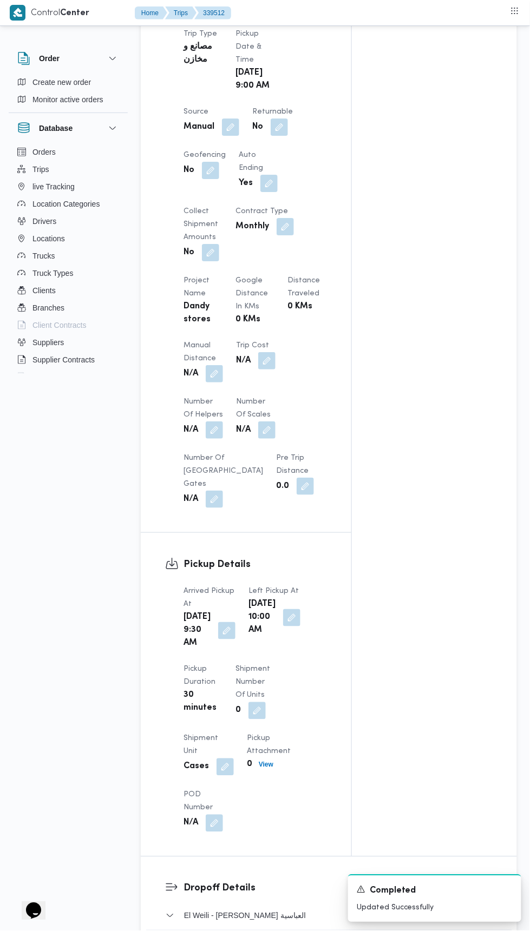
click at [216, 383] on button "button" at bounding box center [214, 373] width 17 height 17
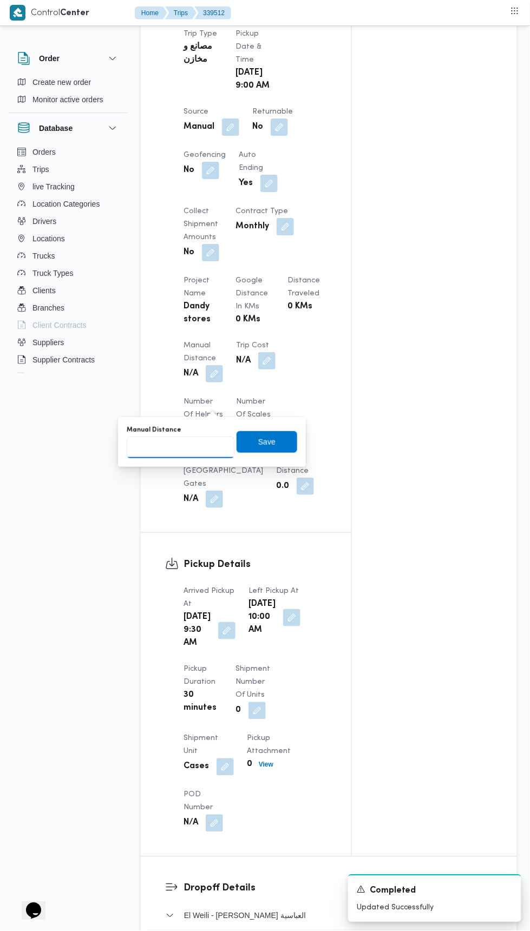
click at [200, 445] on input "Manual Distance" at bounding box center [181, 448] width 108 height 22
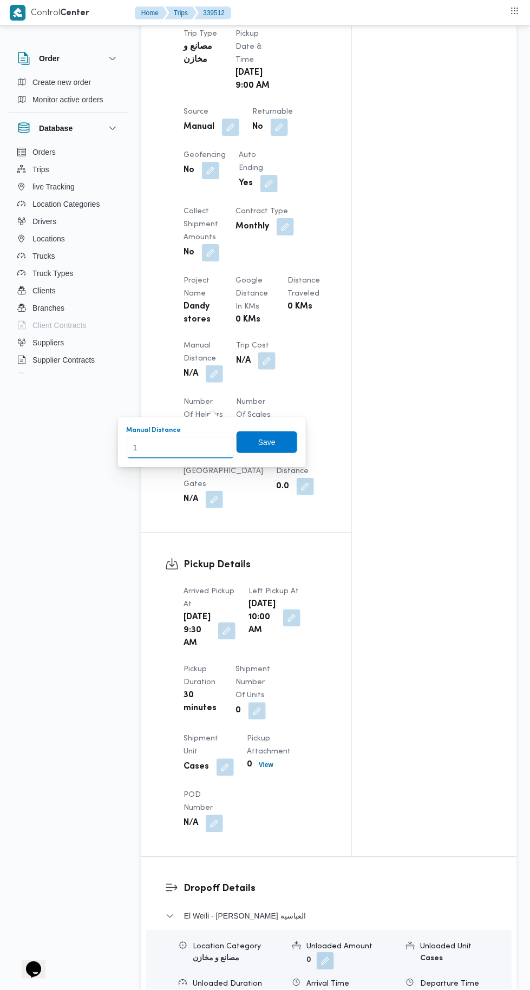
type input "15"
click at [279, 448] on span "Save" at bounding box center [266, 442] width 61 height 22
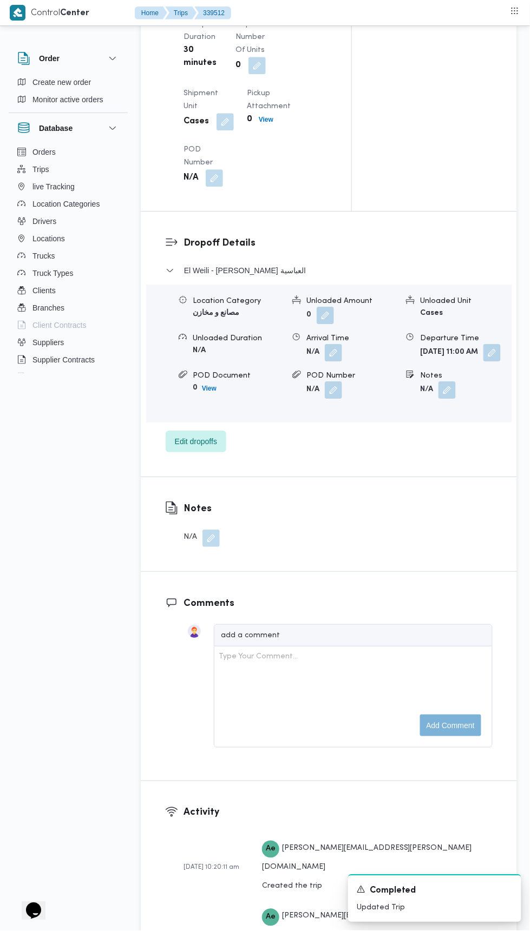
scroll to position [1261, 0]
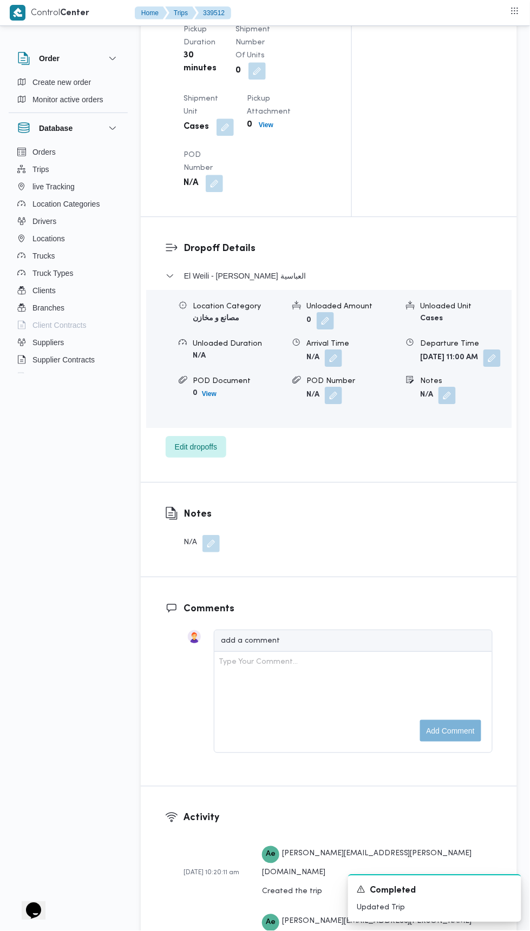
click at [483, 367] on button "button" at bounding box center [491, 358] width 17 height 17
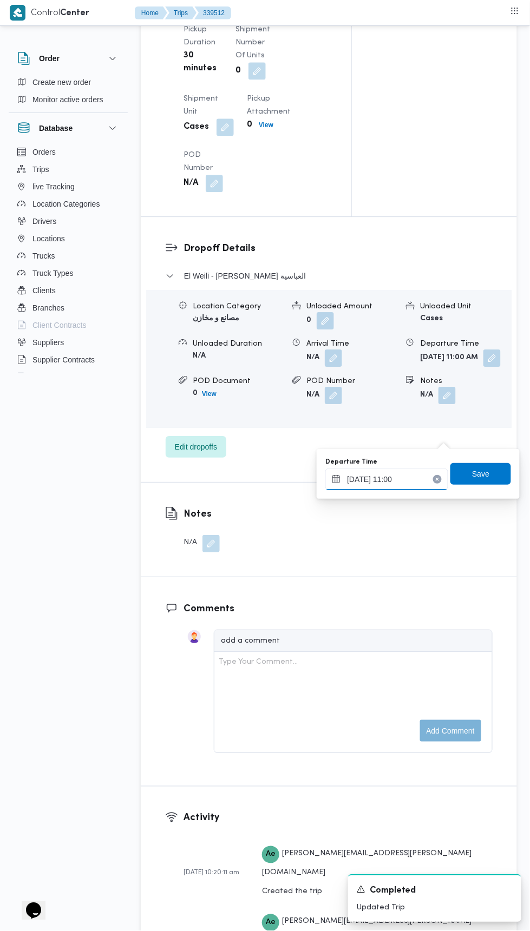
click at [423, 475] on input "24/09/2025 11:00" at bounding box center [386, 480] width 123 height 22
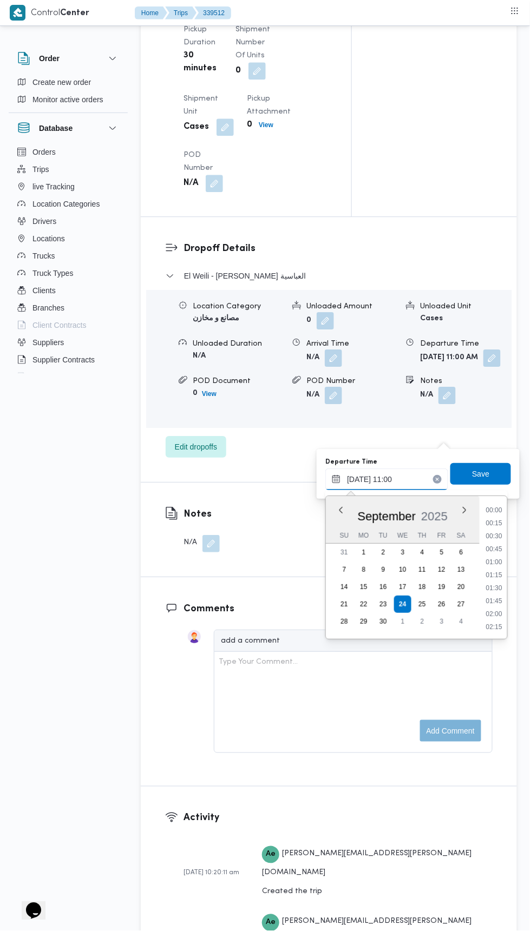
scroll to position [505, 0]
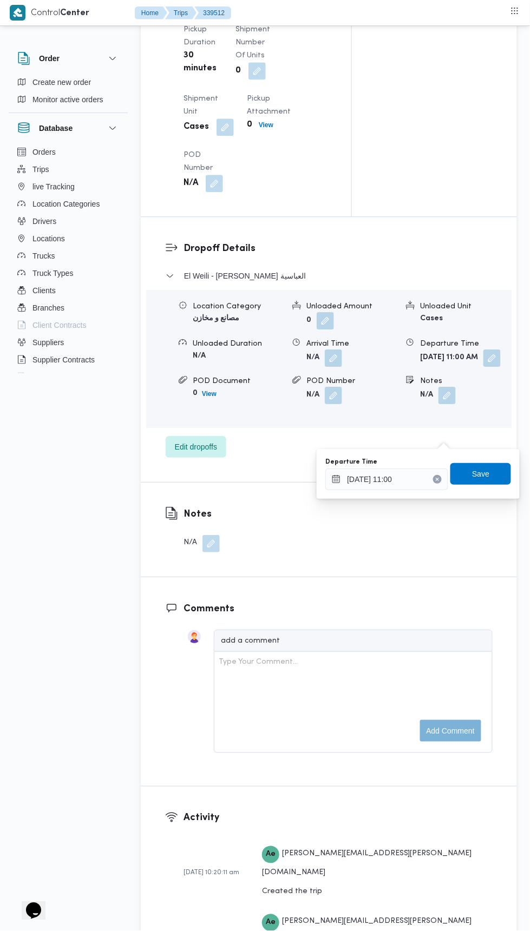
click at [440, 476] on button "Clear input" at bounding box center [437, 479] width 9 height 9
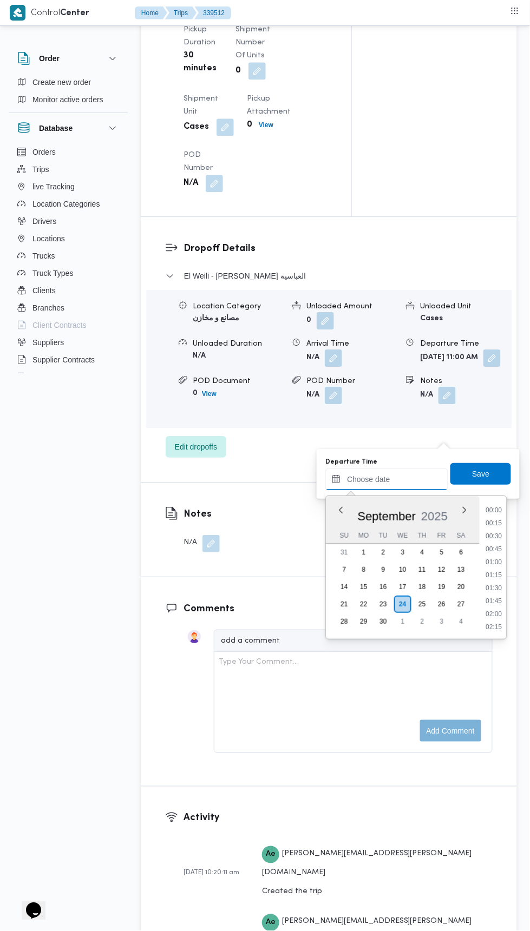
scroll to position [466, 0]
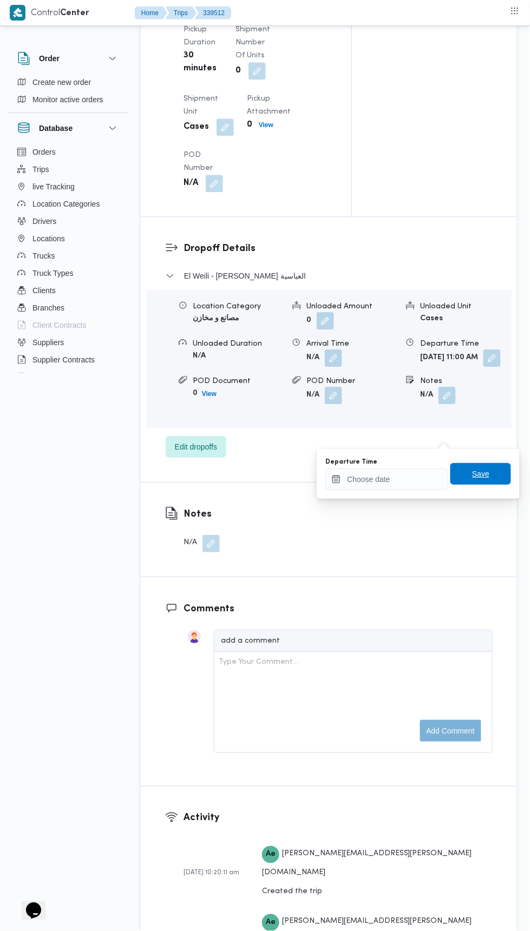
click at [488, 474] on span "Save" at bounding box center [480, 474] width 17 height 13
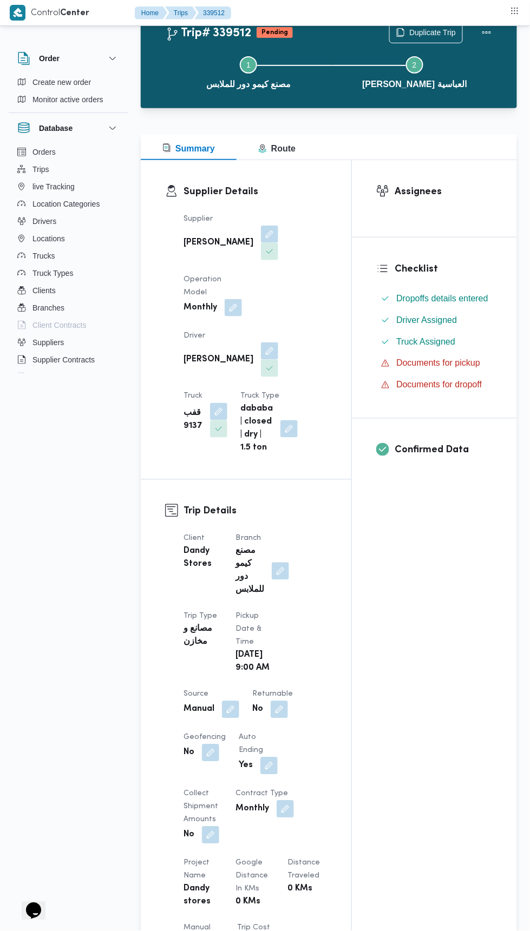
scroll to position [0, 0]
